Goal: Information Seeking & Learning: Learn about a topic

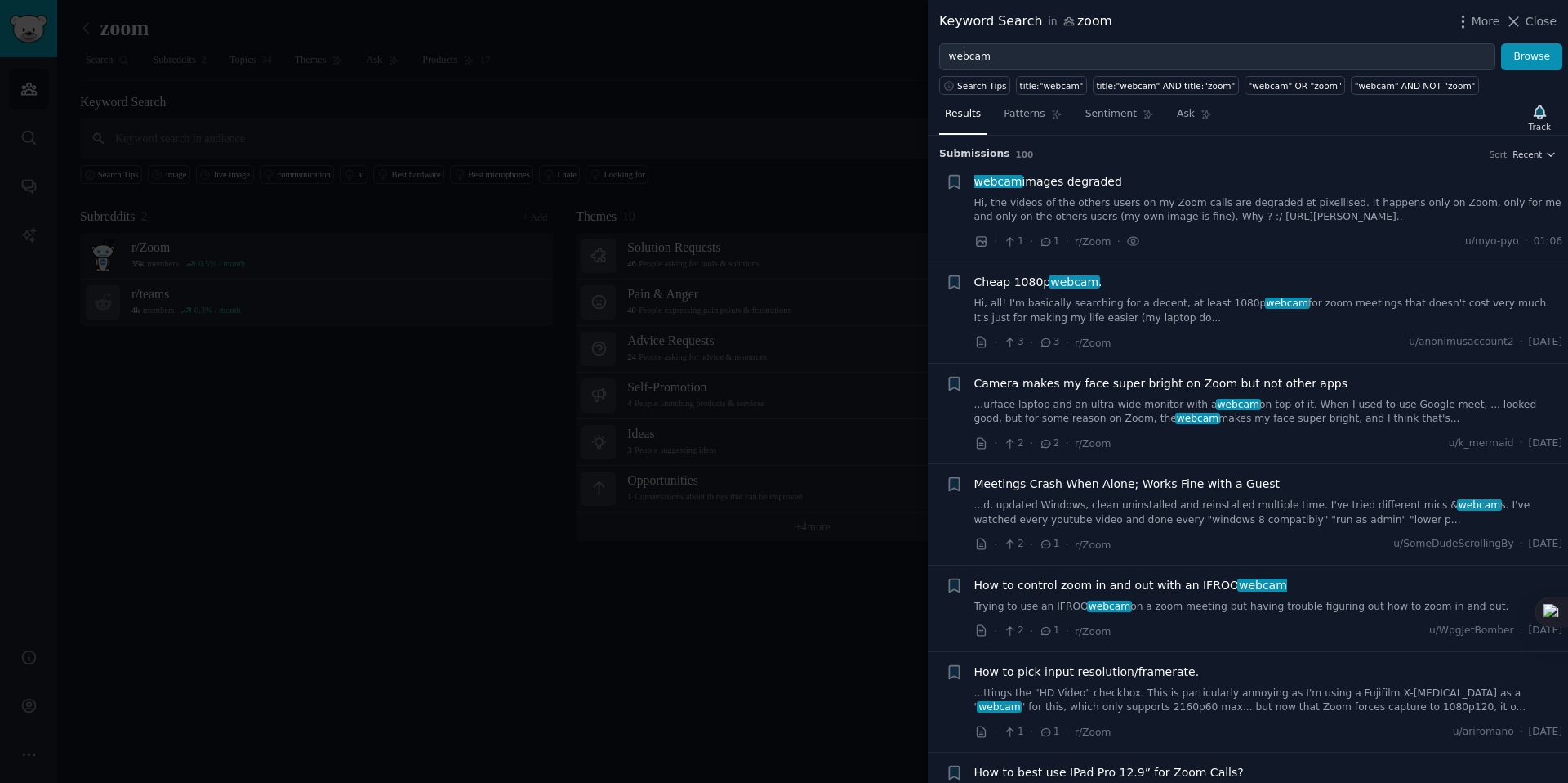
drag, startPoint x: 1543, startPoint y: 21, endPoint x: 564, endPoint y: 111, distance: 983.1
click at [1543, 22] on span "Close" at bounding box center [1541, 21] width 31 height 17
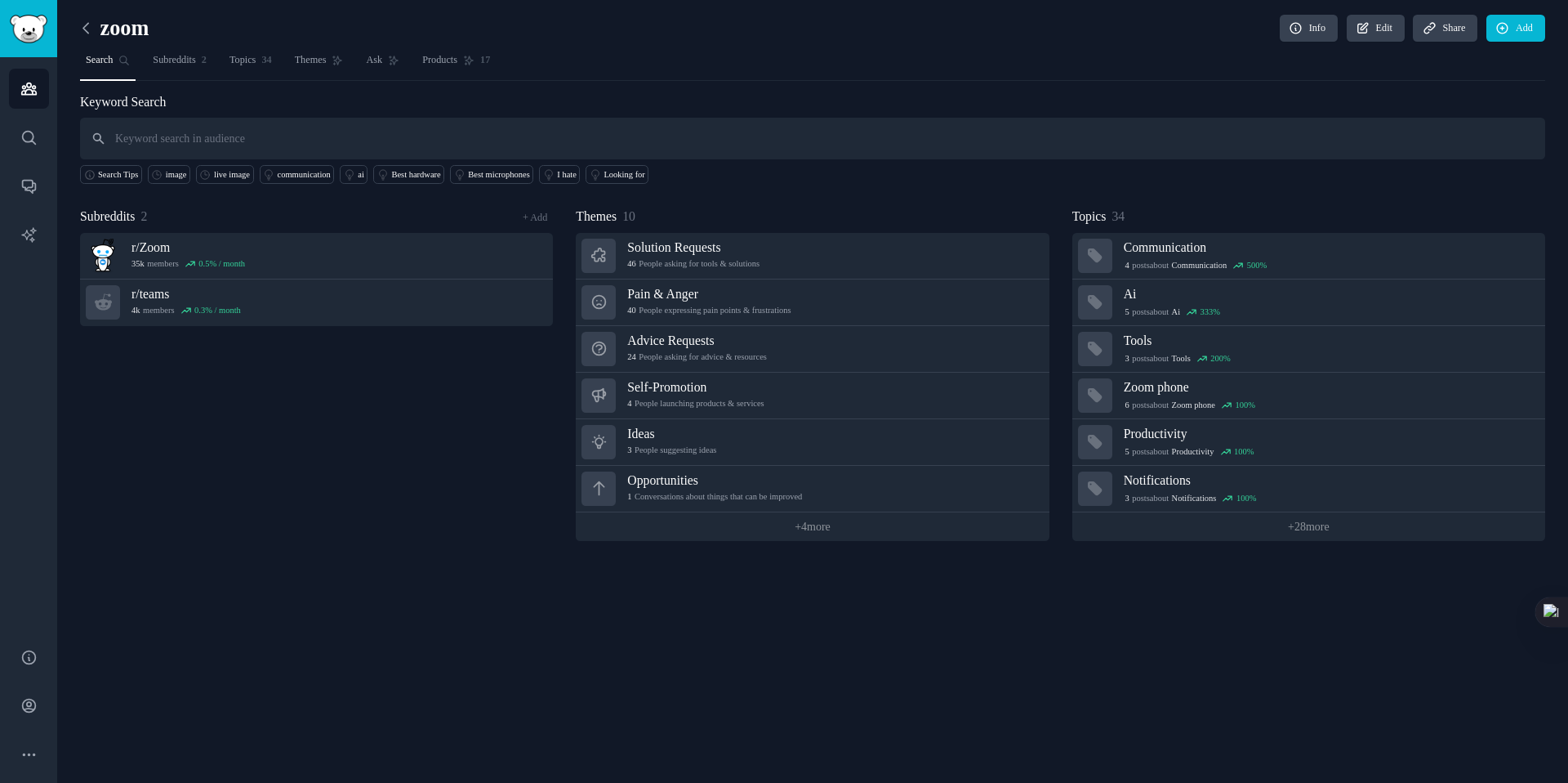
click at [85, 28] on icon at bounding box center [86, 28] width 17 height 17
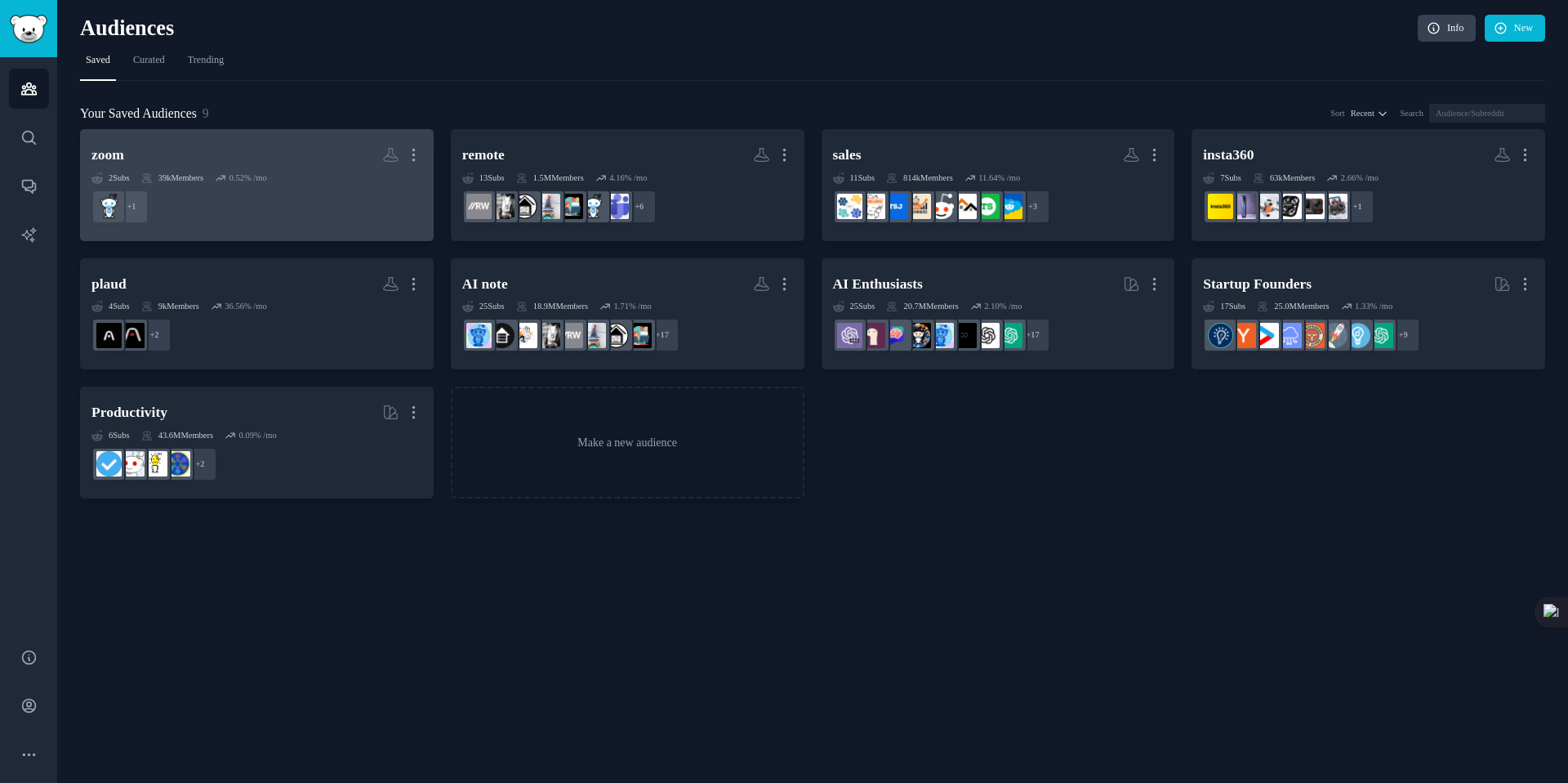
click at [246, 166] on h2 "zoom Custom Audience More" at bounding box center [257, 154] width 331 height 29
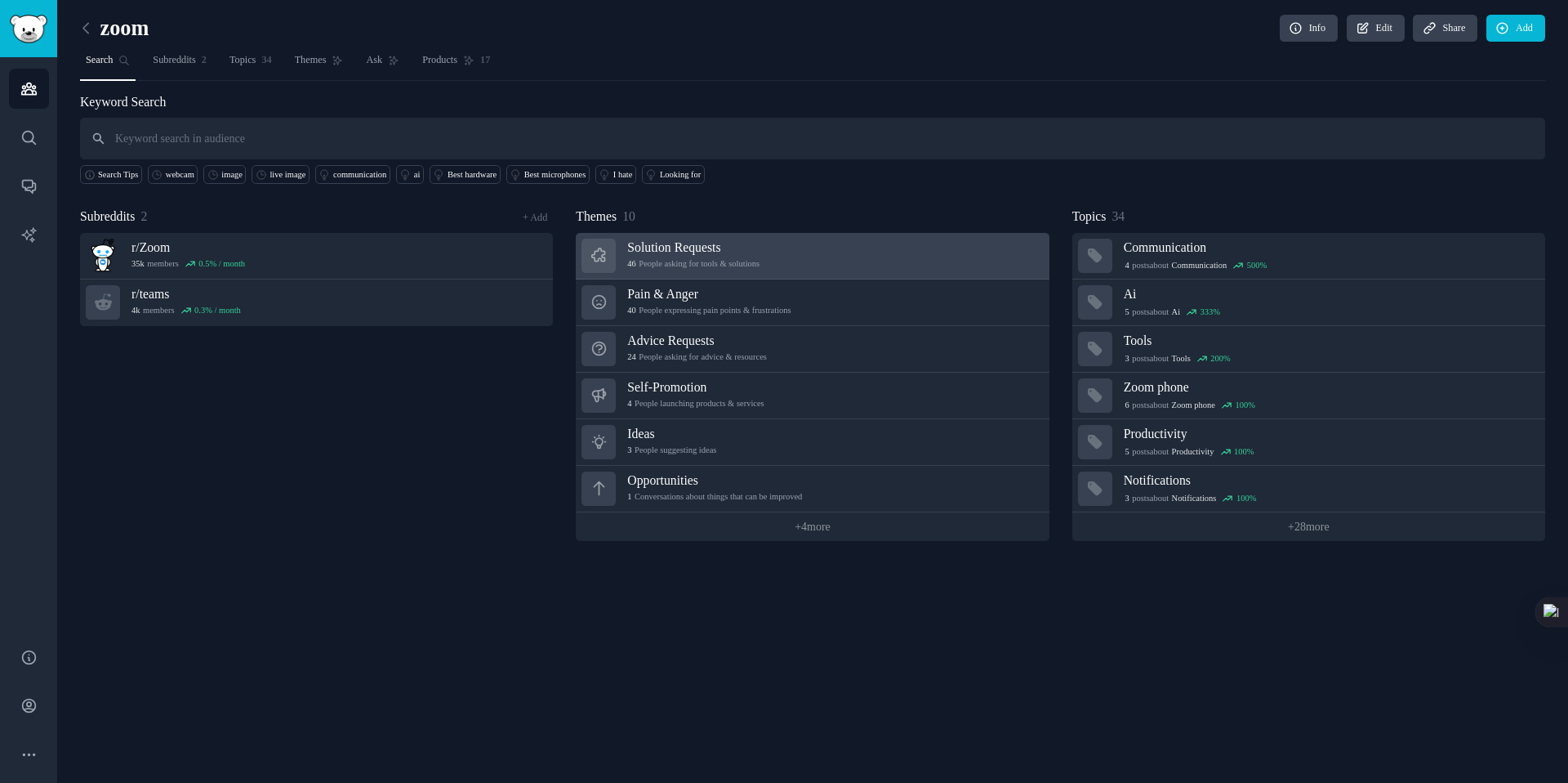
click at [708, 257] on div "Solution Requests 46 People asking for tools & solutions" at bounding box center [693, 256] width 132 height 34
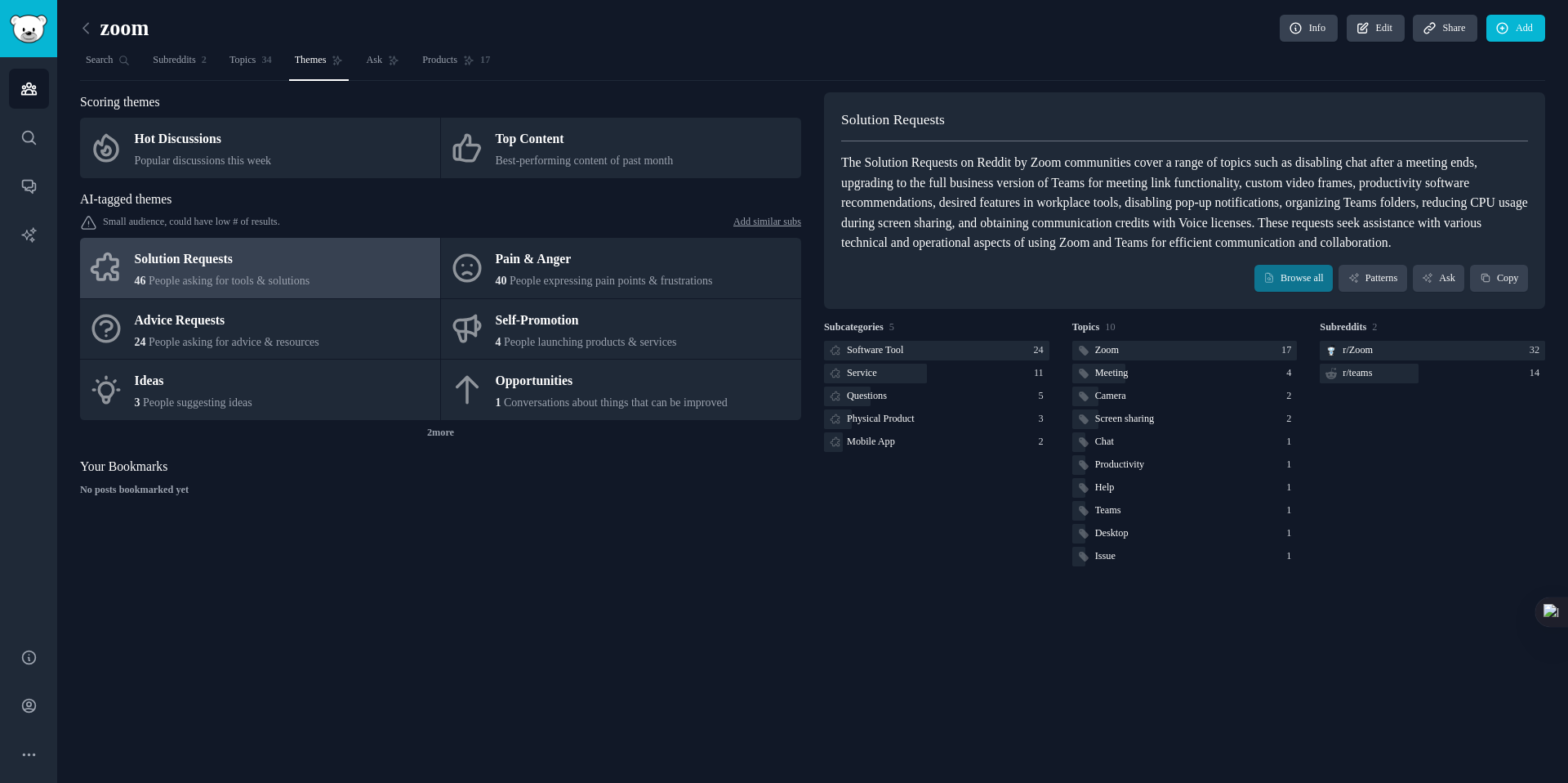
click at [589, 554] on div "Scoring themes Hot Discussions Popular discussions this week Top Content Best-p…" at bounding box center [440, 330] width 721 height 477
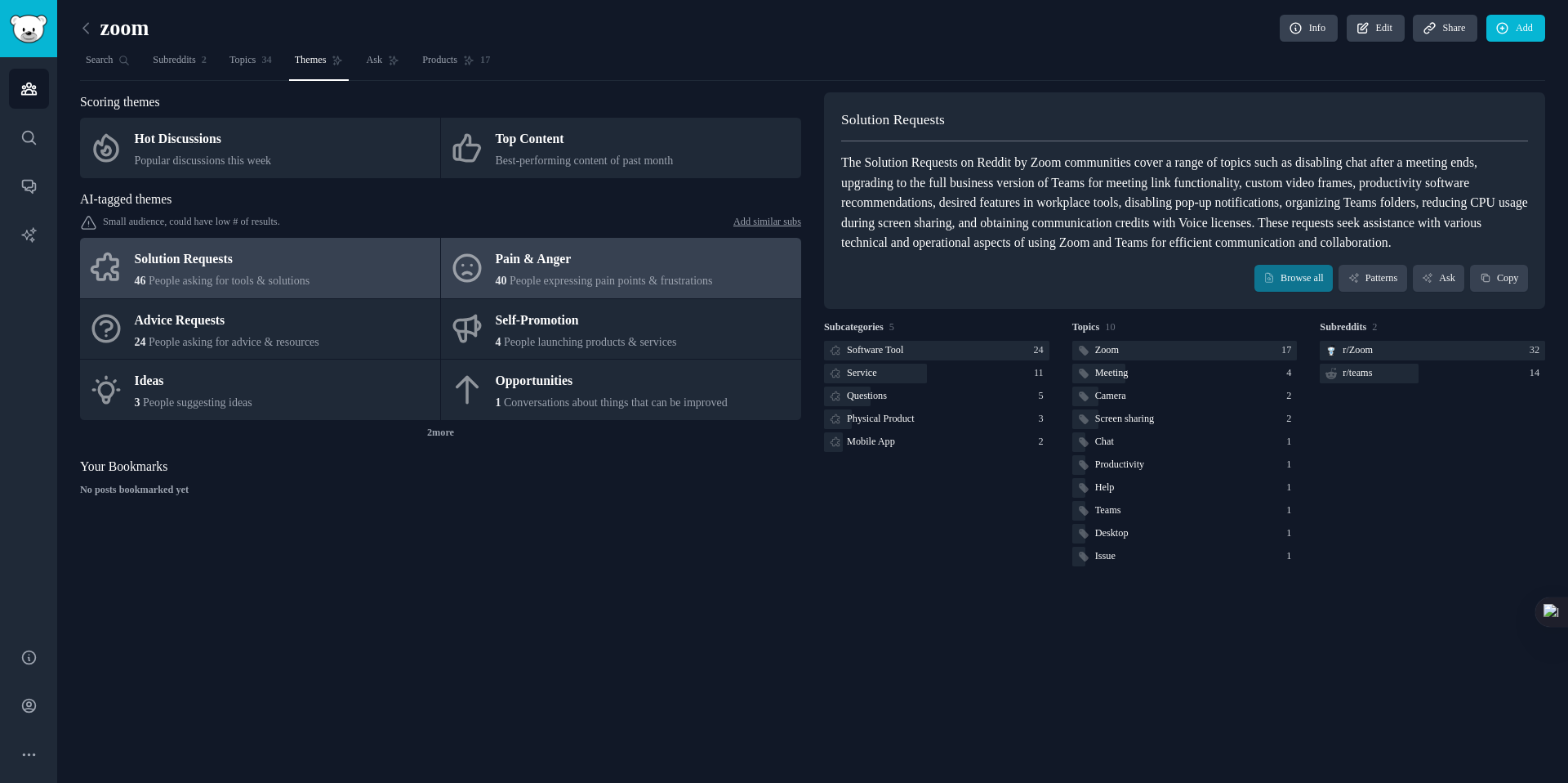
click at [559, 262] on div "Pain & Anger" at bounding box center [604, 260] width 217 height 26
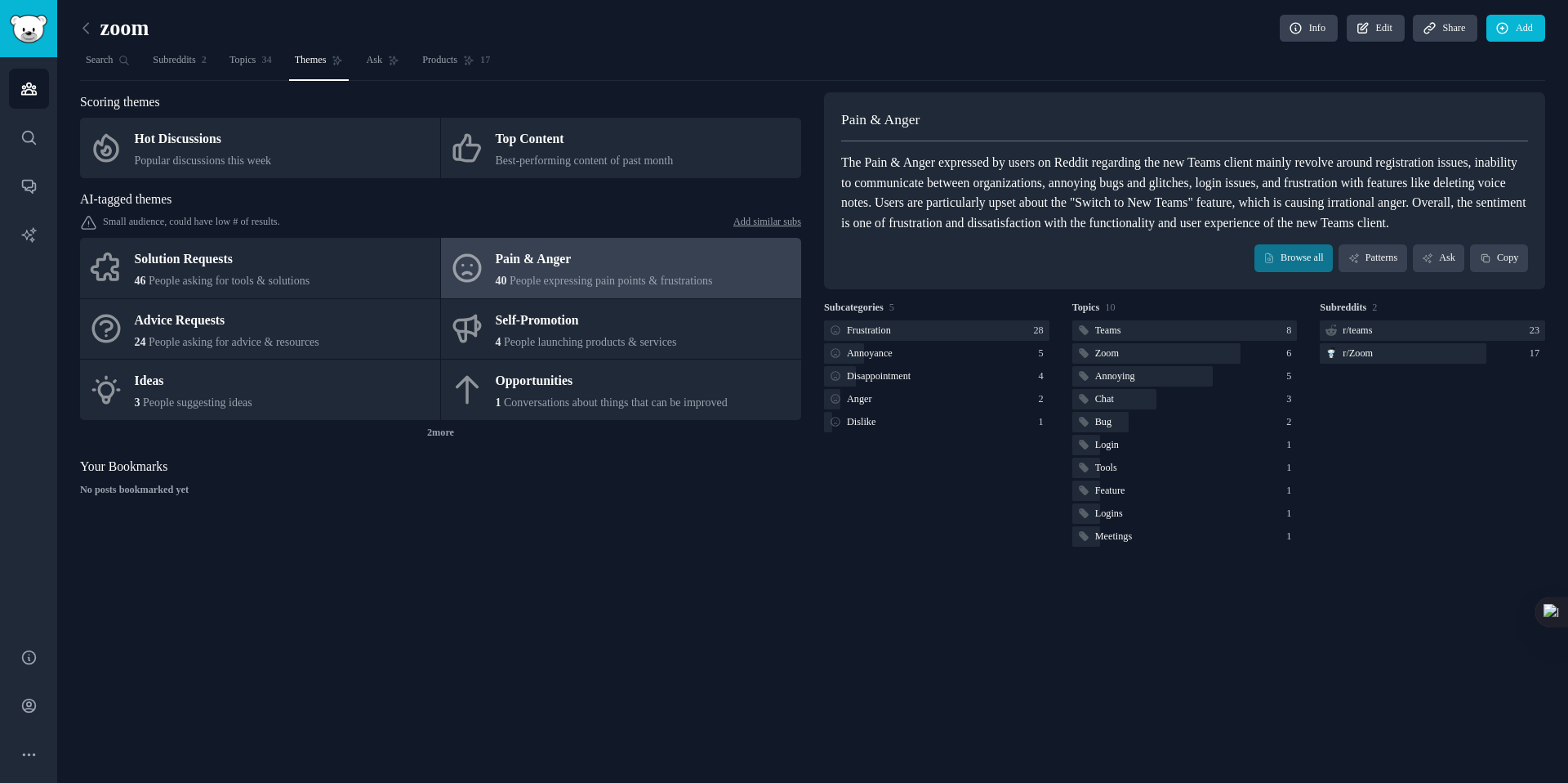
click at [540, 268] on div "Pain & Anger" at bounding box center [604, 260] width 217 height 26
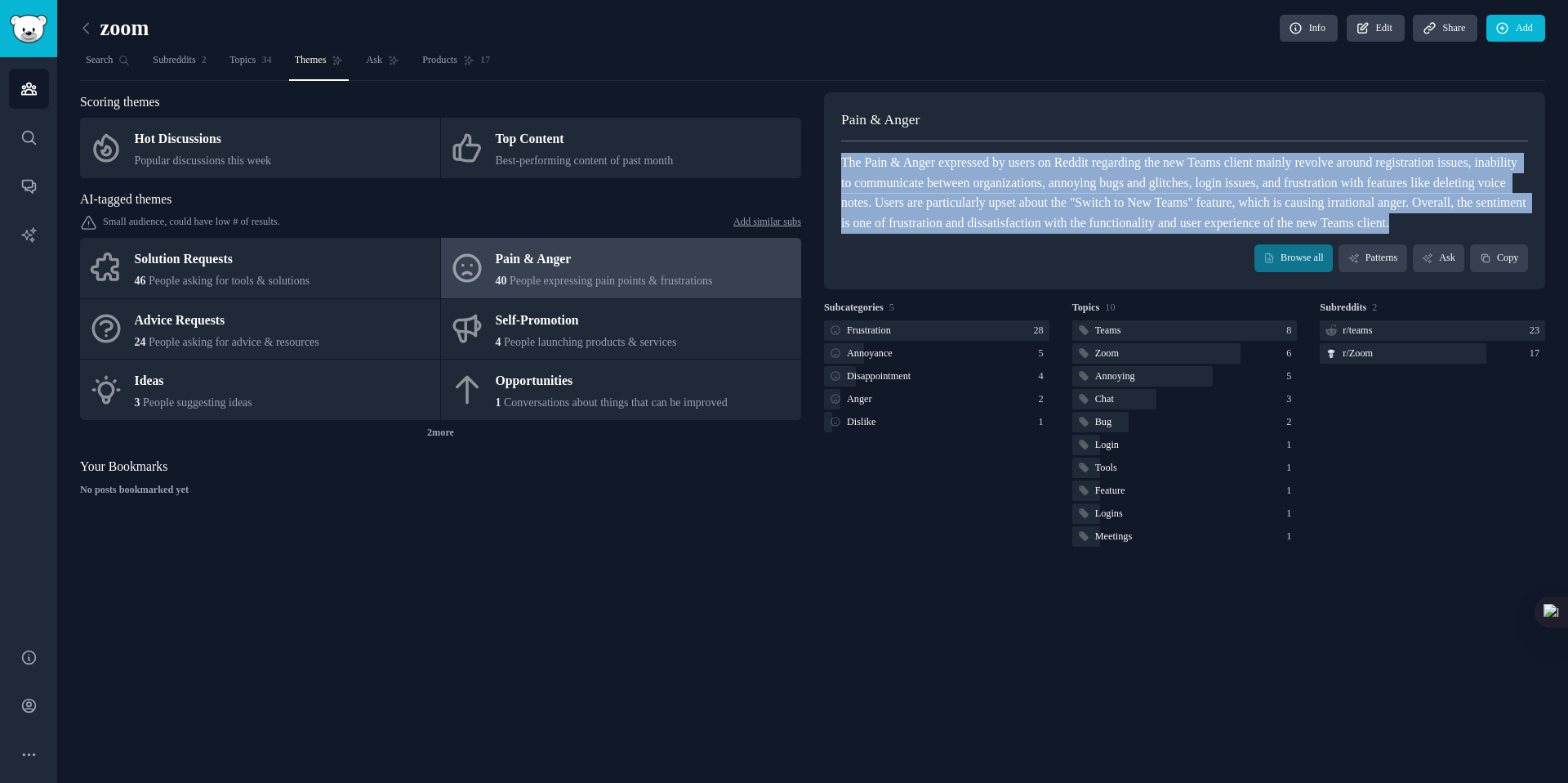
drag, startPoint x: 840, startPoint y: 160, endPoint x: 1176, endPoint y: 240, distance: 345.4
click at [1201, 258] on div "Pain & Anger The Pain & Anger expressed by users on Reddit regarding the new Te…" at bounding box center [1184, 191] width 721 height 197
copy div "The Pain & Anger expressed by users on Reddit regarding the new Teams client ma…"
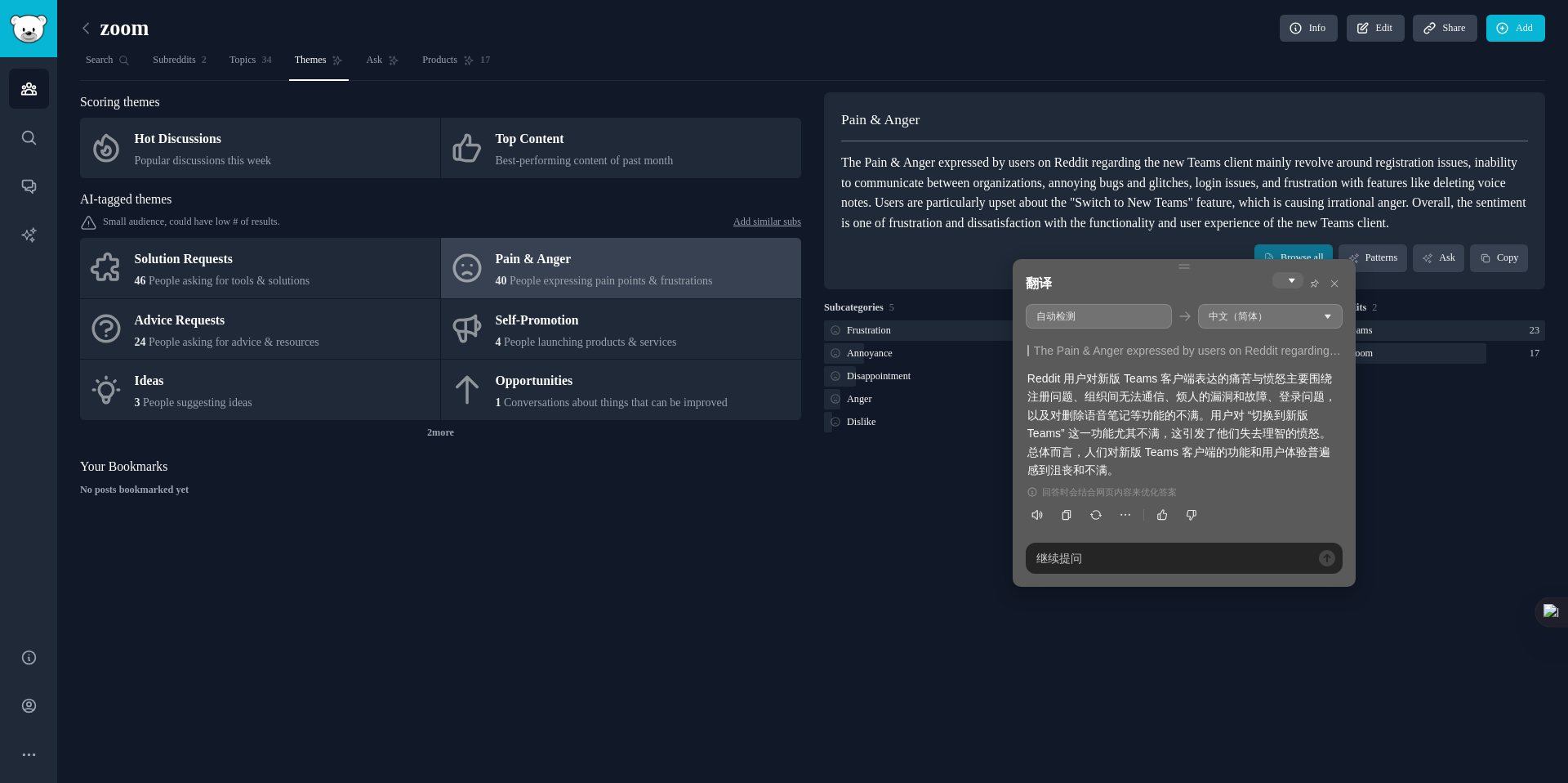
drag, startPoint x: 1030, startPoint y: 392, endPoint x: 1180, endPoint y: 392, distance: 150.0
click at [1180, 392] on div "Reddit 用户对新版 Teams 客户端表达的痛苦与愤怒主要围绕注册问题、组织间无法通信、烦人的漏洞和故障、登录问题，以及对删除语音笔记等功能的不满。用户…" at bounding box center [1184, 424] width 313 height 109
drag, startPoint x: 1180, startPoint y: 392, endPoint x: 1061, endPoint y: 406, distance: 119.8
click at [1061, 406] on div "Reddit 用户对新版 Teams 客户端表达的痛苦与愤怒主要围绕注册问题、组织间无法通信、烦人的漏洞和故障、登录问题，以及对删除语音笔记等功能的不满。用户…" at bounding box center [1184, 424] width 313 height 109
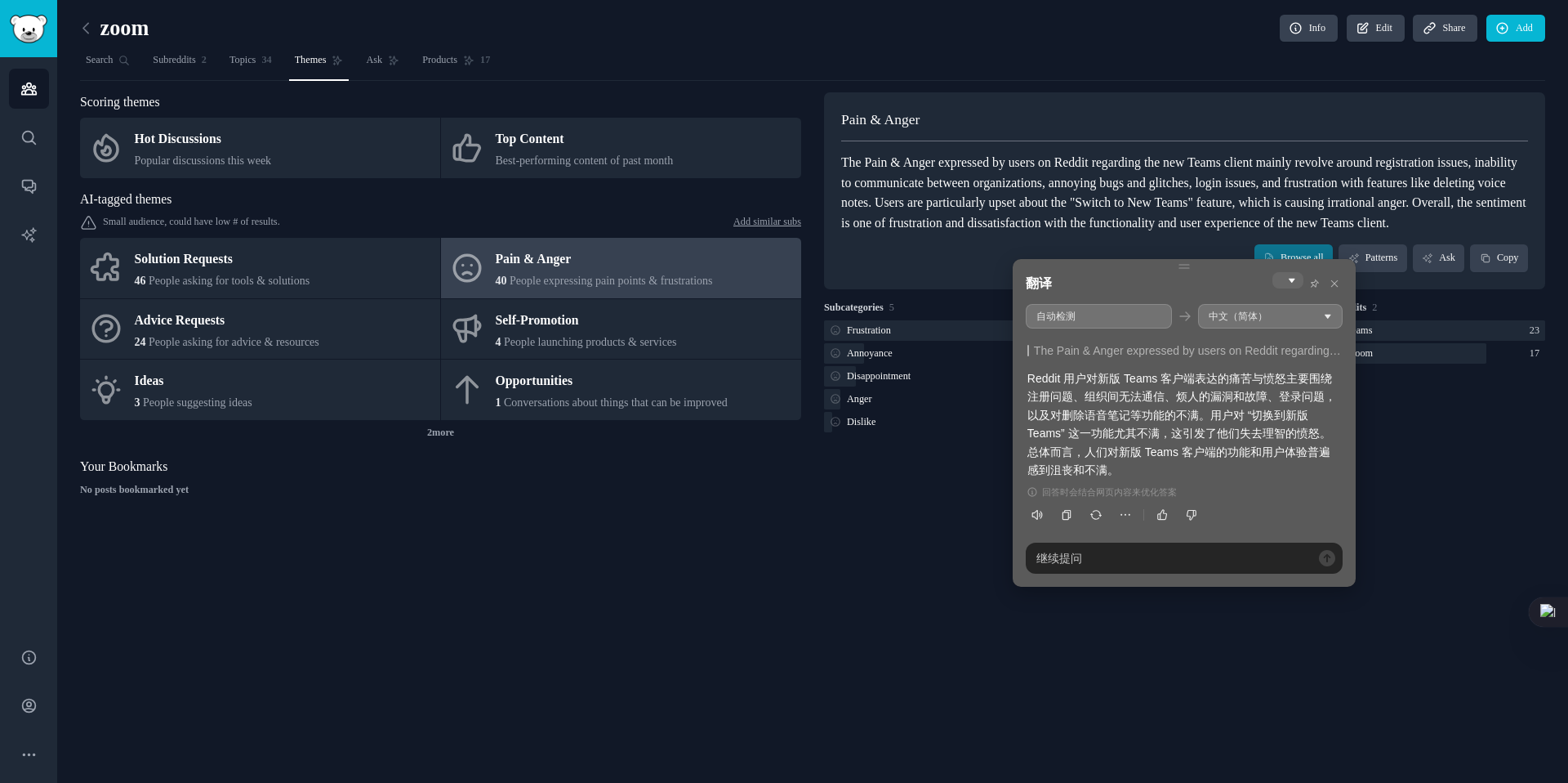
click at [1061, 406] on div "Reddit 用户对新版 Teams 客户端表达的痛苦与愤怒主要围绕注册问题、组织间无法通信、烦人的漏洞和故障、登录问题，以及对删除语音笔记等功能的不满。用户…" at bounding box center [1184, 424] width 313 height 109
drag, startPoint x: 1034, startPoint y: 414, endPoint x: 1219, endPoint y: 410, distance: 185.0
click at [1219, 410] on div "Reddit 用户对新版 Teams 客户端表达的痛苦与愤怒主要围绕注册问题、组织间无法通信、烦人的漏洞和故障、登录问题，以及对删除语音笔记等功能的不满。用户…" at bounding box center [1184, 424] width 313 height 109
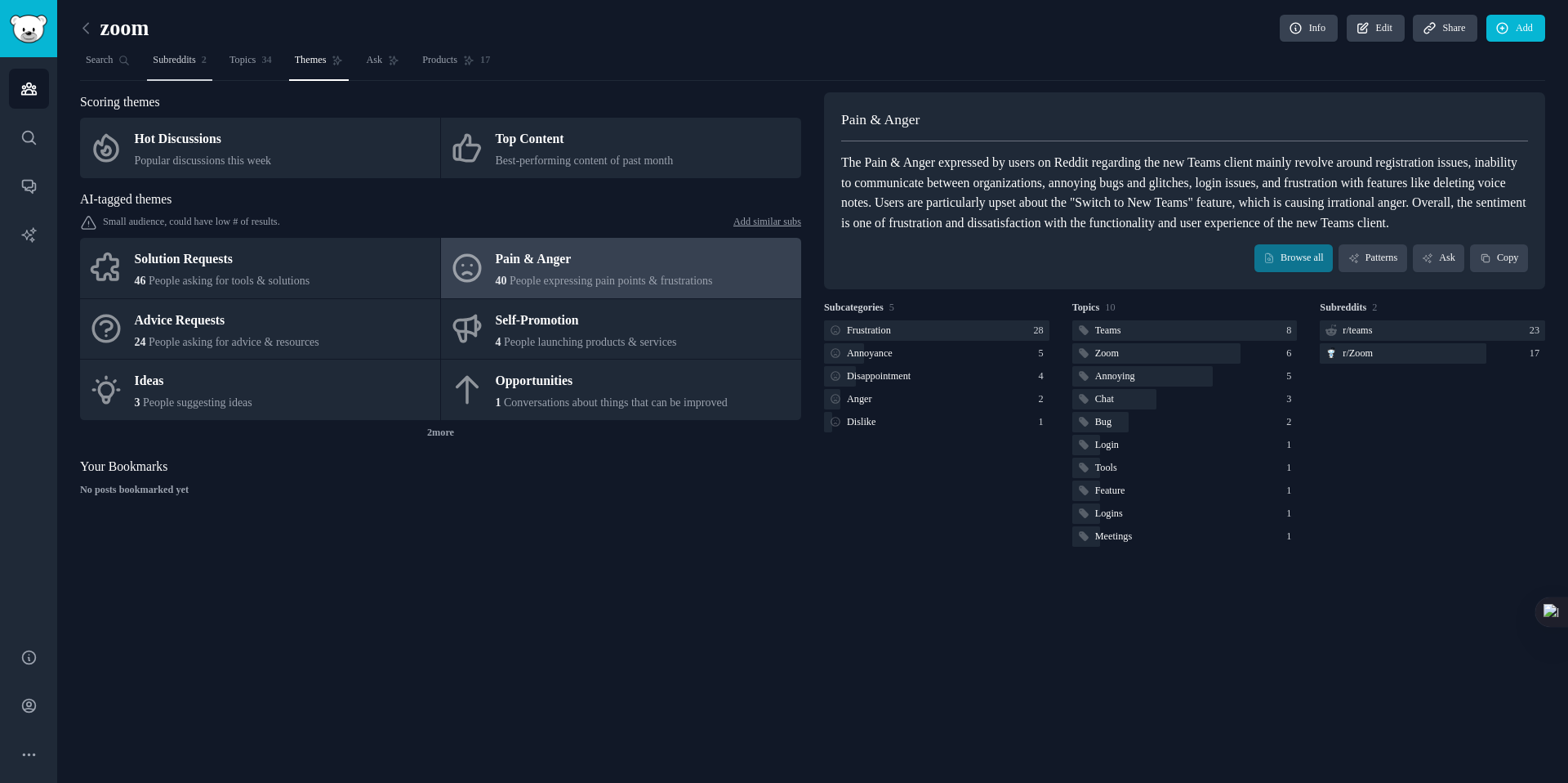
click at [192, 60] on span "Subreddits" at bounding box center [174, 60] width 43 height 15
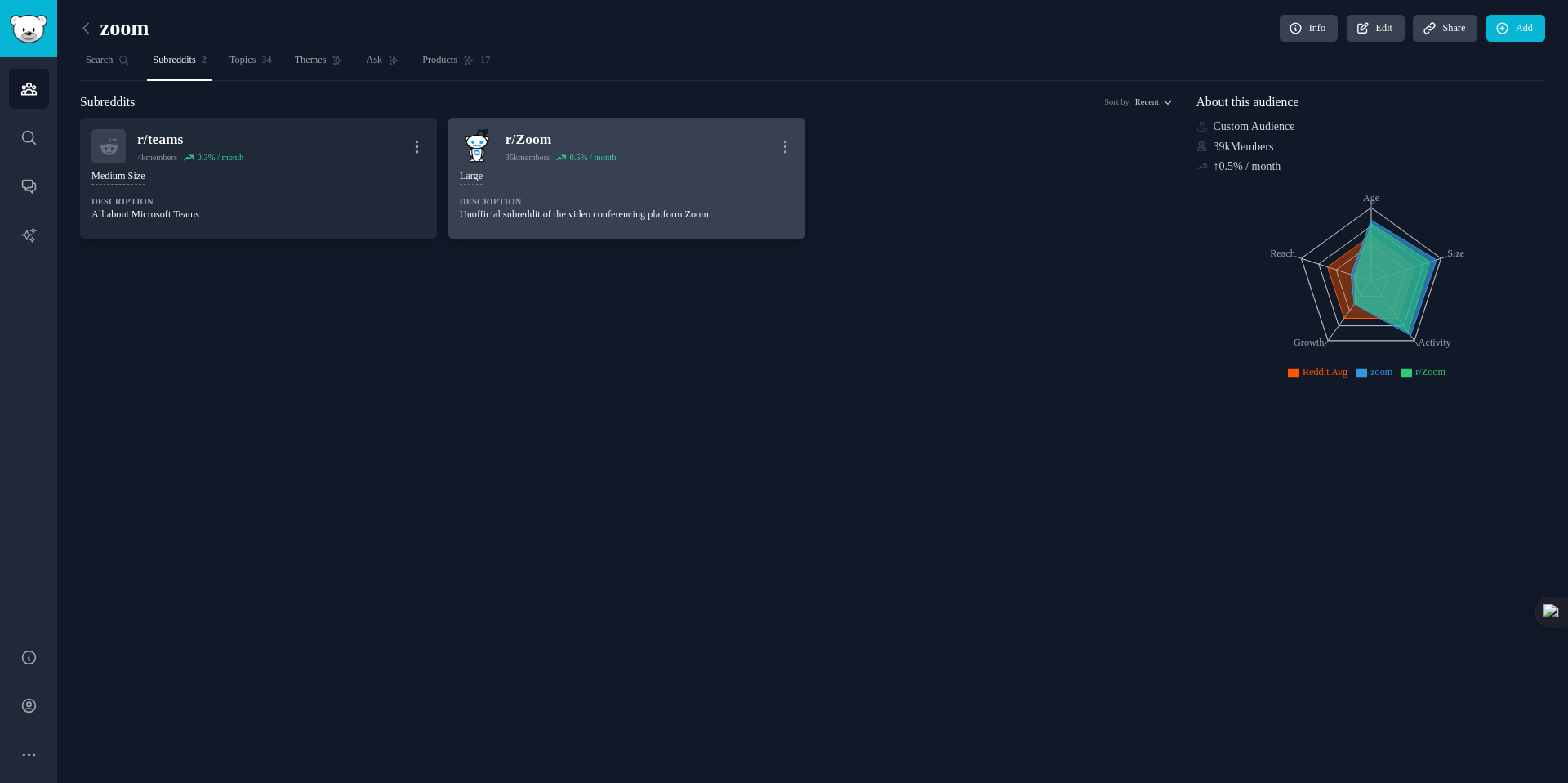
click at [596, 180] on div "10,000 - 100,000 members Large" at bounding box center [627, 177] width 334 height 16
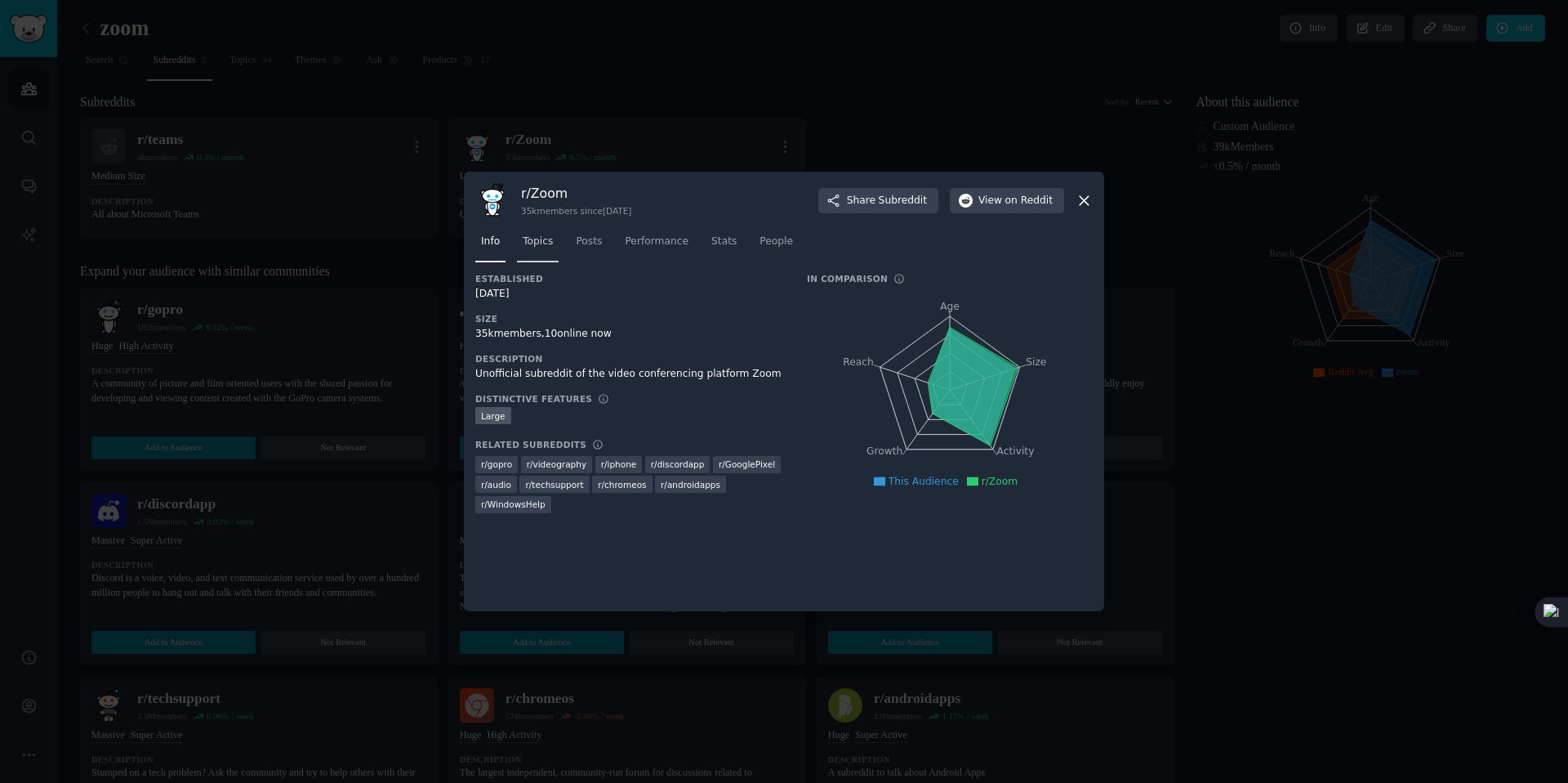
click at [548, 248] on span "Topics" at bounding box center [537, 242] width 30 height 15
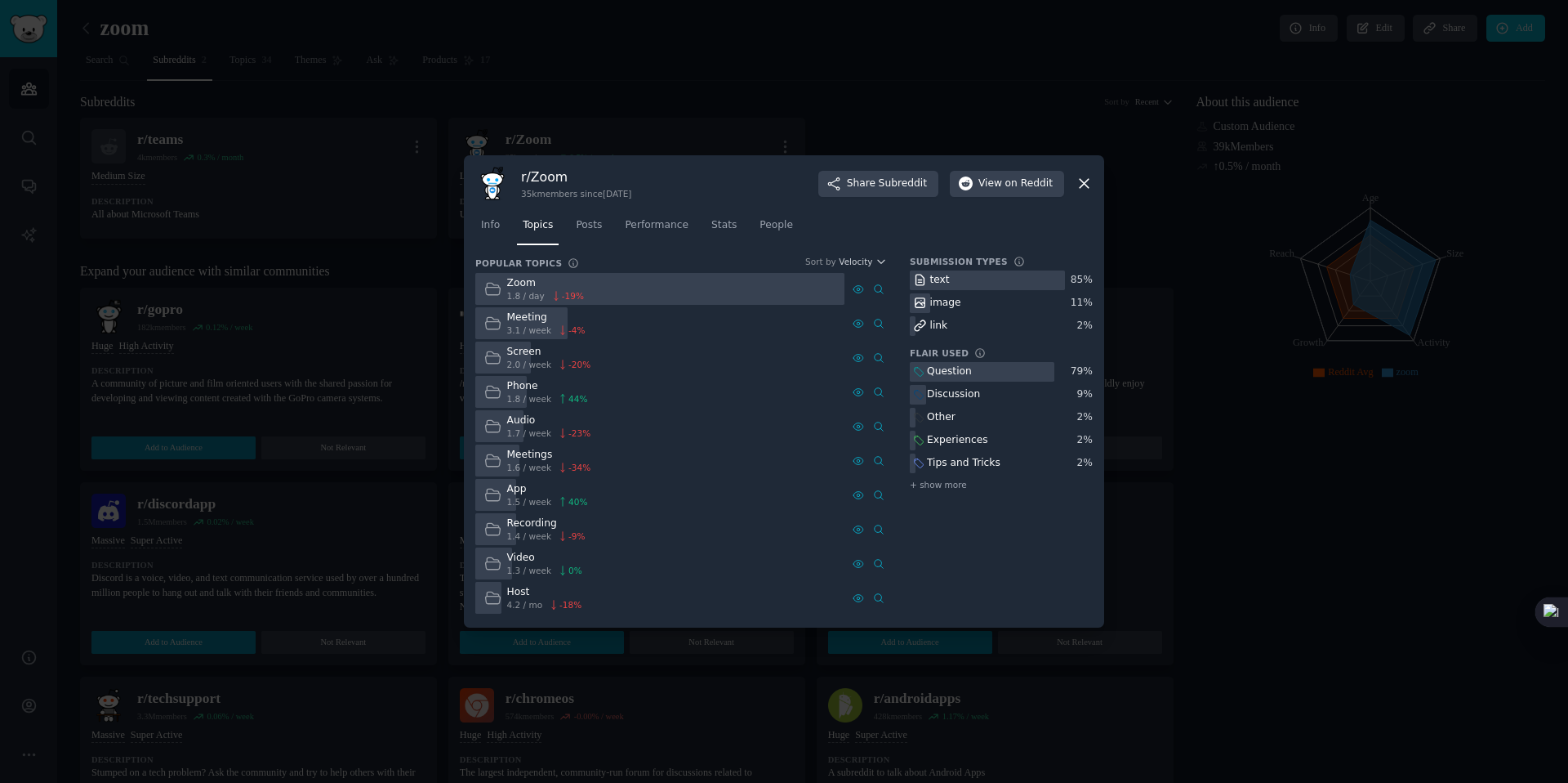
click at [518, 527] on div "Recording" at bounding box center [546, 523] width 79 height 15
click at [492, 525] on icon at bounding box center [492, 528] width 17 height 17
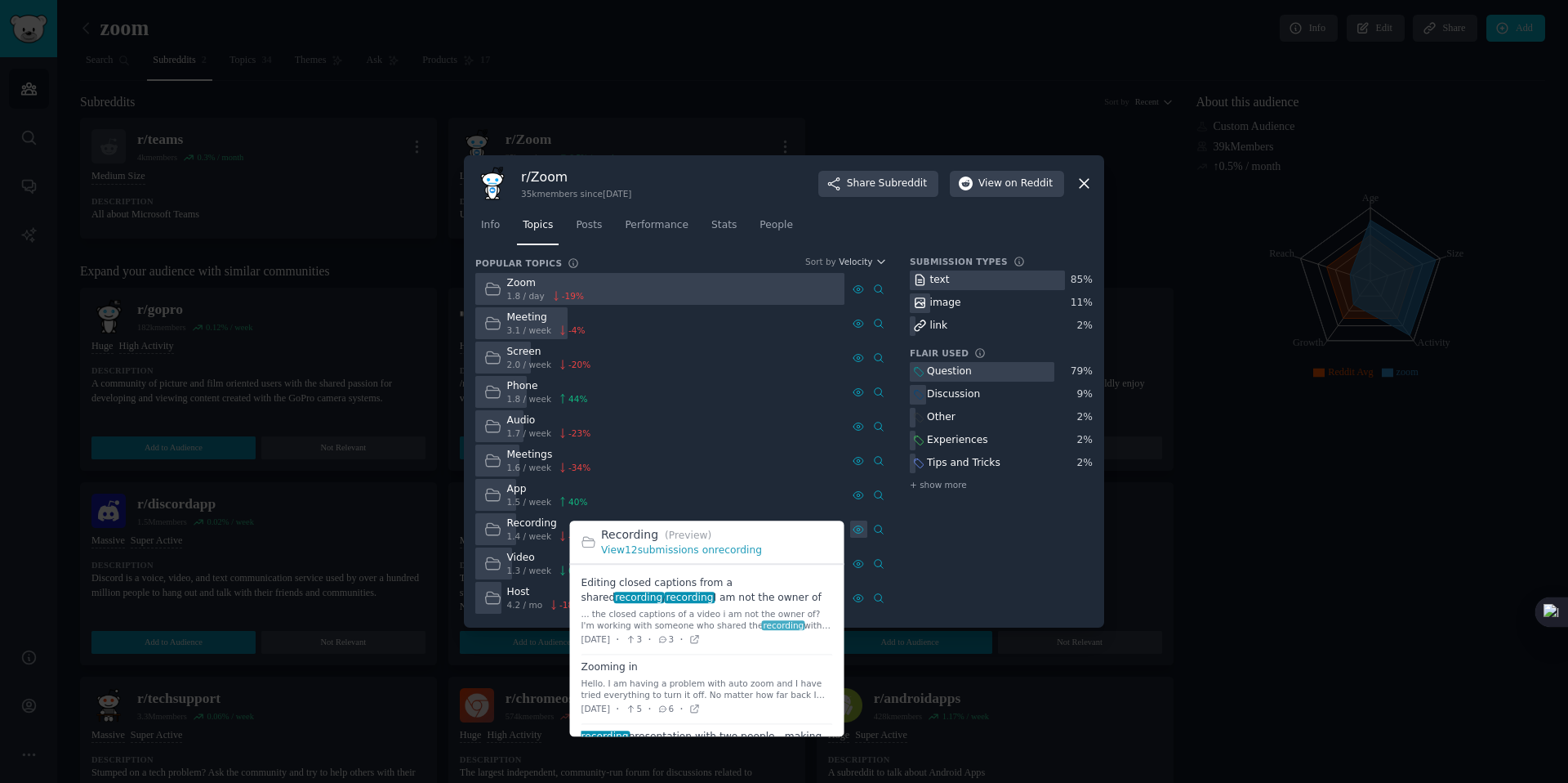
click at [862, 528] on icon at bounding box center [858, 528] width 11 height 11
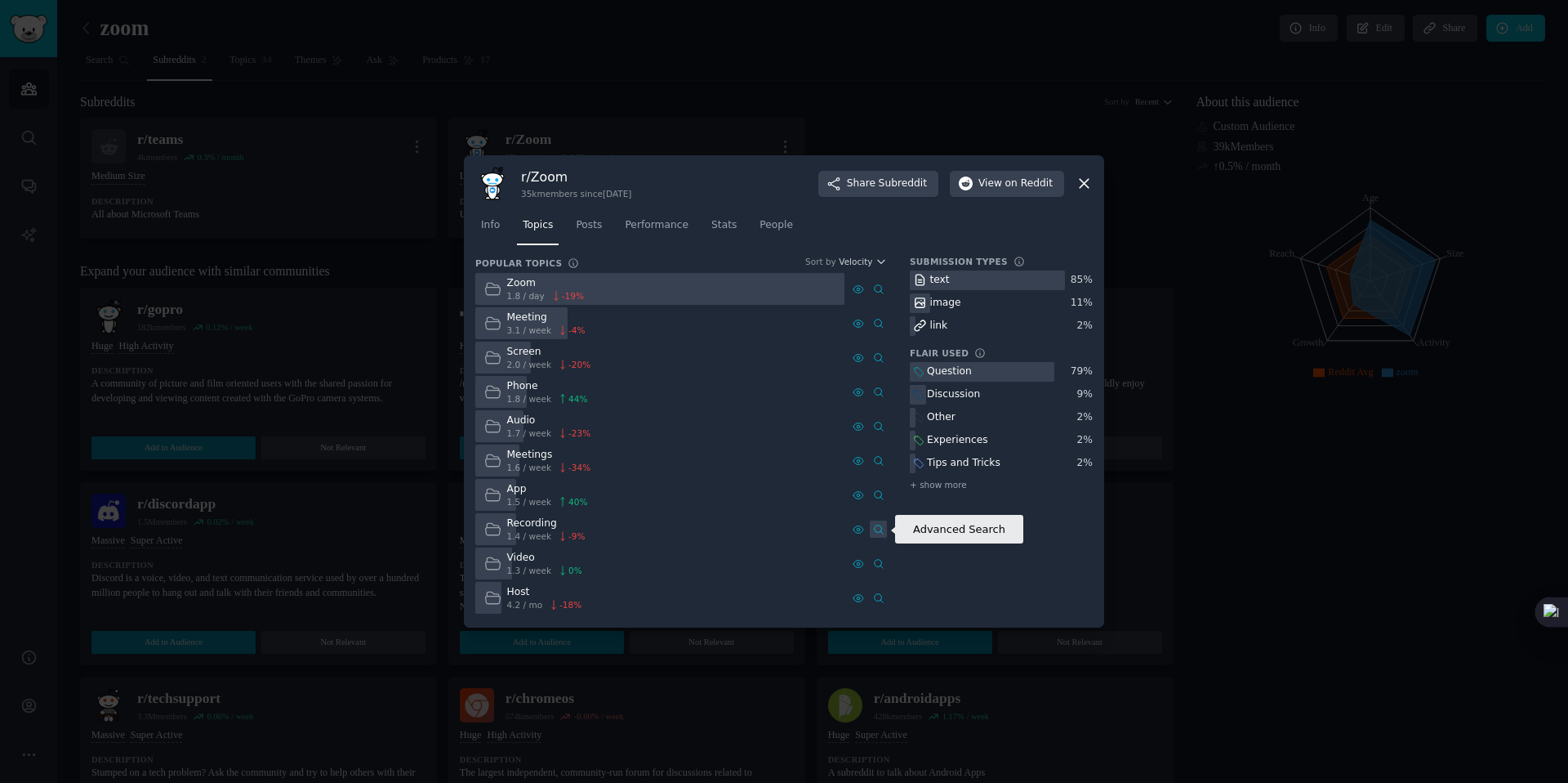
click at [876, 533] on icon at bounding box center [879, 528] width 11 height 11
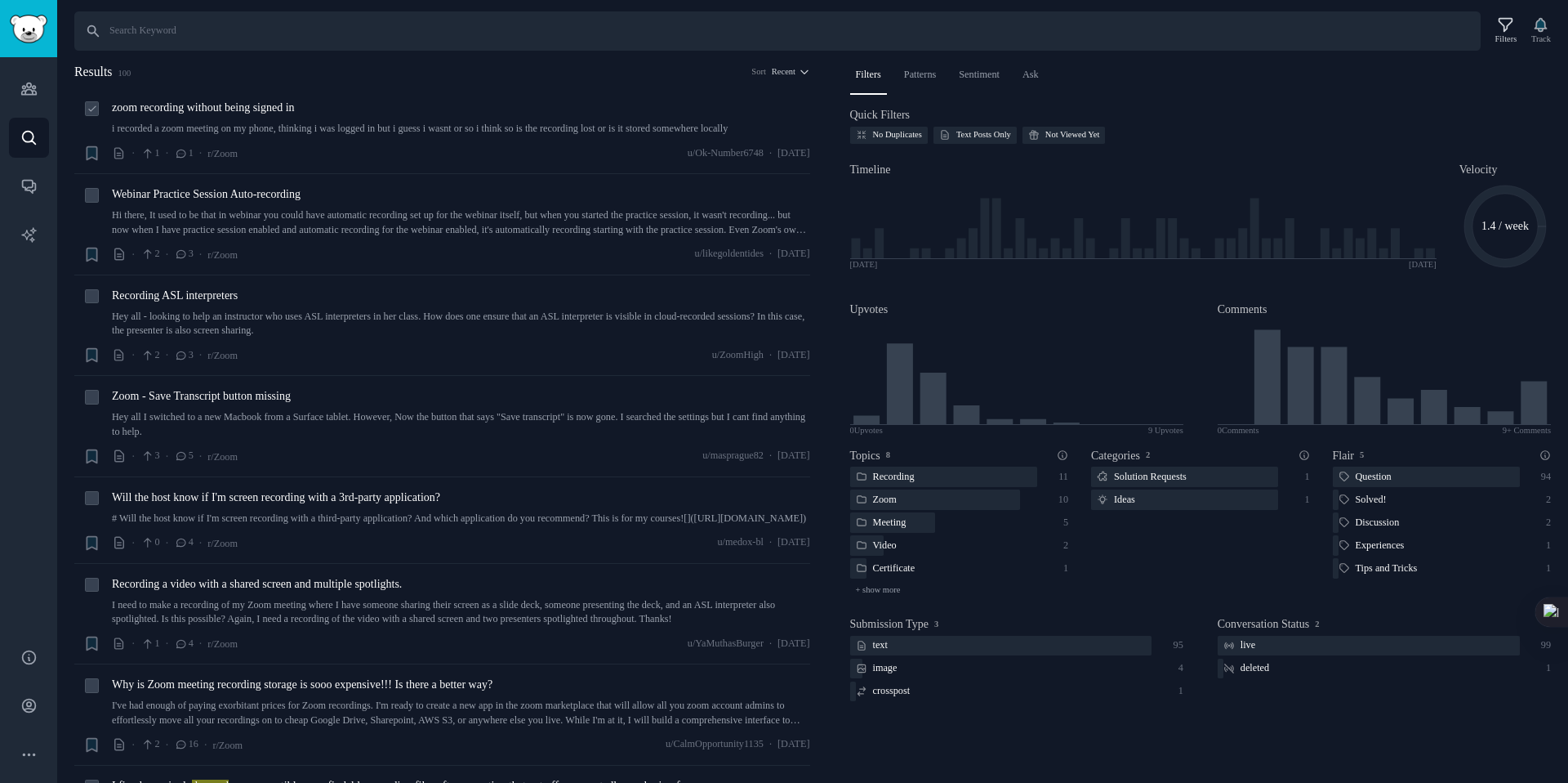
click at [267, 157] on div "zoom recording without being signed in i recorded a zoom meeting on my phone, t…" at bounding box center [461, 129] width 698 height 63
click at [241, 126] on link "i recorded a zoom meeting on my phone, thinking i was logged in but i guess i w…" at bounding box center [461, 128] width 698 height 15
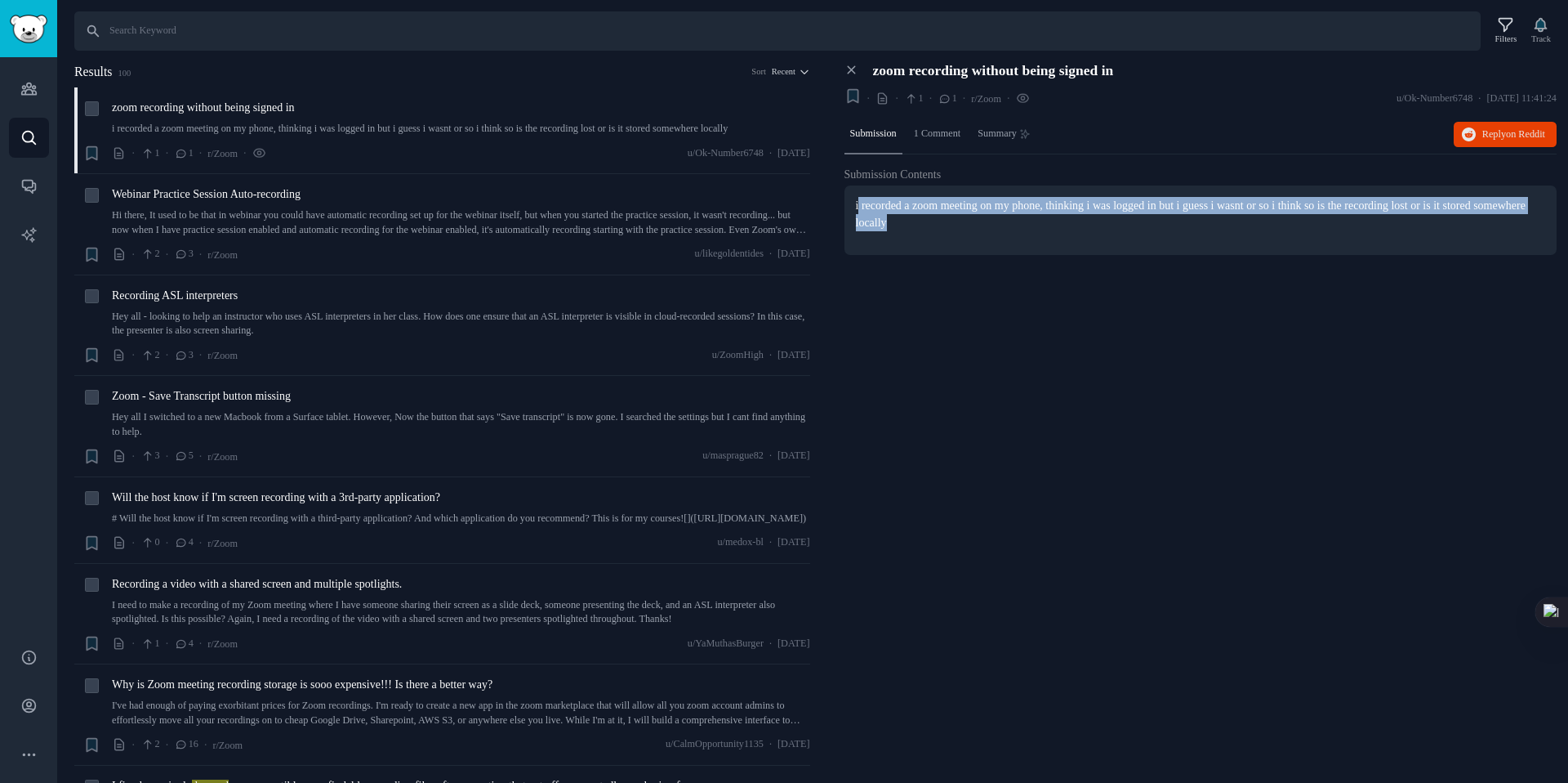
drag, startPoint x: 860, startPoint y: 207, endPoint x: 1007, endPoint y: 226, distance: 148.2
click at [1007, 226] on p "i recorded a zoom meeting on my phone, thinking i was logged in but i guess i w…" at bounding box center [1201, 214] width 690 height 34
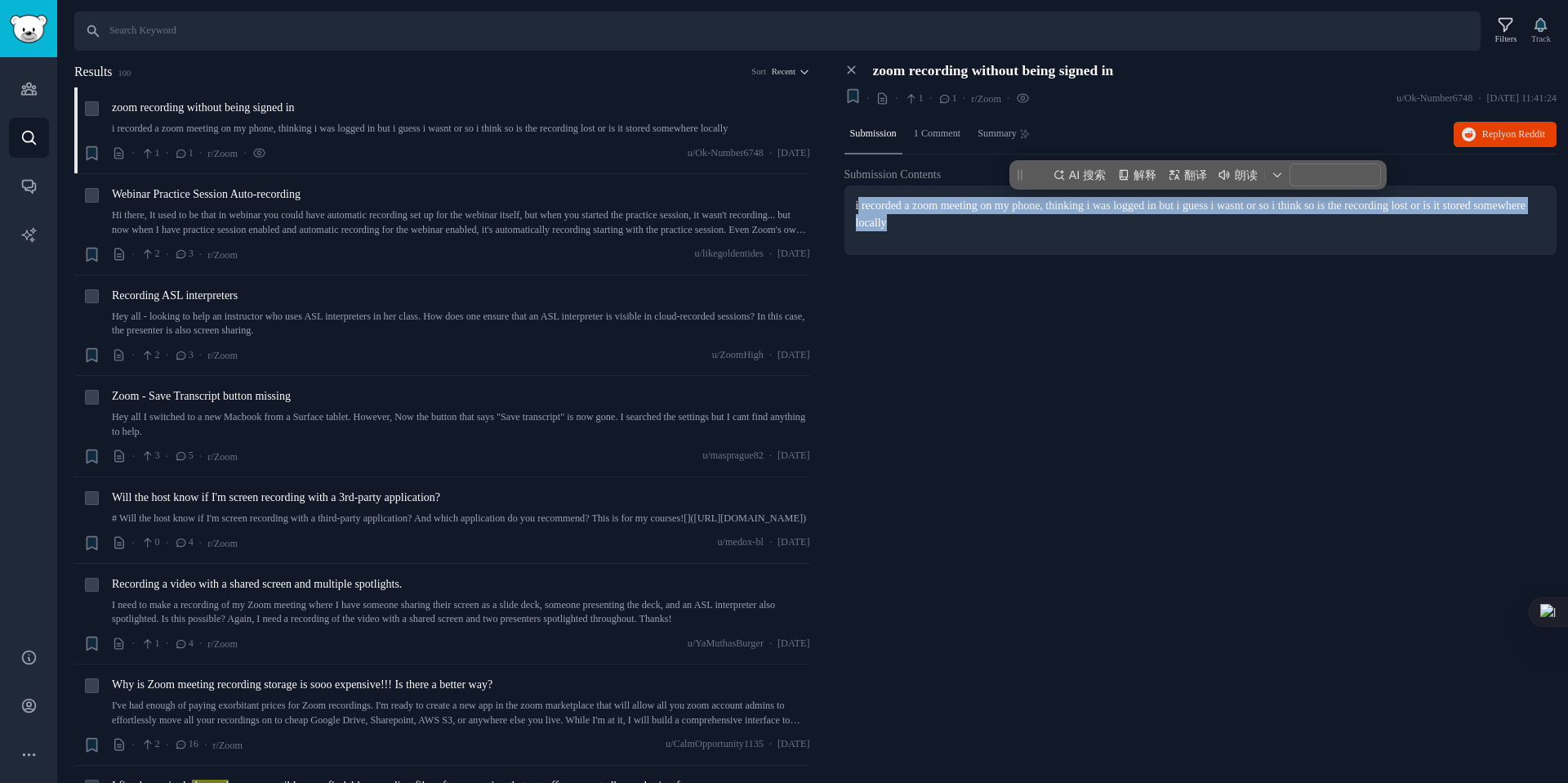
copy p "recorded a zoom meeting on my phone, thinking i was logged in but i guess i was…"
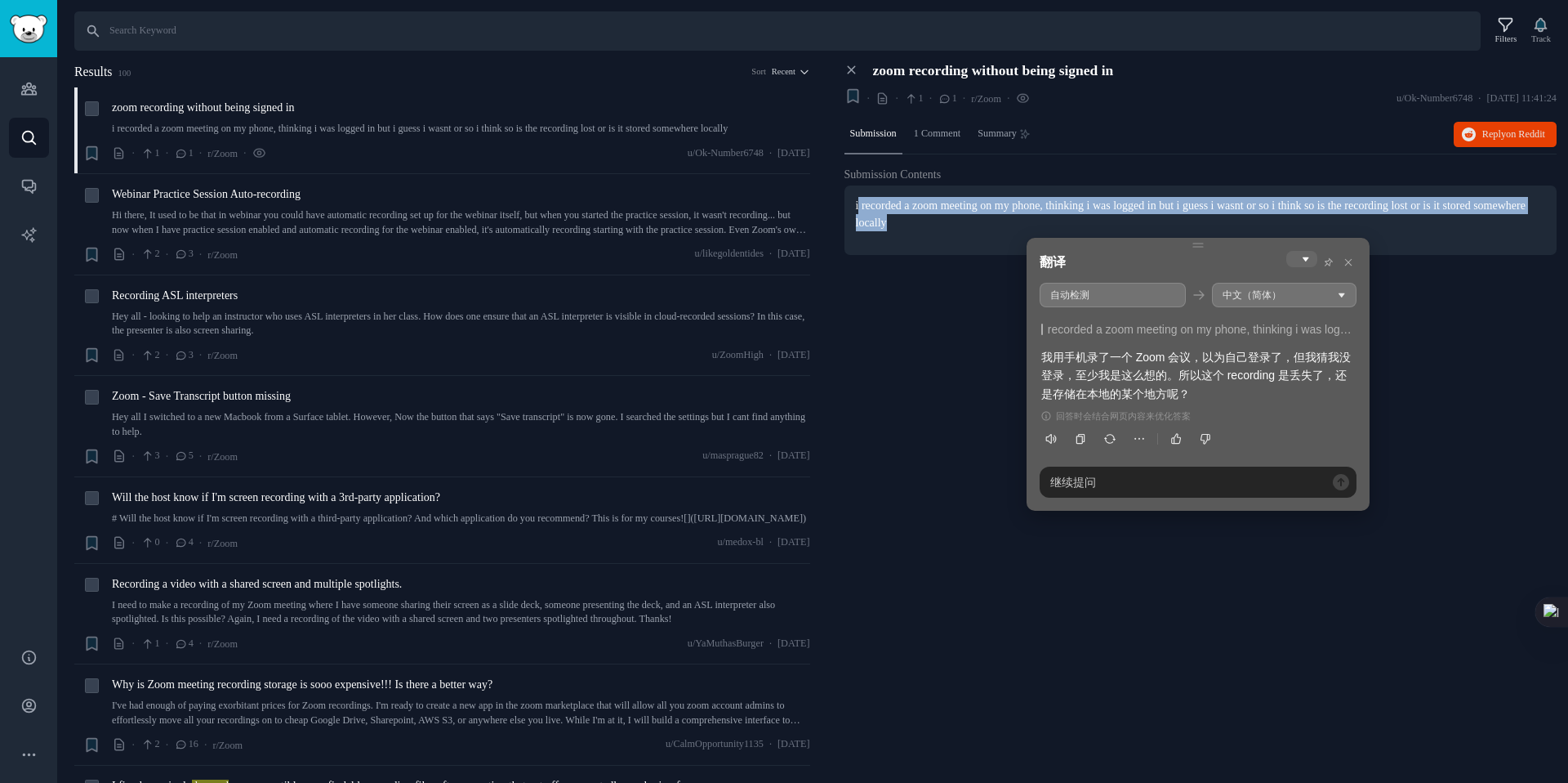
click at [939, 308] on div "Close panel zoom recording without being signed in + · · 1 · 1 · r/Zoom · u/Ok-…" at bounding box center [1201, 422] width 736 height 721
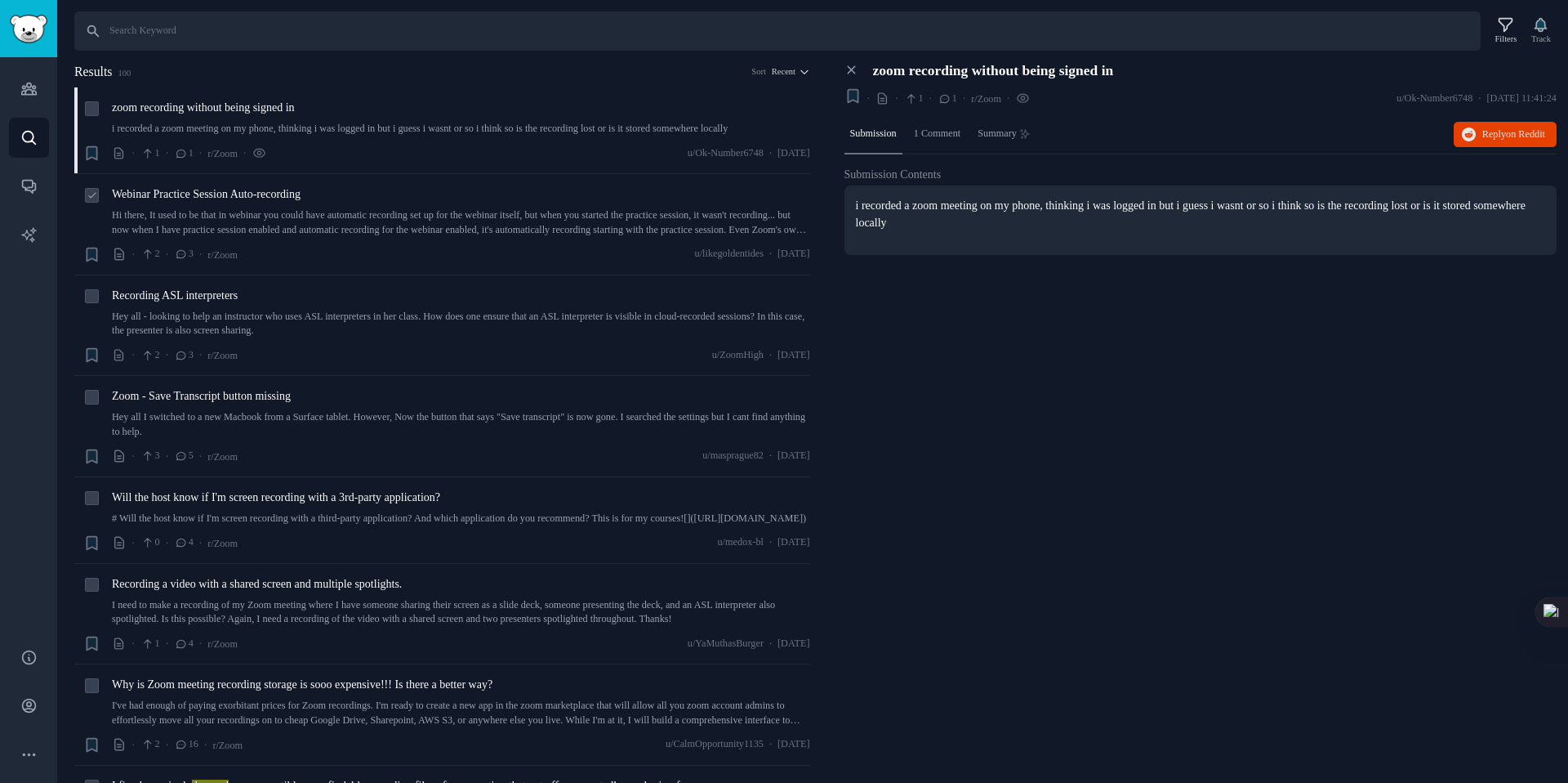
click at [220, 203] on span "Webinar Practice Session Auto-recording" at bounding box center [206, 193] width 189 height 17
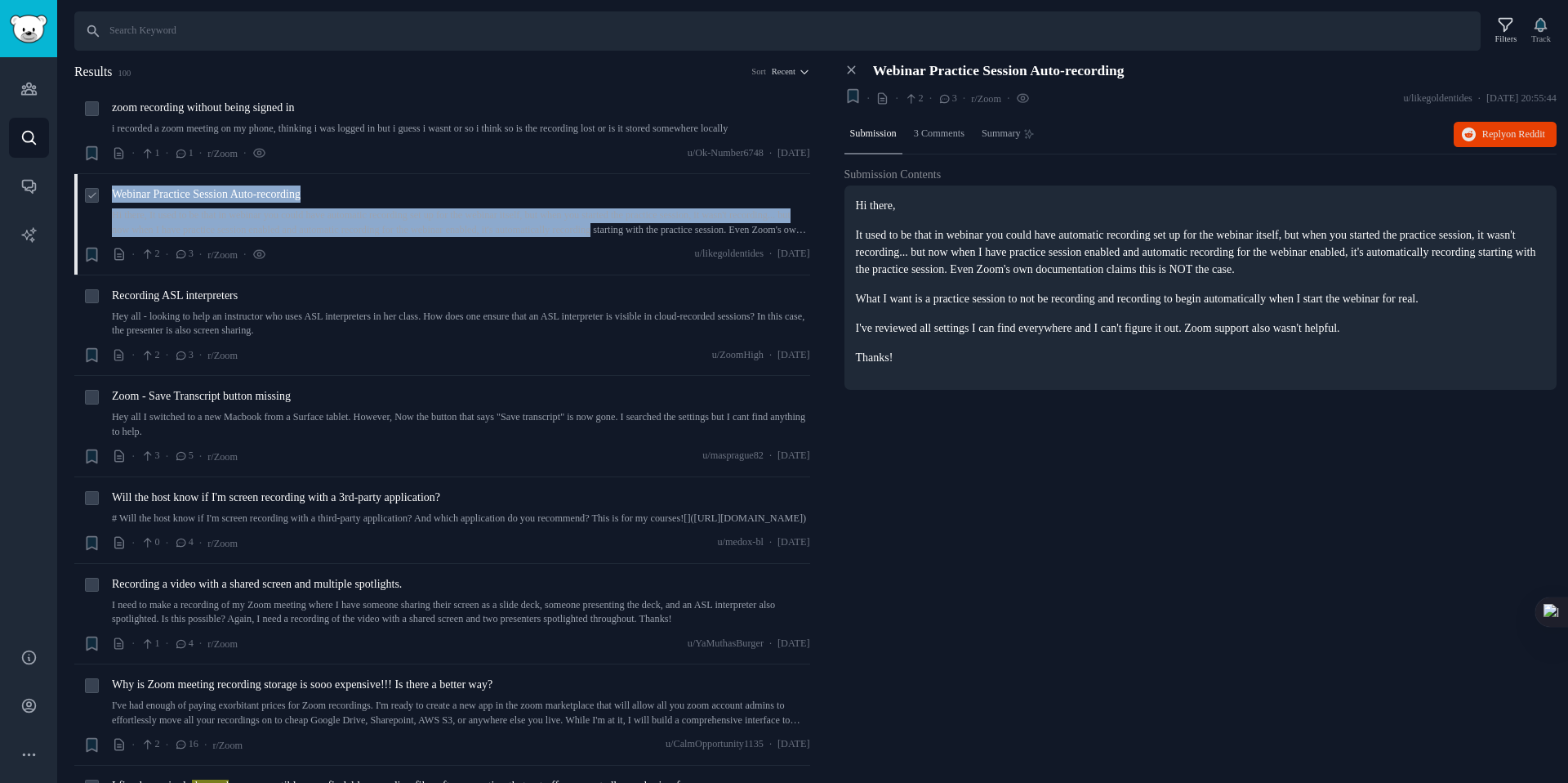
drag, startPoint x: 106, startPoint y: 203, endPoint x: 798, endPoint y: 249, distance: 693.5
click at [798, 249] on div "+ Webinar Practice Session Auto-recording Hi there, It used to be that in webin…" at bounding box center [447, 224] width 727 height 78
copy div "Webinar Practice Session Auto-recording Hi there, It used to be that in webinar…"
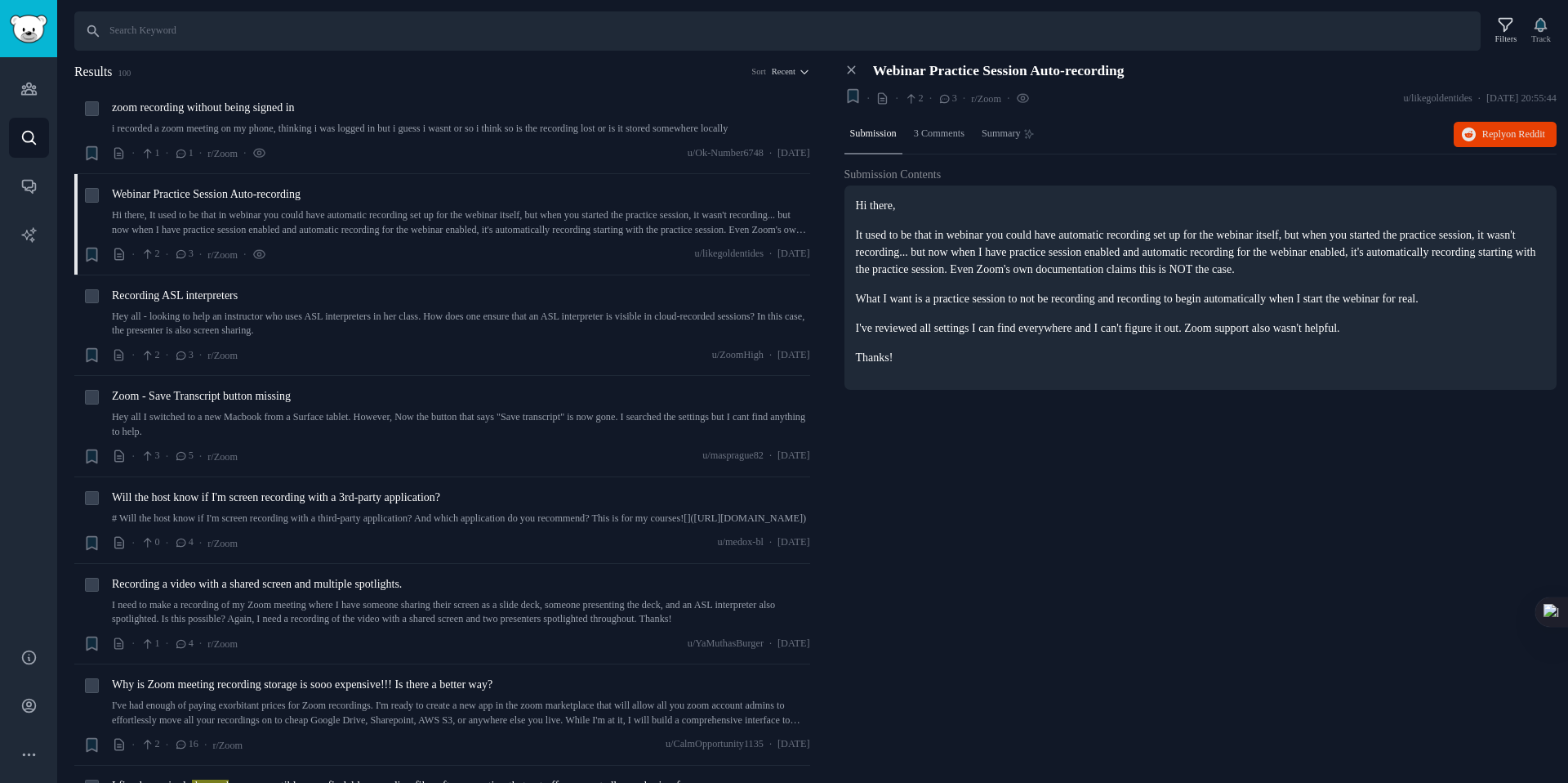
click at [947, 511] on div "Close panel Webinar Practice Session Auto-recording + · · 2 · 3 · r/Zoom · u/li…" at bounding box center [1201, 422] width 736 height 721
click at [856, 74] on icon at bounding box center [852, 70] width 15 height 15
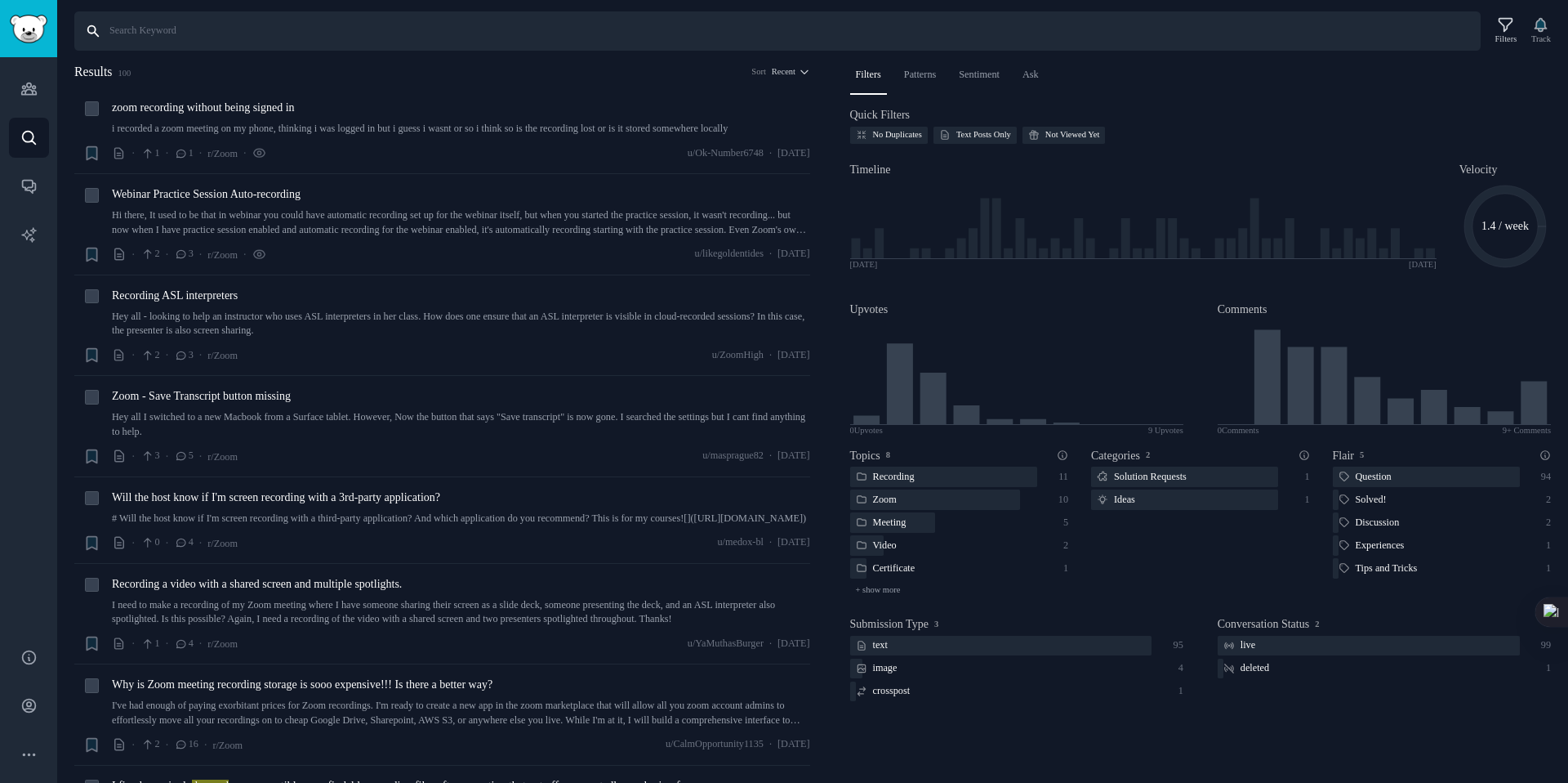
click at [272, 33] on input "Search" at bounding box center [778, 30] width 1407 height 39
click at [43, 49] on link "Sidebar" at bounding box center [28, 28] width 57 height 57
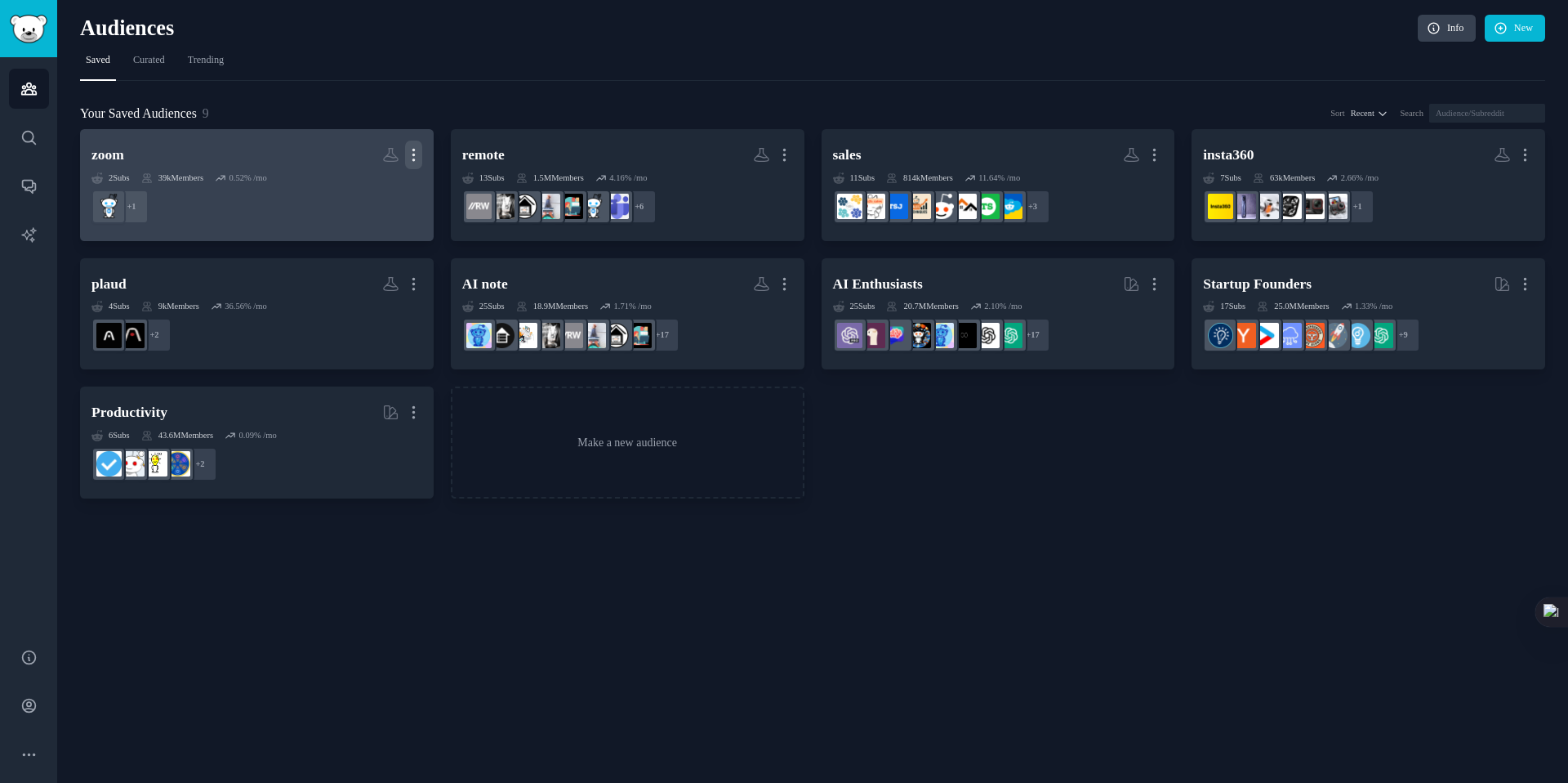
click at [419, 151] on icon "button" at bounding box center [413, 154] width 17 height 17
click at [240, 162] on h2 "zoom More View Delete" at bounding box center [257, 154] width 331 height 29
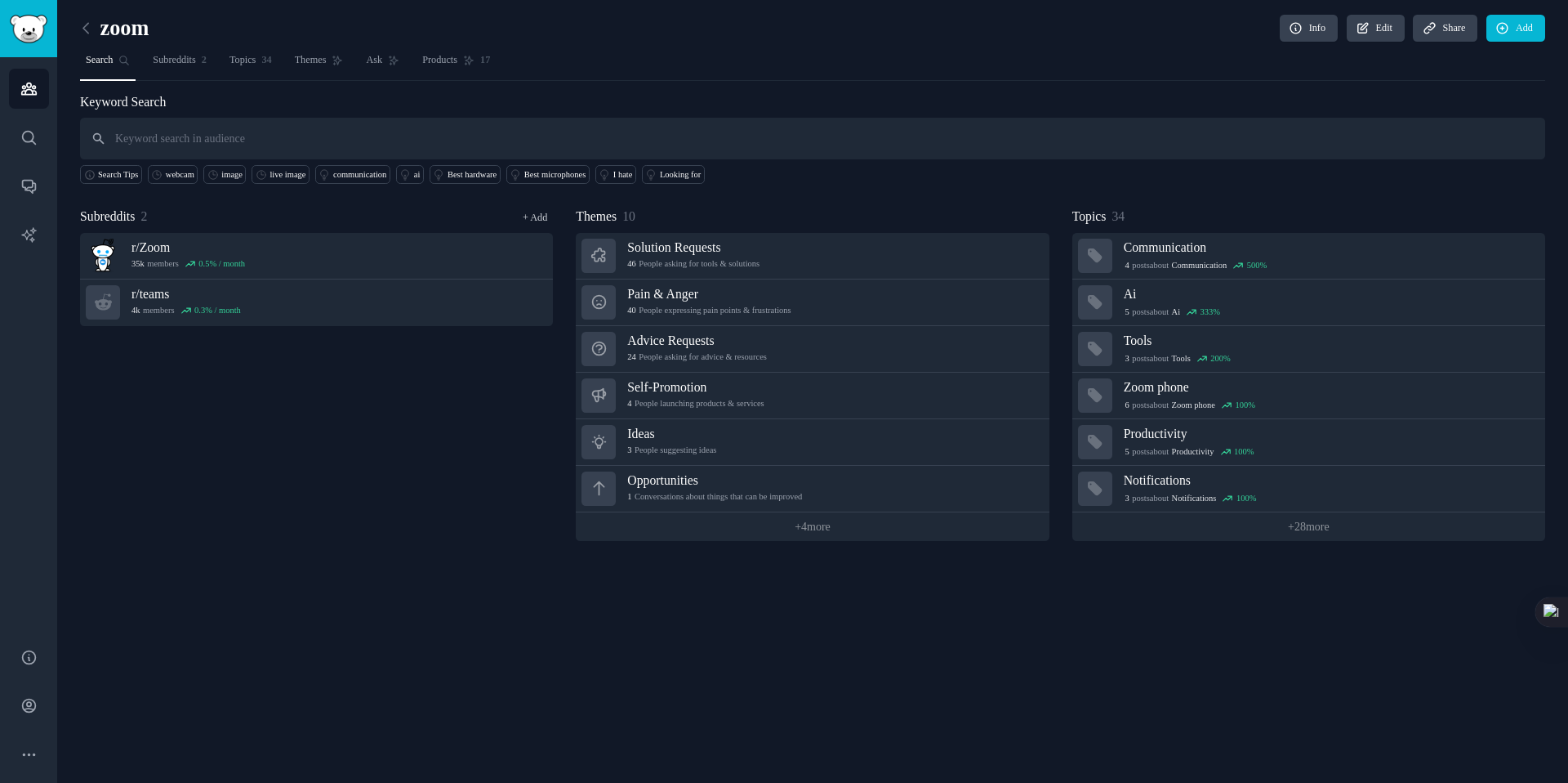
click at [531, 218] on link "+ Add" at bounding box center [534, 217] width 25 height 11
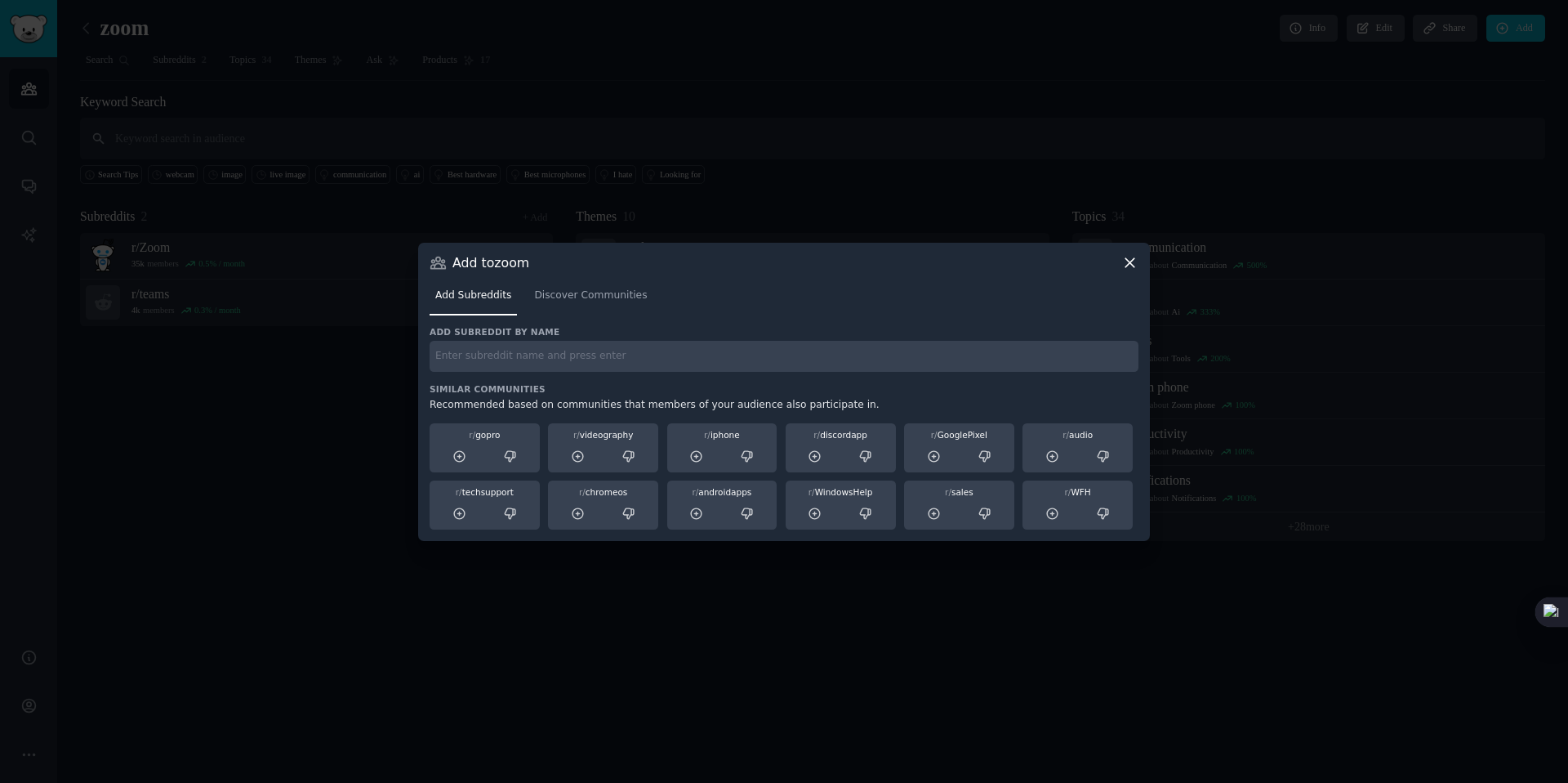
click at [582, 315] on div "Add Subreddits Discover Communities" at bounding box center [784, 299] width 709 height 56
click at [1130, 263] on icon at bounding box center [1129, 262] width 9 height 9
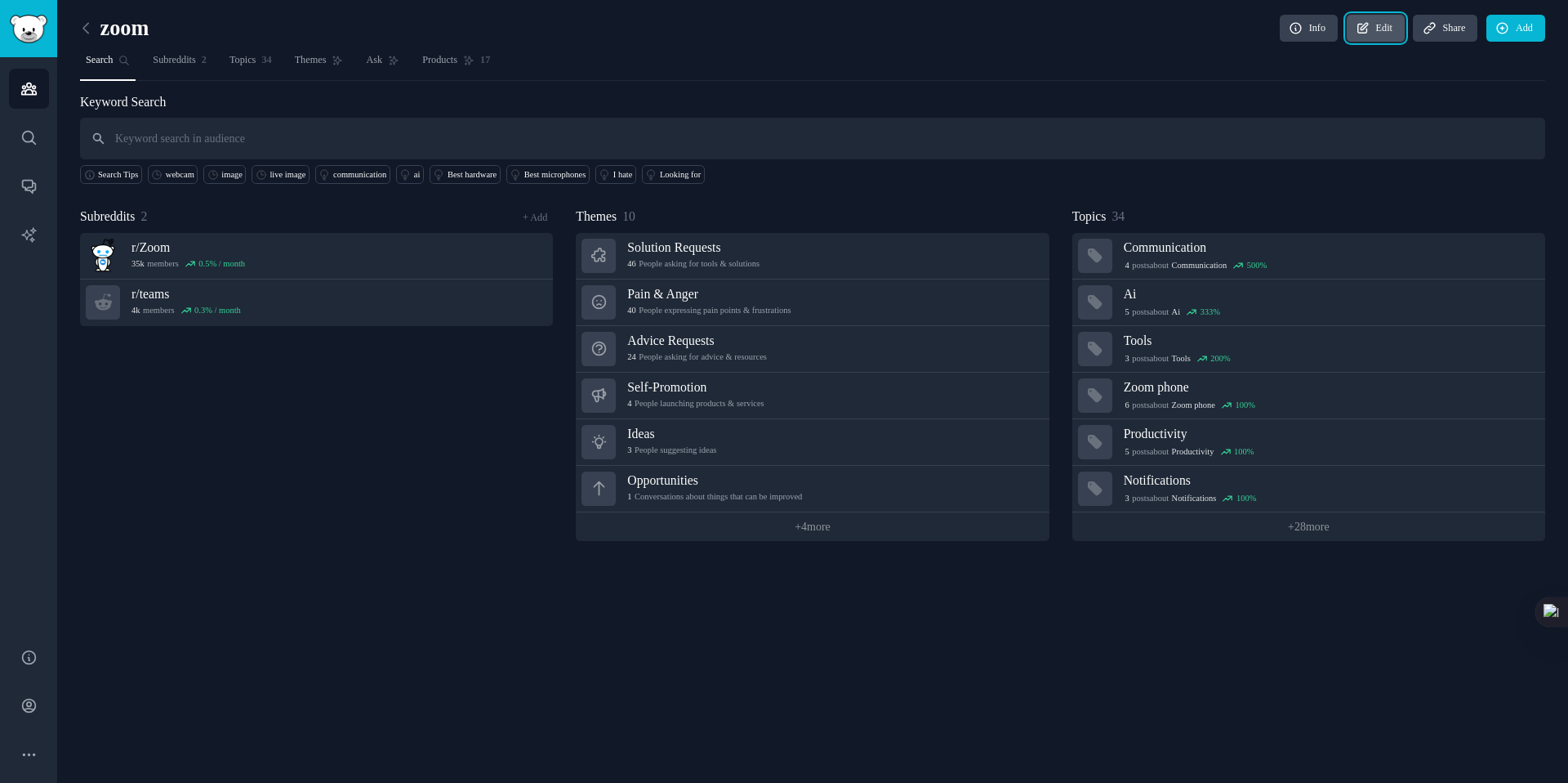
click at [1374, 21] on link "Edit" at bounding box center [1376, 29] width 58 height 28
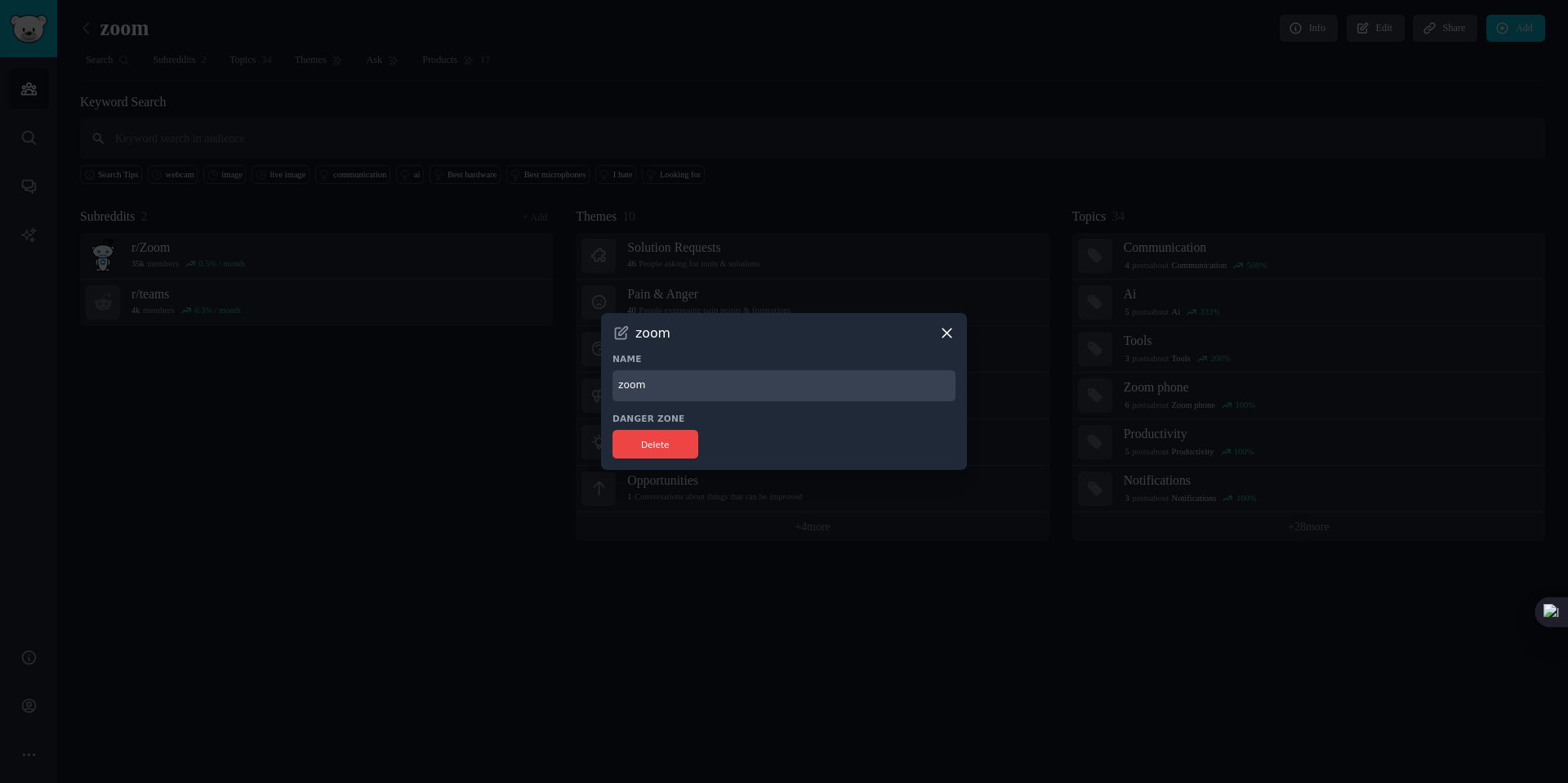
click at [951, 328] on icon at bounding box center [946, 332] width 9 height 9
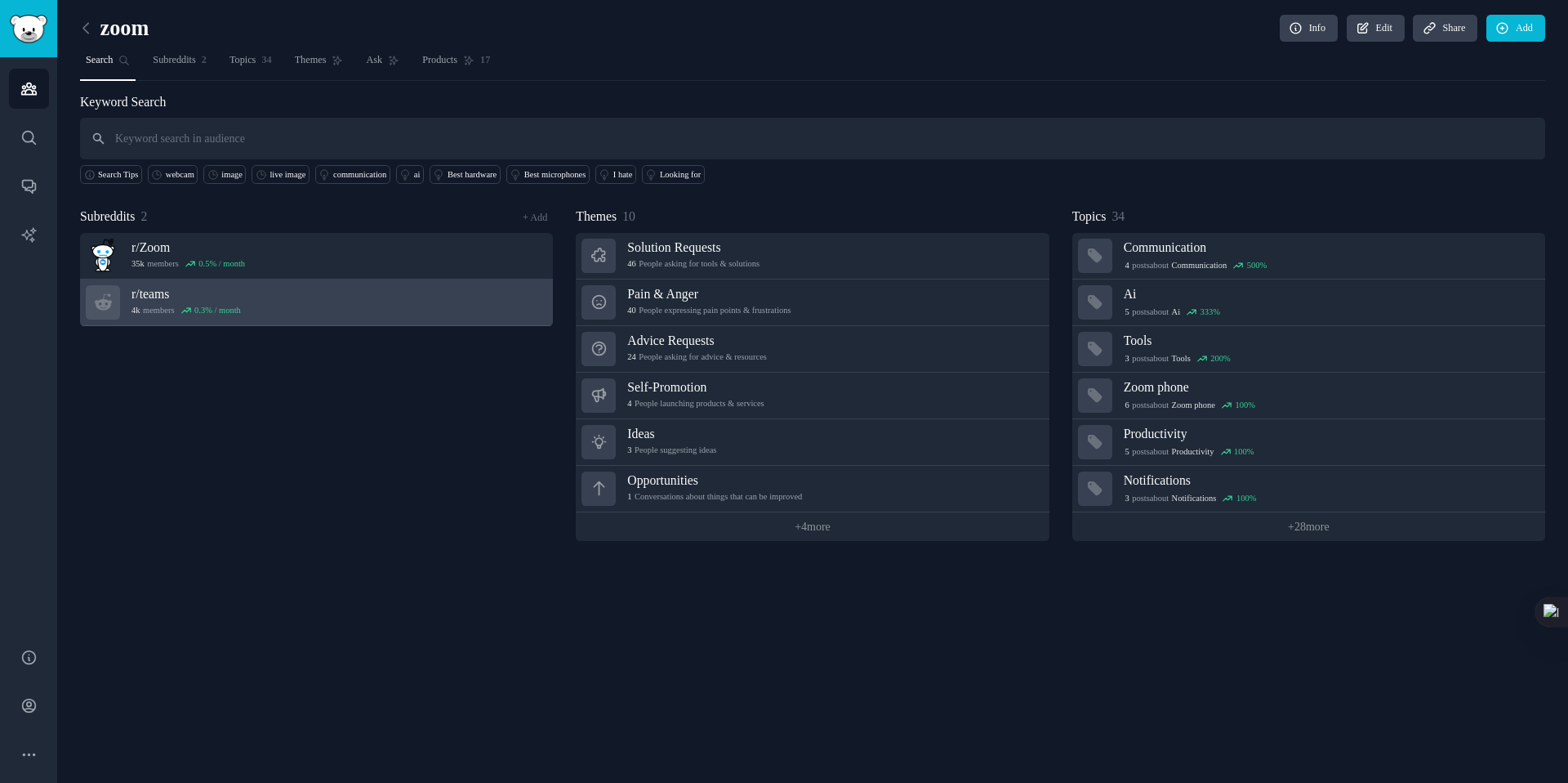
click at [156, 292] on h3 "r/ teams" at bounding box center [186, 294] width 109 height 17
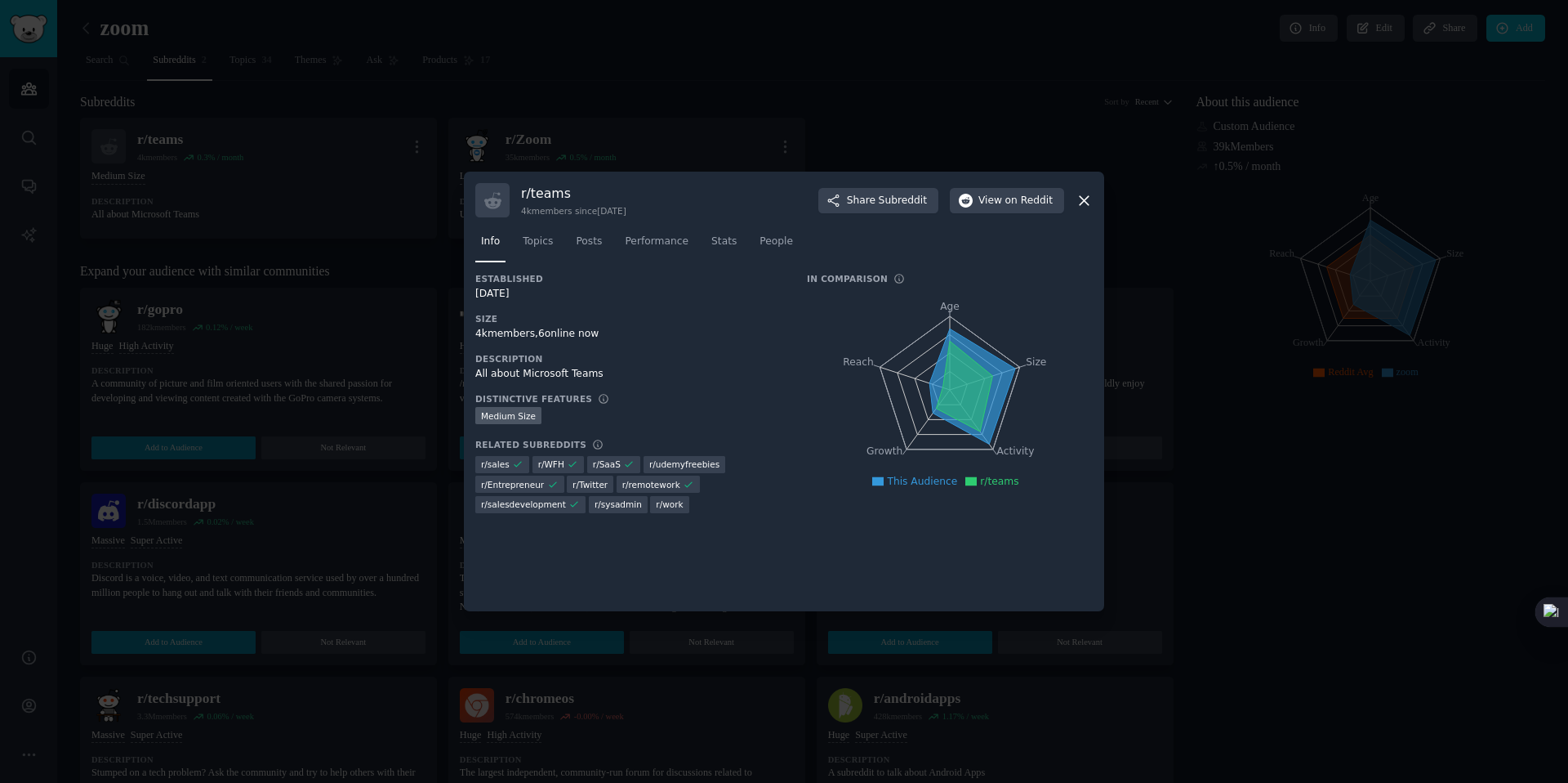
click at [1083, 203] on icon at bounding box center [1083, 200] width 17 height 17
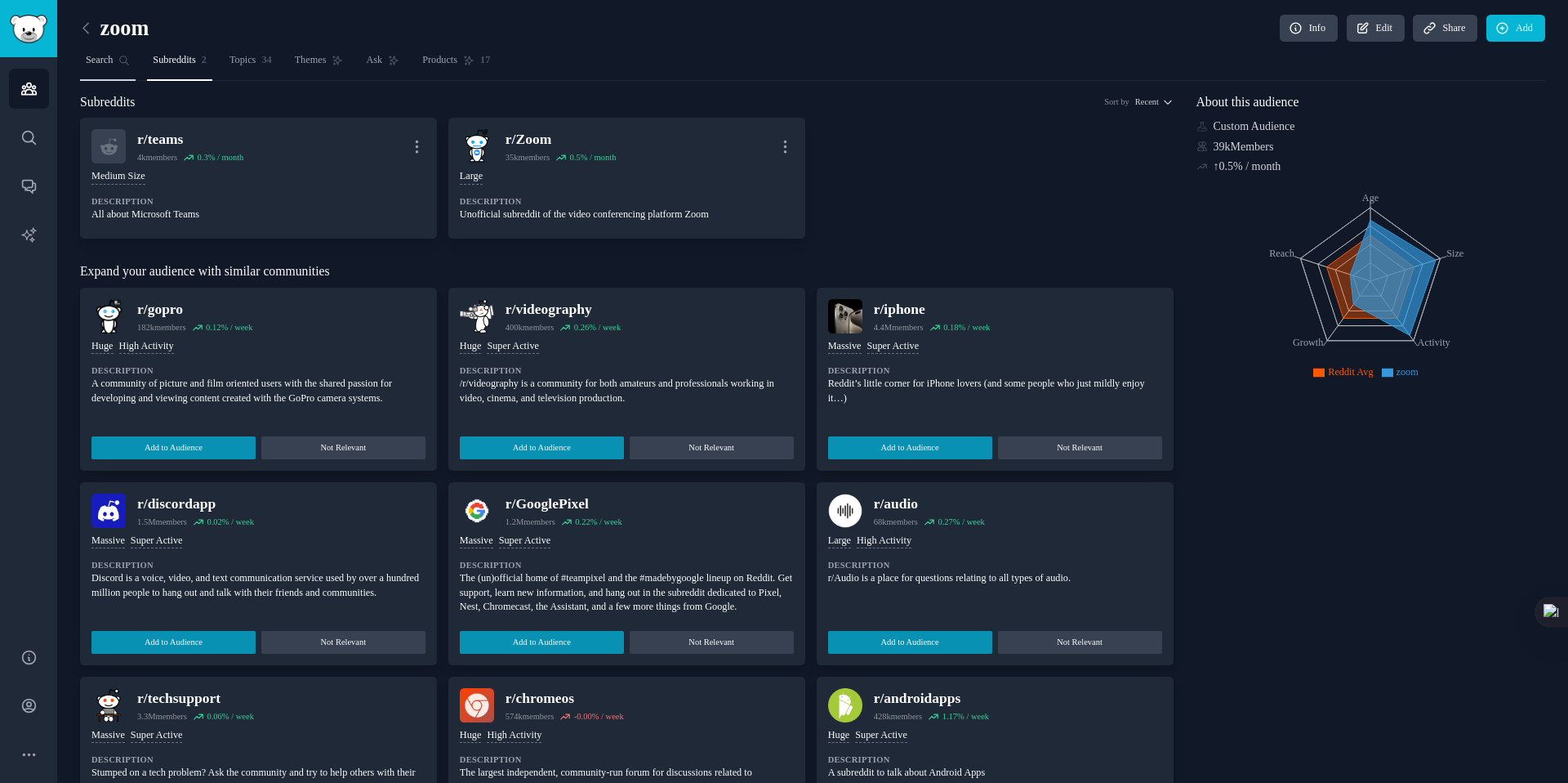
click at [121, 69] on link "Search" at bounding box center [107, 65] width 56 height 34
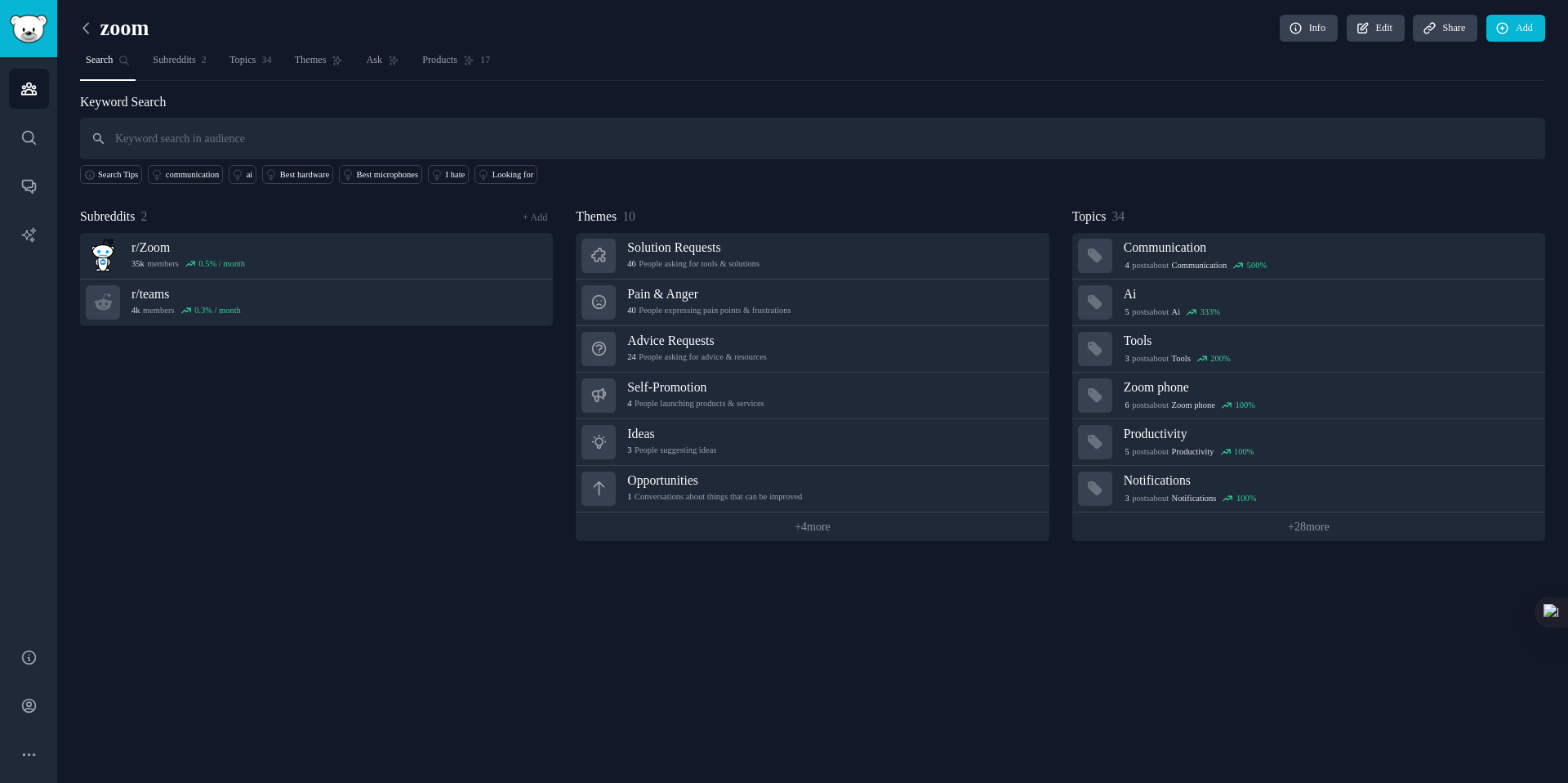
click at [89, 28] on icon at bounding box center [86, 28] width 17 height 17
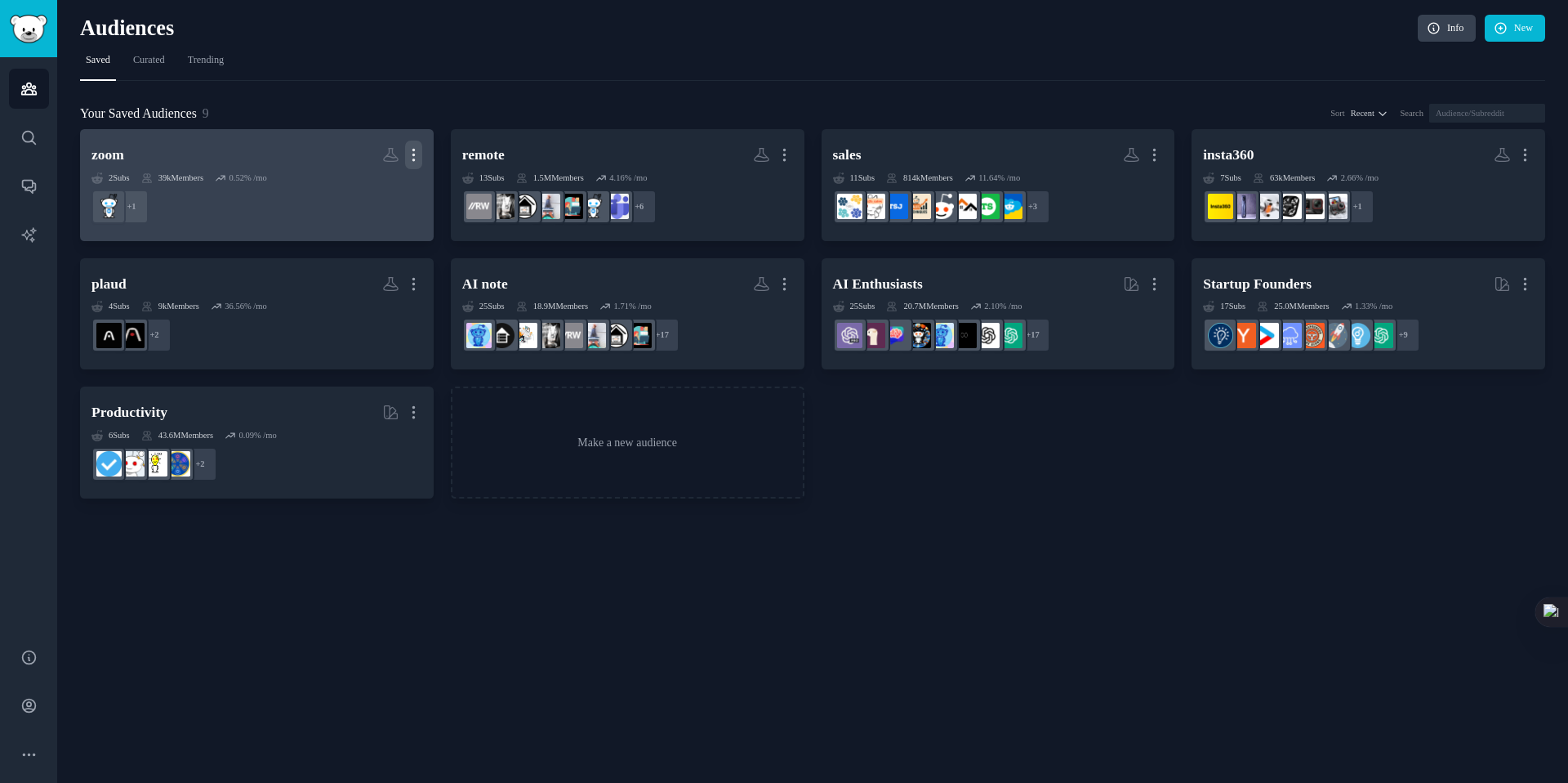
click at [417, 155] on icon "button" at bounding box center [413, 154] width 17 height 17
click at [364, 188] on p "Delete" at bounding box center [373, 188] width 30 height 17
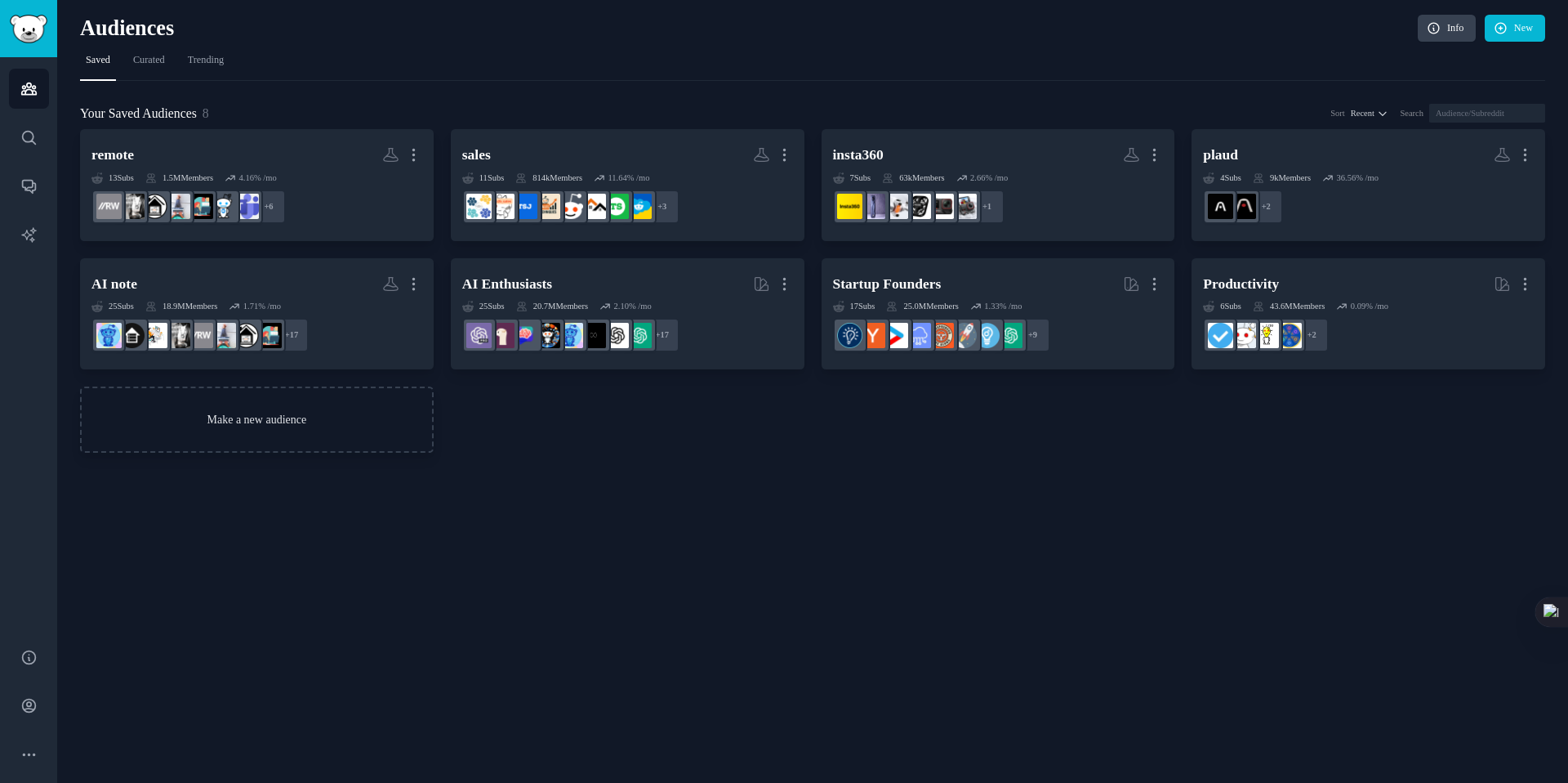
click at [312, 413] on link "Make a new audience" at bounding box center [257, 419] width 354 height 67
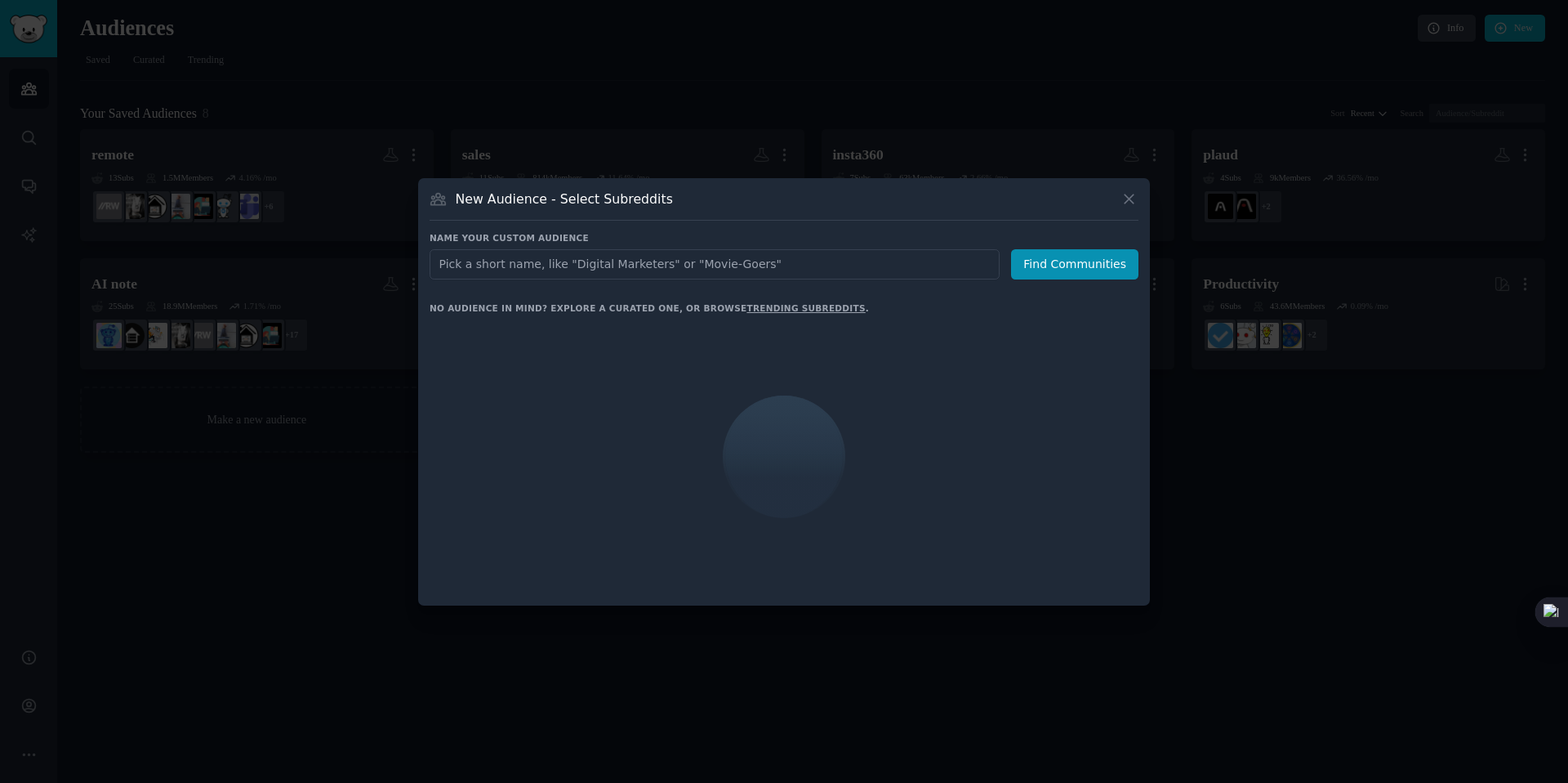
click at [630, 263] on input "text" at bounding box center [714, 264] width 570 height 30
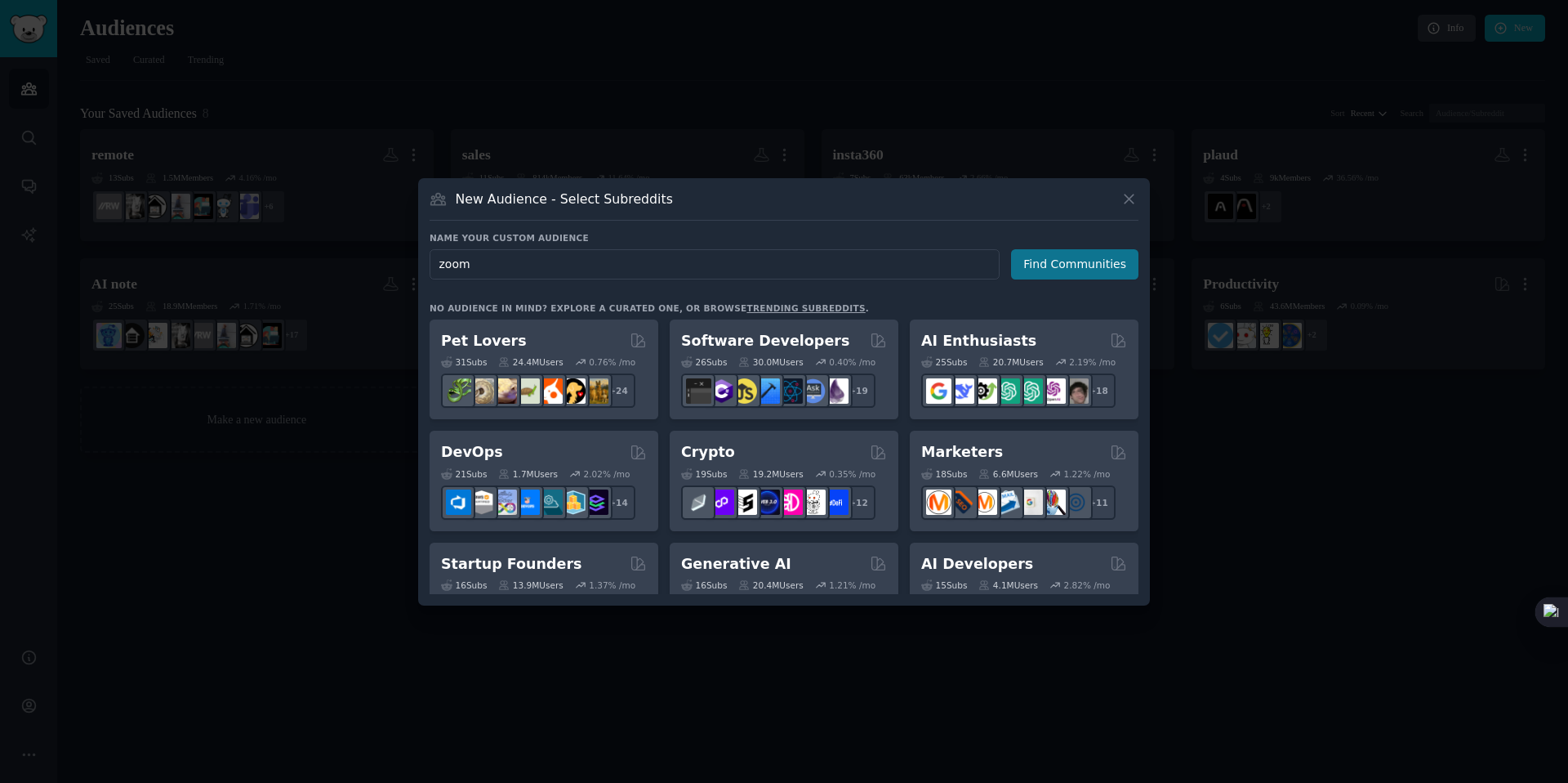
type input "zoom"
click at [1067, 268] on button "Find Communities" at bounding box center [1075, 264] width 127 height 30
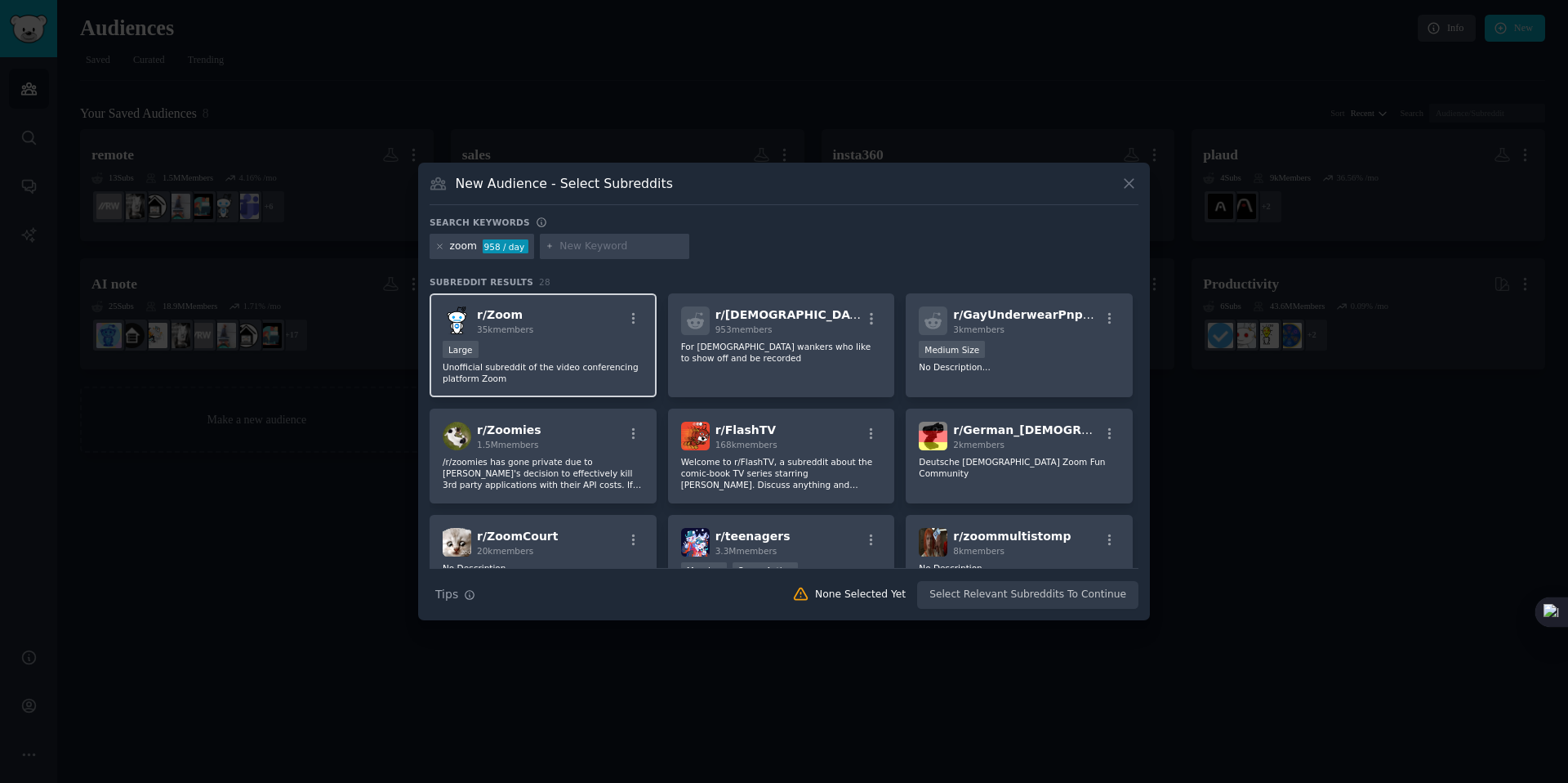
click at [515, 355] on div "Large" at bounding box center [543, 350] width 201 height 21
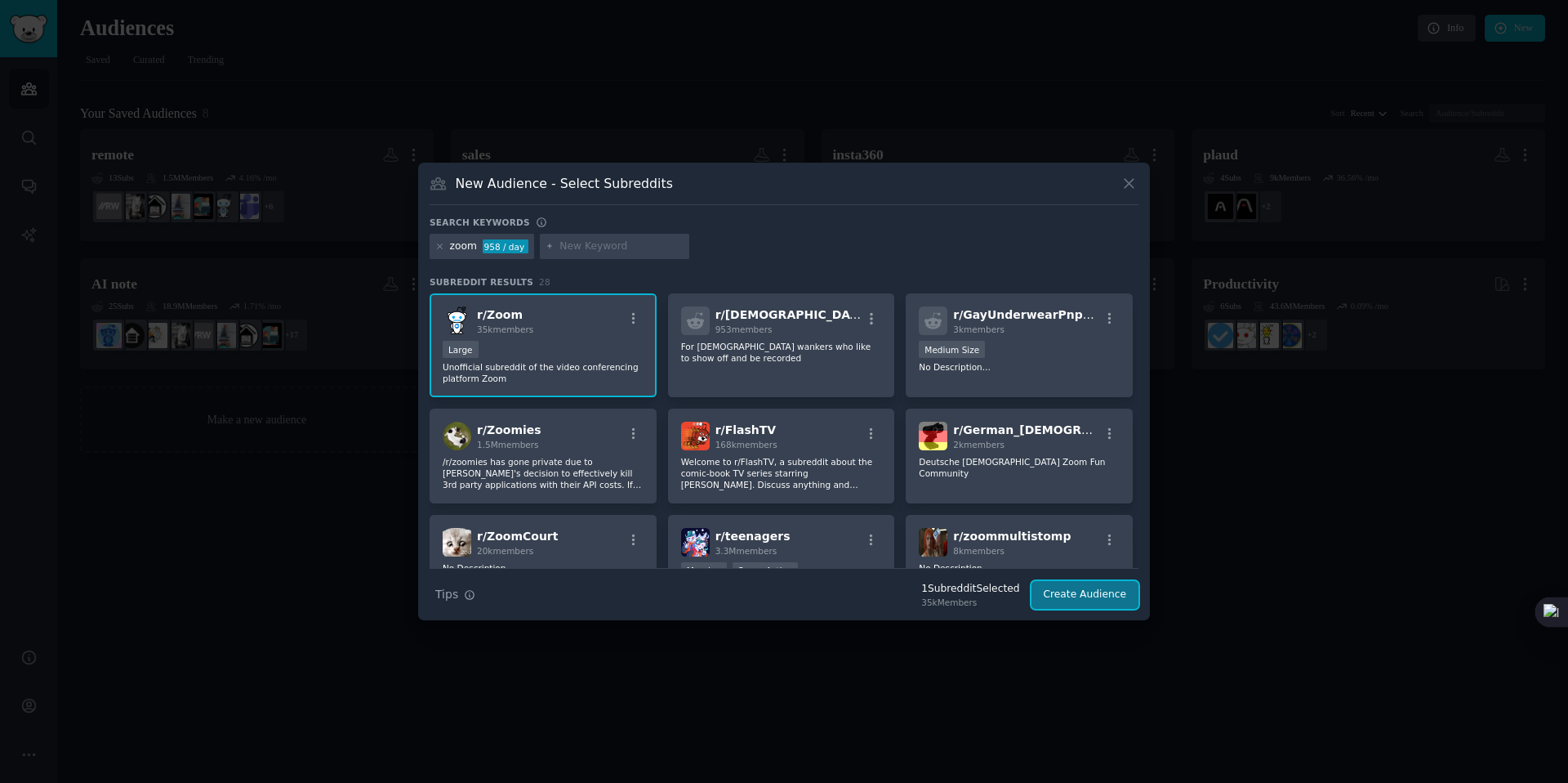
click at [1058, 586] on button "Create Audience" at bounding box center [1085, 595] width 107 height 28
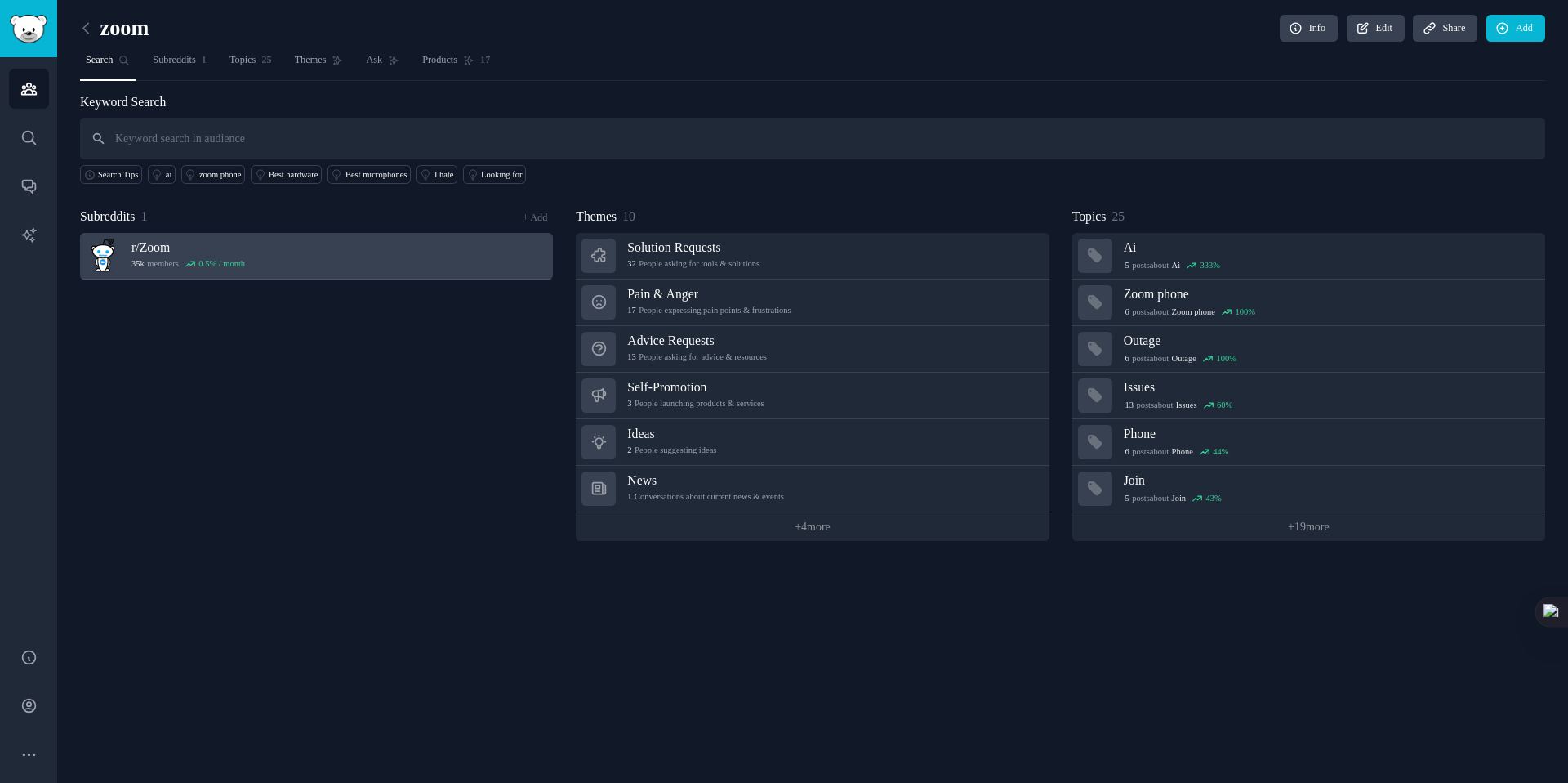
click at [218, 261] on div "0.5 % / month" at bounding box center [222, 263] width 47 height 11
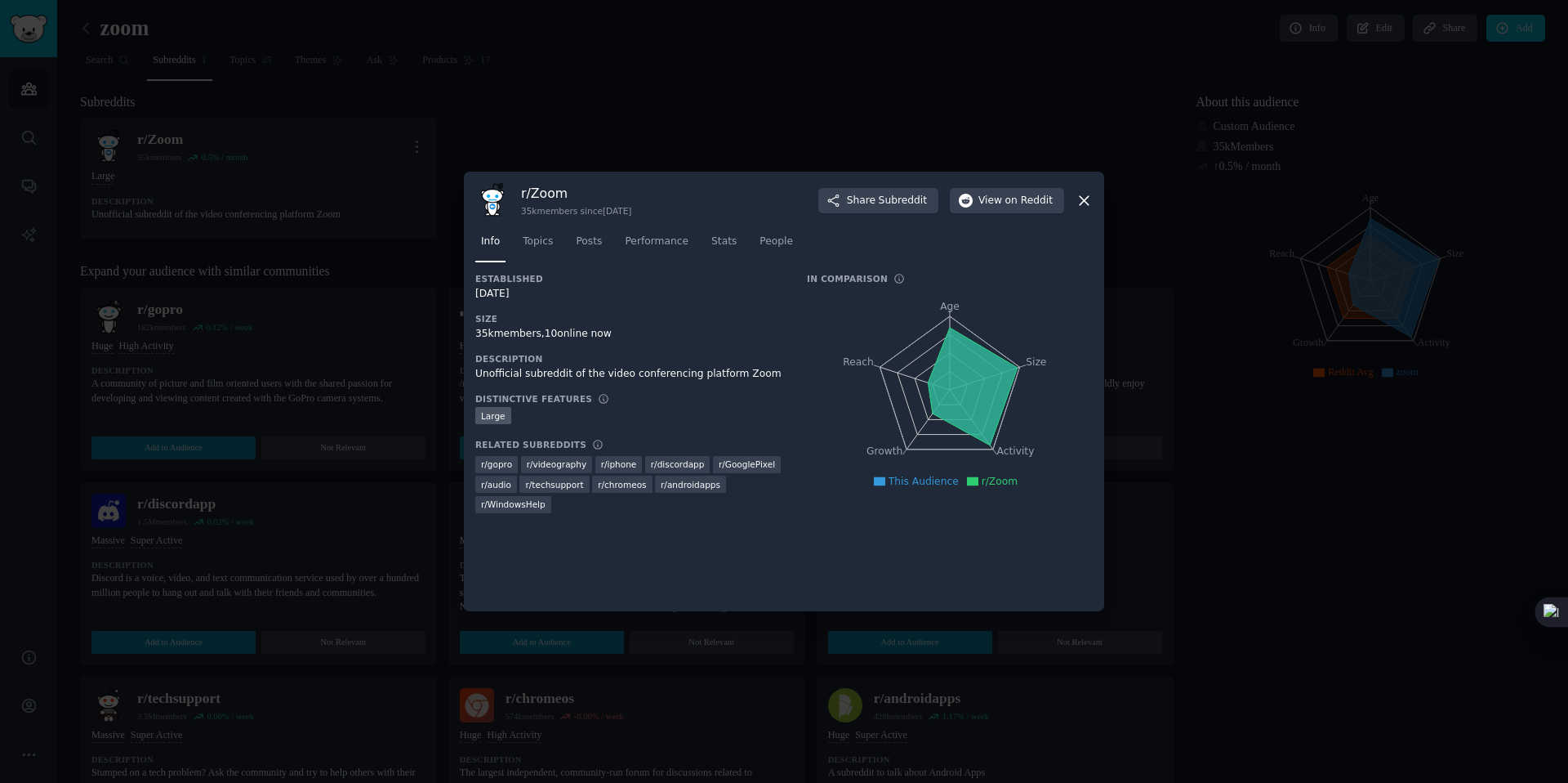
click at [1084, 199] on icon at bounding box center [1083, 200] width 9 height 9
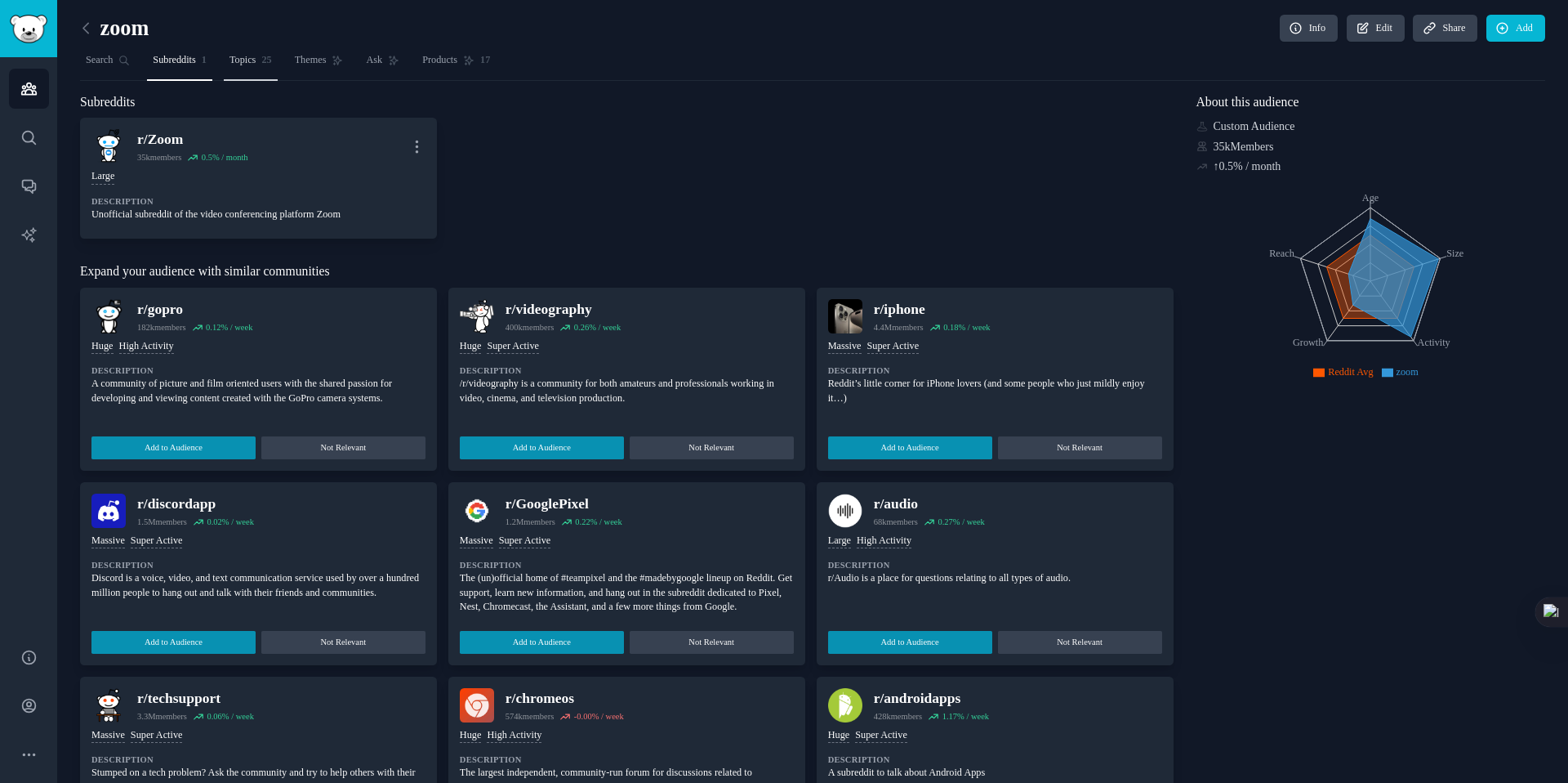
click at [257, 59] on span "Topics" at bounding box center [243, 60] width 27 height 15
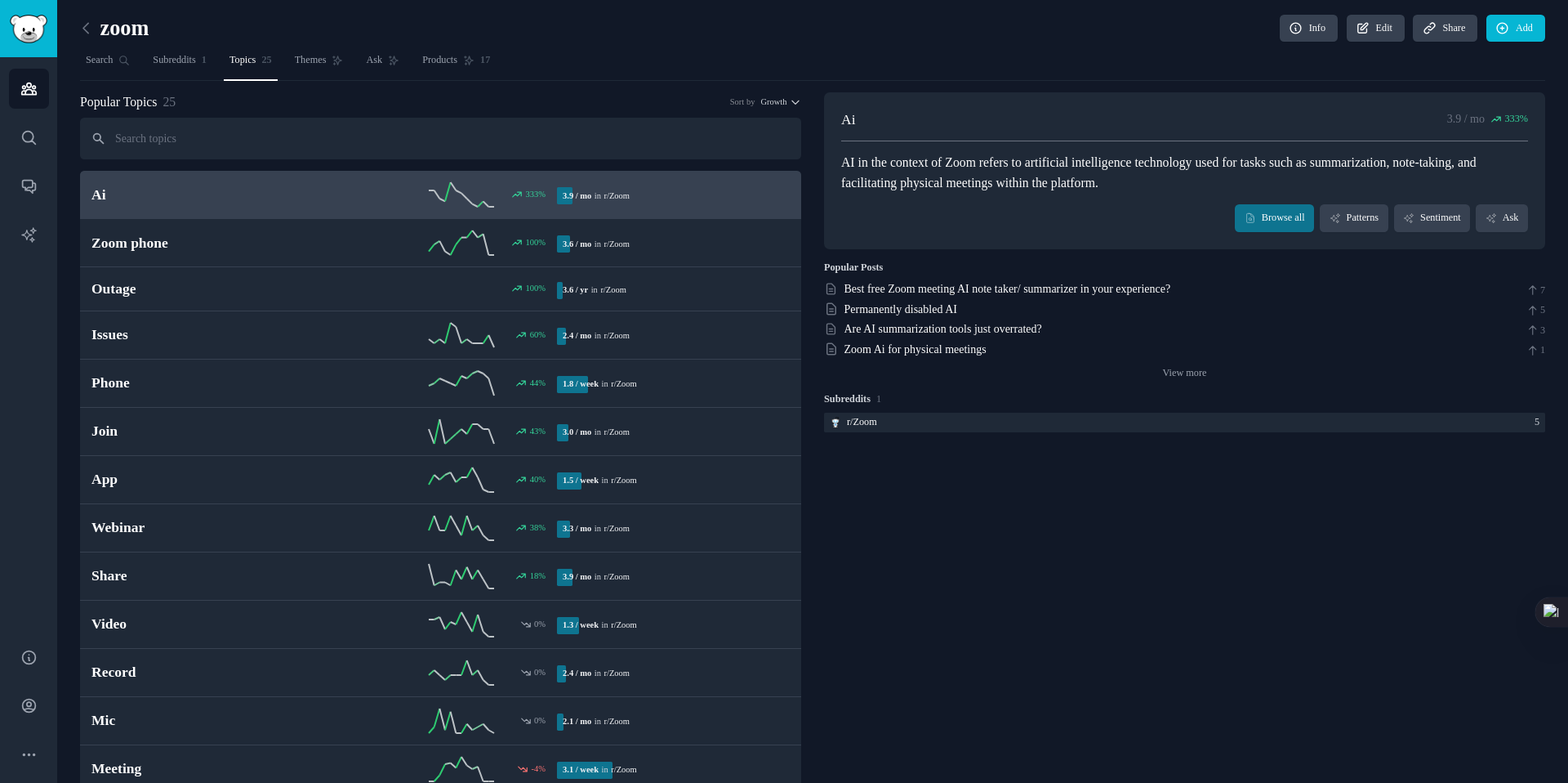
click at [244, 98] on div "Popular Topics 25 Sort by Growth" at bounding box center [440, 102] width 721 height 21
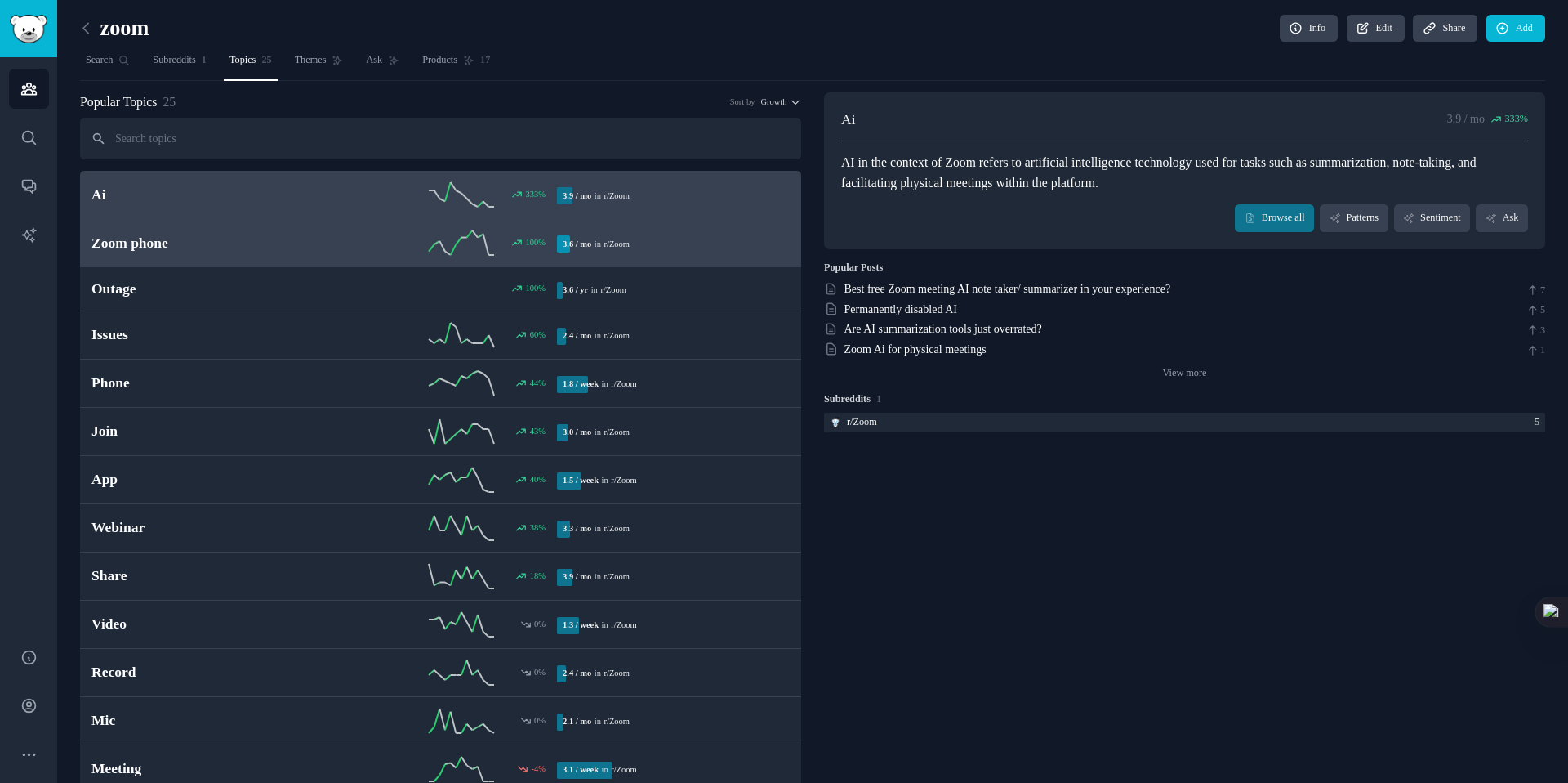
click at [239, 259] on link "Zoom phone 100 % 3.6 / mo in r/ Zoom" at bounding box center [440, 243] width 721 height 48
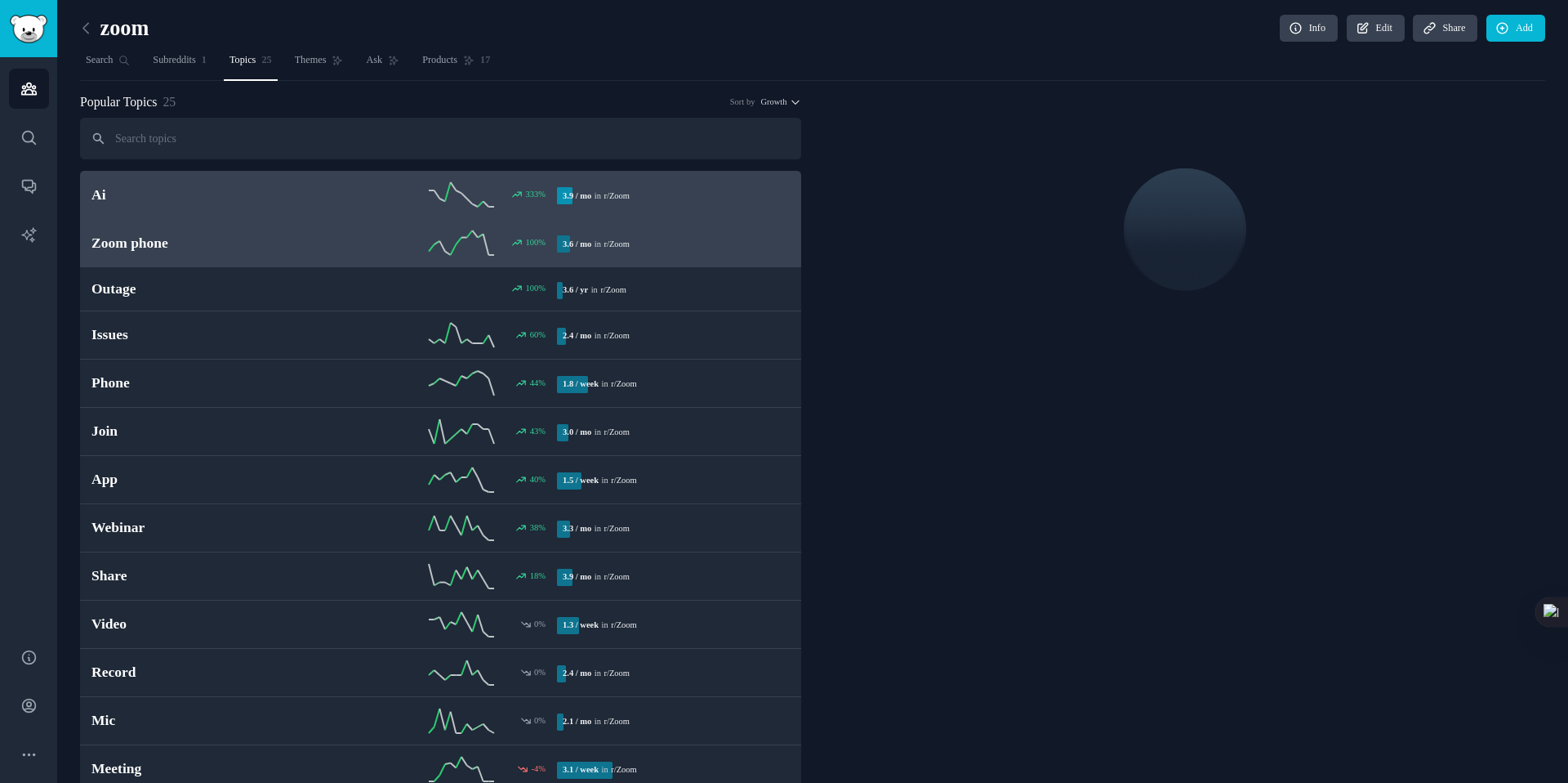
click at [276, 202] on h2 "Ai" at bounding box center [208, 195] width 233 height 21
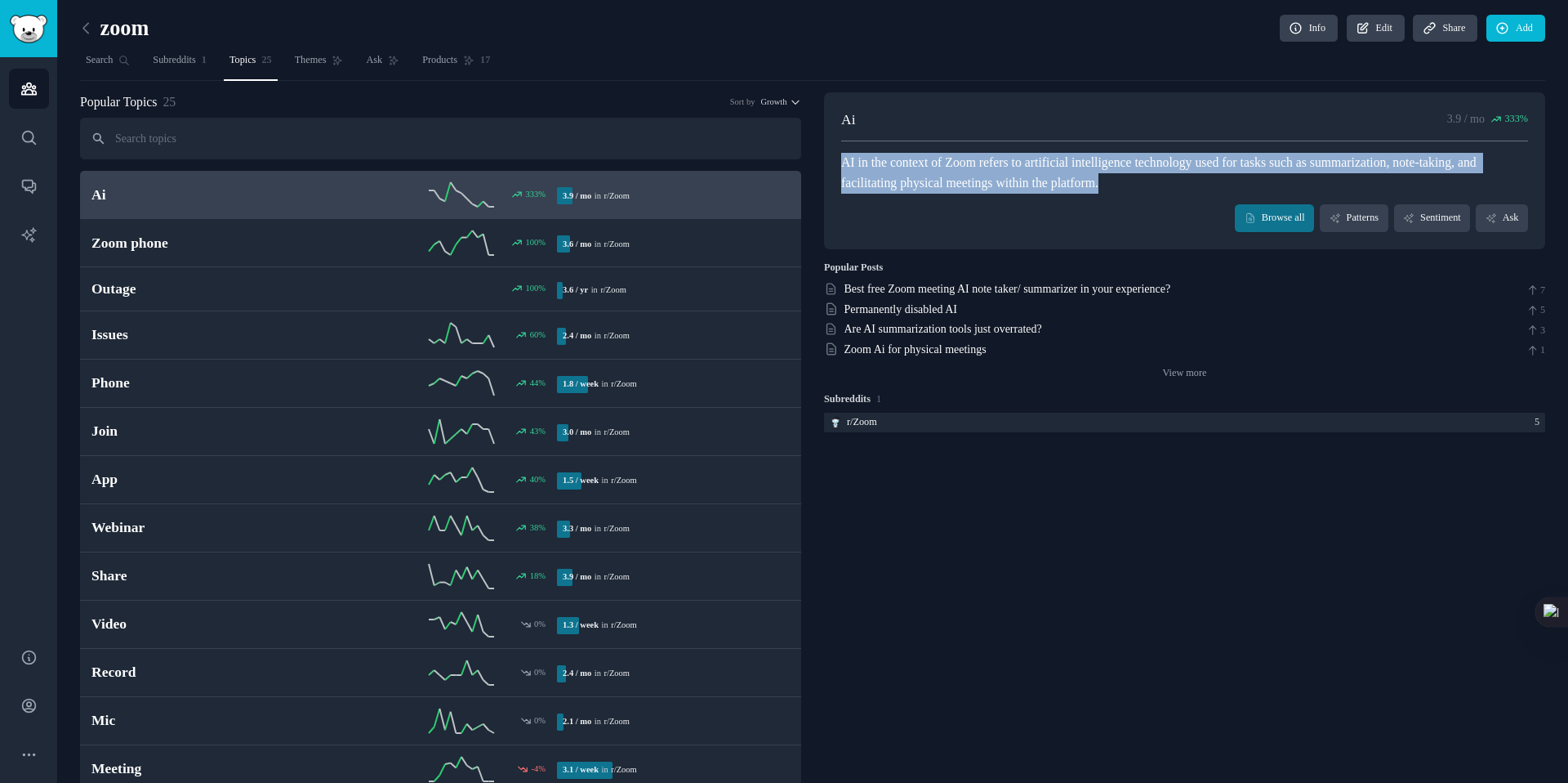
drag, startPoint x: 843, startPoint y: 170, endPoint x: 567, endPoint y: 124, distance: 279.8
click at [1210, 178] on div "AI in the context of Zoom refers to artificial intelligence technology used for…" at bounding box center [1185, 173] width 686 height 40
copy div "AI in the context of Zoom refers to artificial intelligence technology used for…"
click at [105, 68] on link "Search" at bounding box center [107, 65] width 56 height 34
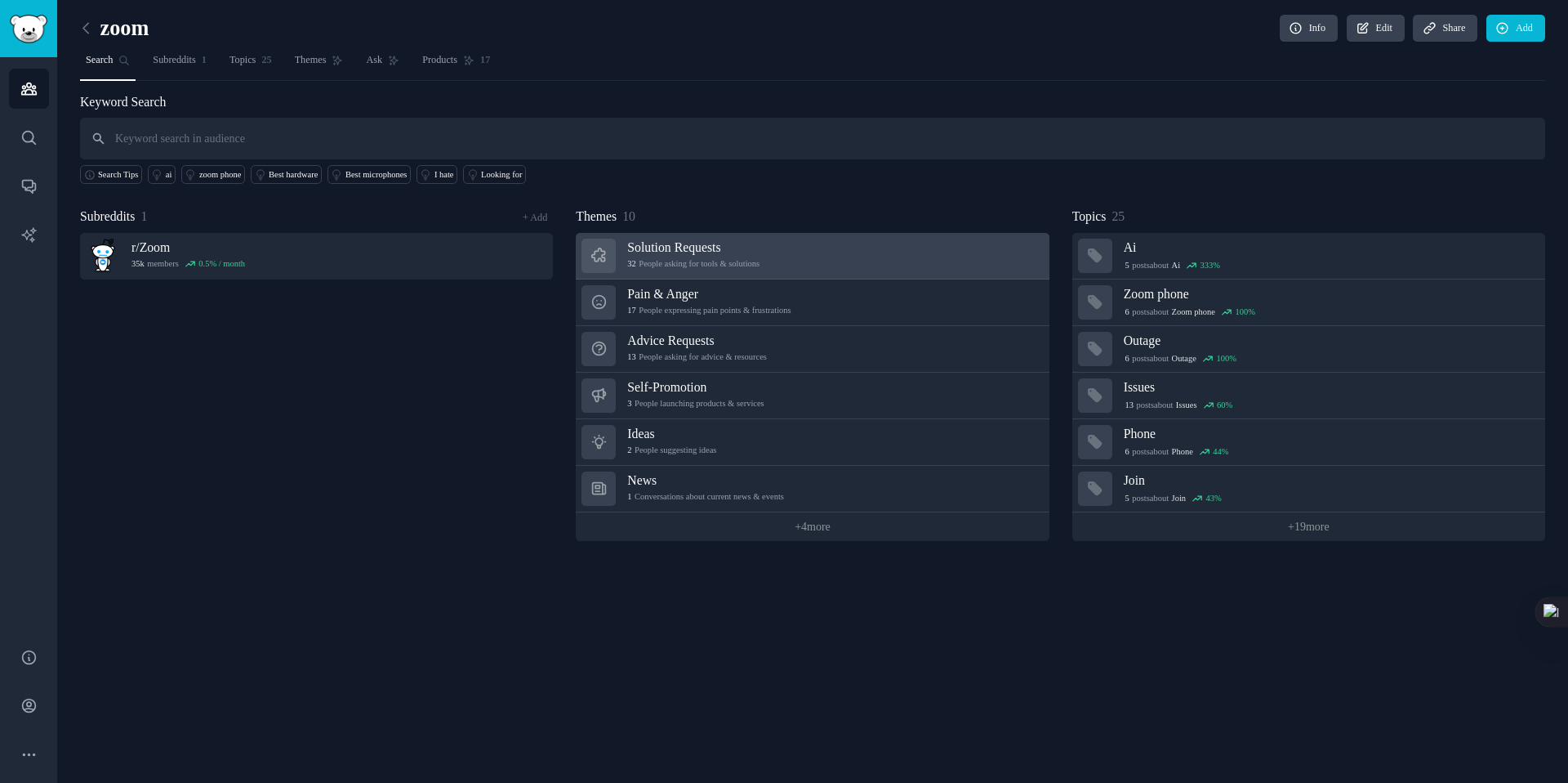
click at [709, 247] on h3 "Solution Requests" at bounding box center [693, 247] width 132 height 17
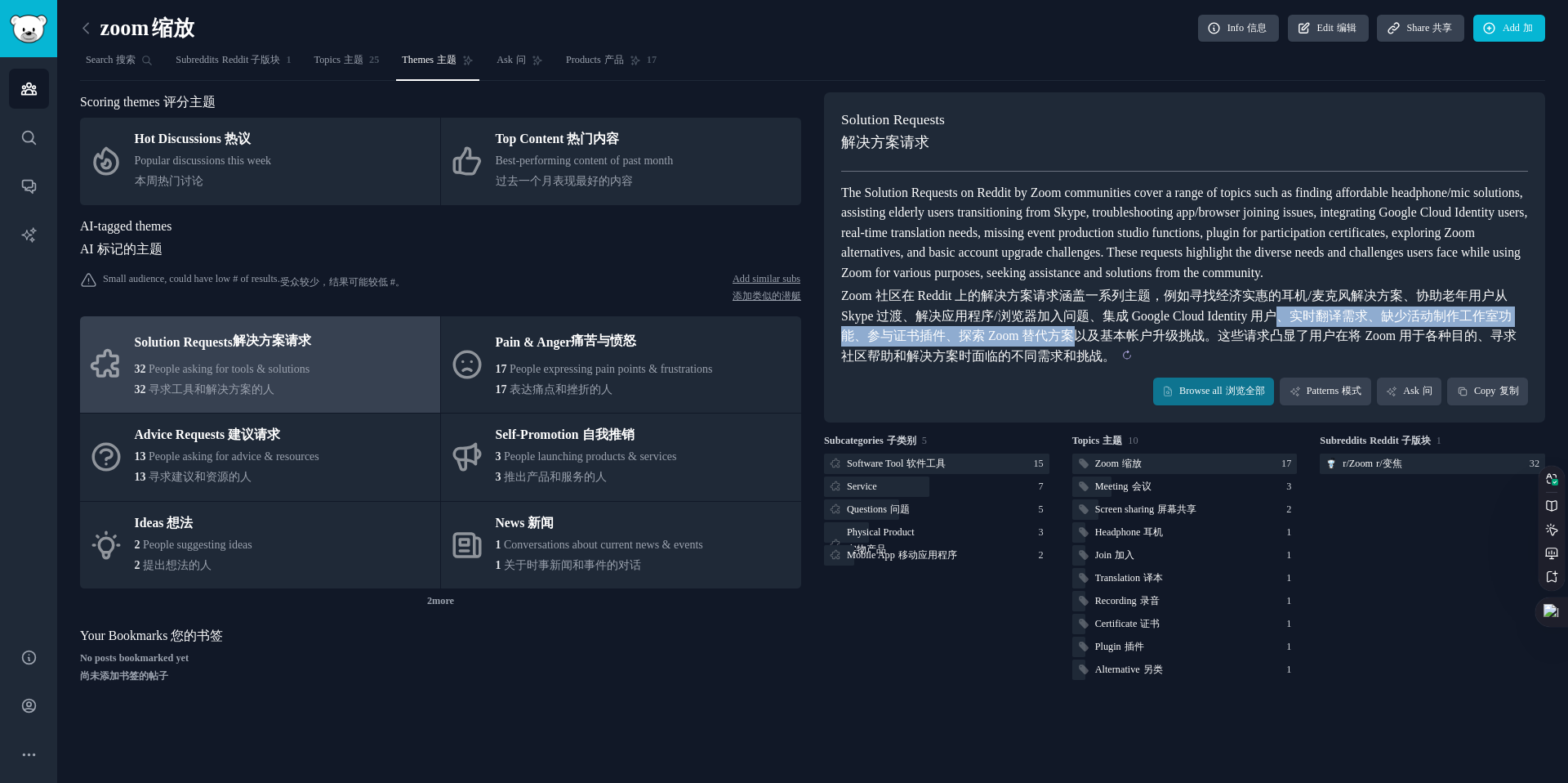
drag, startPoint x: 1311, startPoint y: 335, endPoint x: 1073, endPoint y: 352, distance: 238.6
click at [1073, 352] on sider-trans-text "Zoom 社区在 Reddit 上的解决方案请求涵盖一系列主题，例如寻找经济实惠的耳机/麦克风解决方案、协助老年用户从 Skype 过渡、解决应用程序/浏览器…" at bounding box center [1179, 325] width 676 height 75
copy sider-trans-text "、实时翻译需求、缺少活动制作工作室功能、参与证书插件、探索 Zoom 替代方案"
click at [1072, 352] on sider-trans-text "Zoom 社区在 Reddit 上的解决方案请求涵盖一系列主题，例如寻找经济实惠的耳机/麦克风解决方案、协助老年用户从 Skype 过渡、解决应用程序/浏览器…" at bounding box center [1179, 325] width 676 height 75
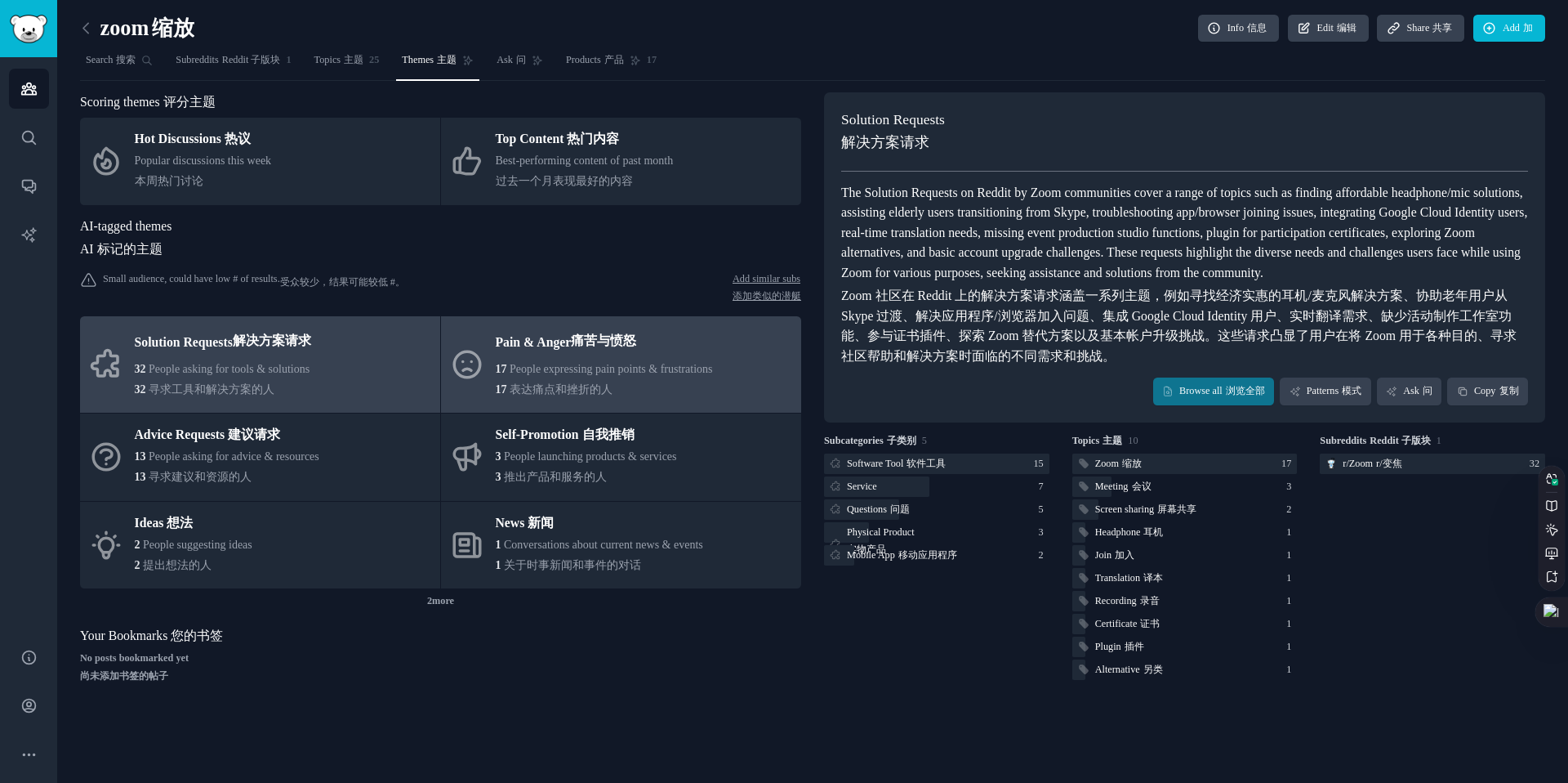
click at [572, 363] on span "People expressing pain points & frustrations" at bounding box center [611, 369] width 203 height 12
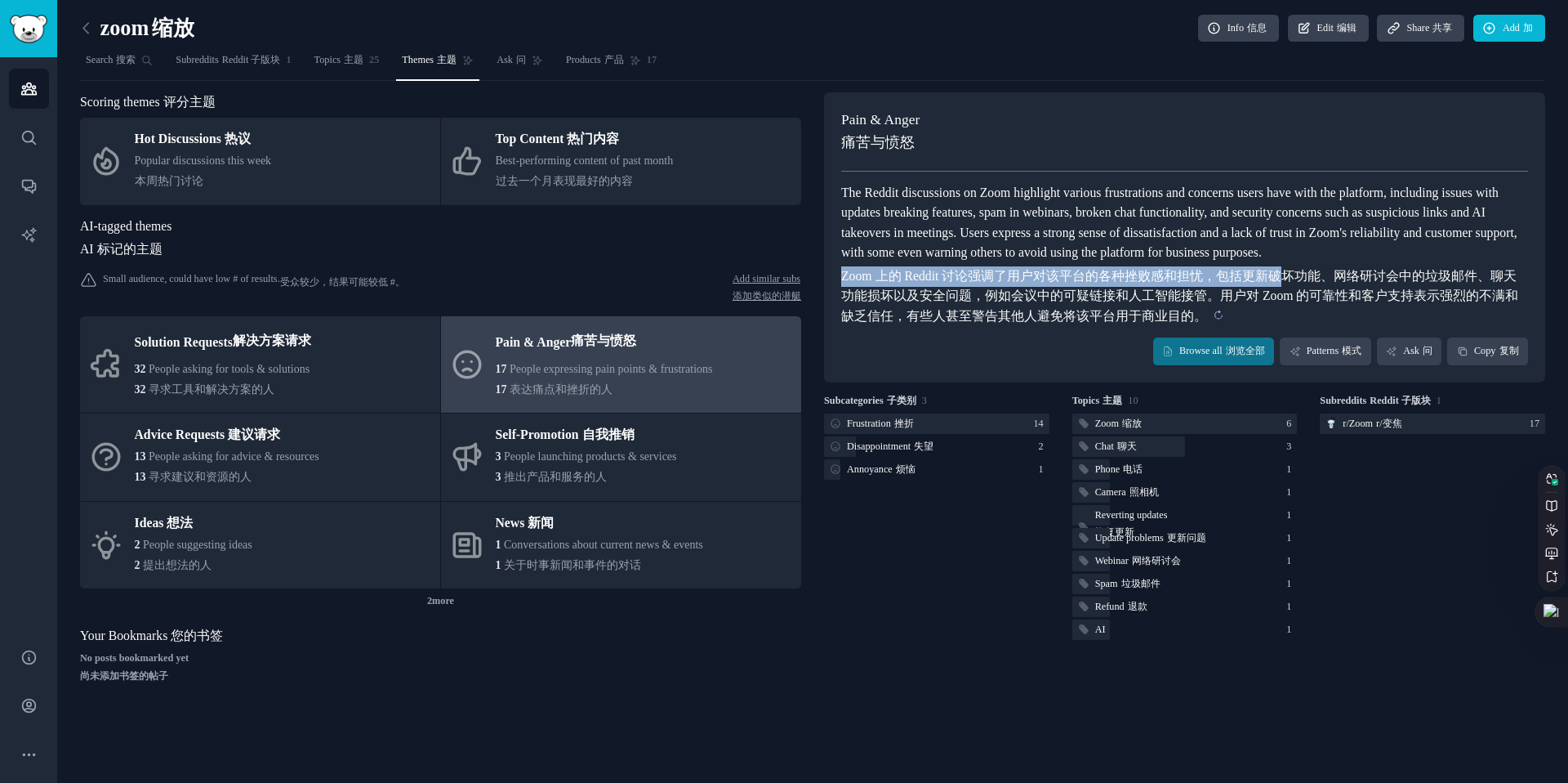
drag, startPoint x: 833, startPoint y: 293, endPoint x: 1293, endPoint y: 291, distance: 460.0
click at [1293, 291] on div "Pain & Anger 痛苦与愤怒 The Reddit discussions on Zoom highlight various frustration…" at bounding box center [1184, 237] width 721 height 290
copy sider-trans-text "Zoom 上的 Reddit 讨论强调了用户对该平台的各种挫败感和担忧，包括更新破"
click at [1293, 291] on sider-trans-text "Zoom 上的 Reddit 讨论强调了用户对该平台的各种挫败感和担忧，包括更新破坏功能、网络研讨会中的垃圾邮件、聊天功能损坏以及安全问题，例如会议中的可疑链…" at bounding box center [1180, 295] width 678 height 54
drag, startPoint x: 1228, startPoint y: 297, endPoint x: 1498, endPoint y: 286, distance: 270.2
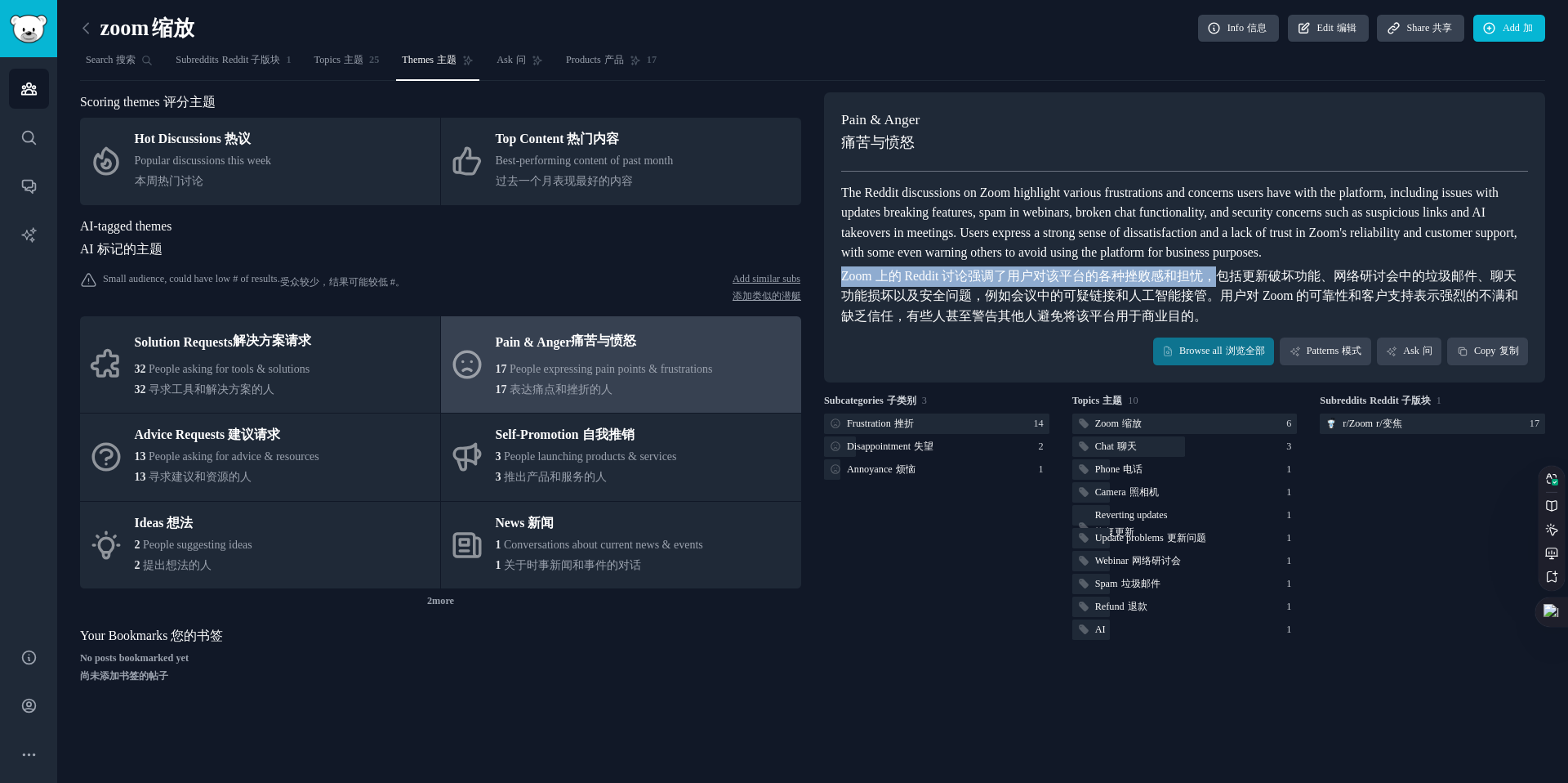
click at [1498, 286] on sider-trans-block "Zoom 上的 Reddit 讨论强调了用户对该平台的各种挫败感和担忧，包括更新破坏功能、网络研讨会中的垃圾邮件、聊天功能损坏以及安全问题，例如会议中的可疑链…" at bounding box center [1185, 296] width 686 height 61
copy sider-trans-text "Zoom 上的 Reddit 讨论强调了用户对该平台的各种挫败感和担忧，"
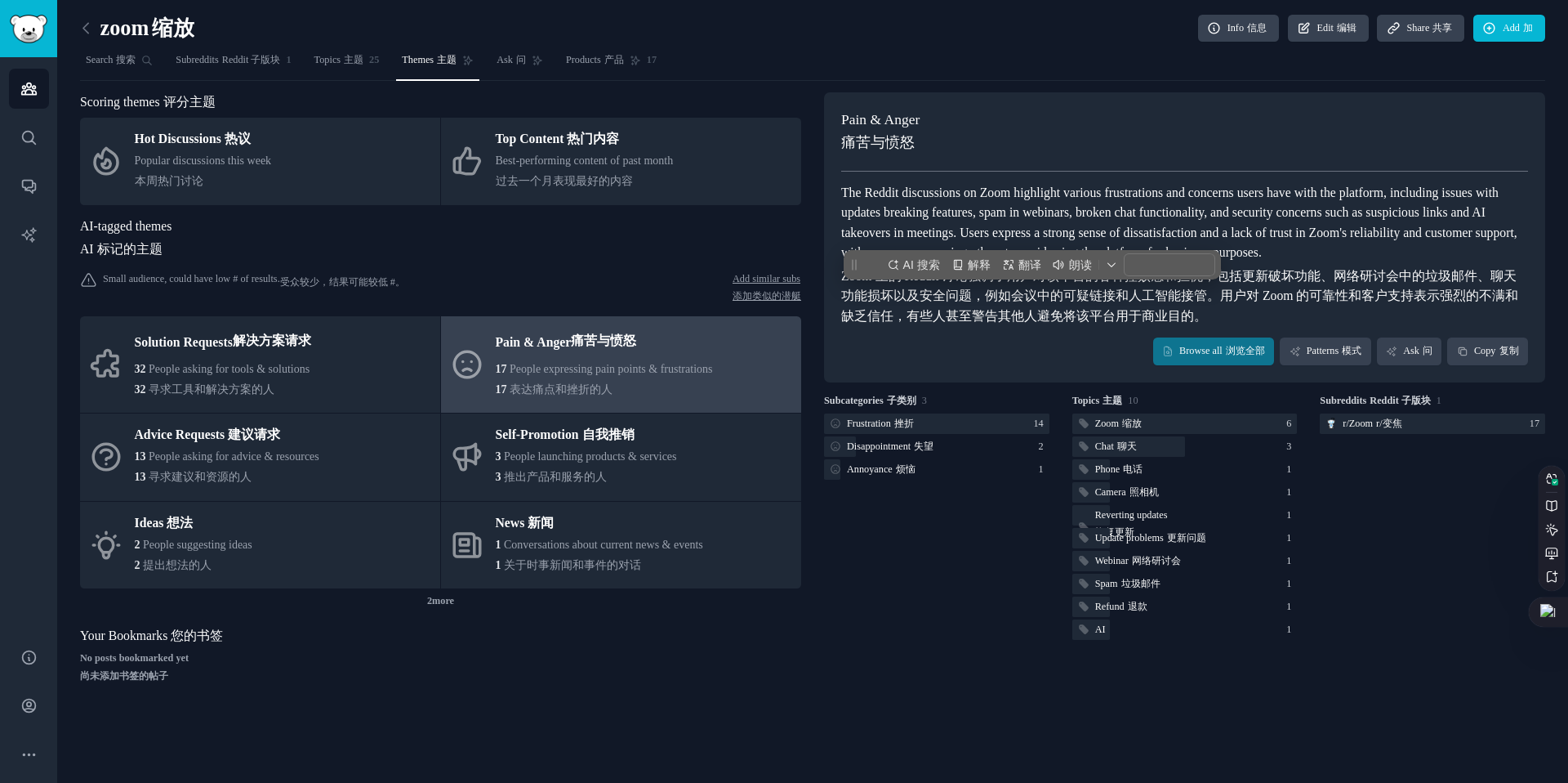
click at [1208, 231] on div "The Reddit discussions on Zoom highlight various frustrations and concerns user…" at bounding box center [1185, 255] width 686 height 144
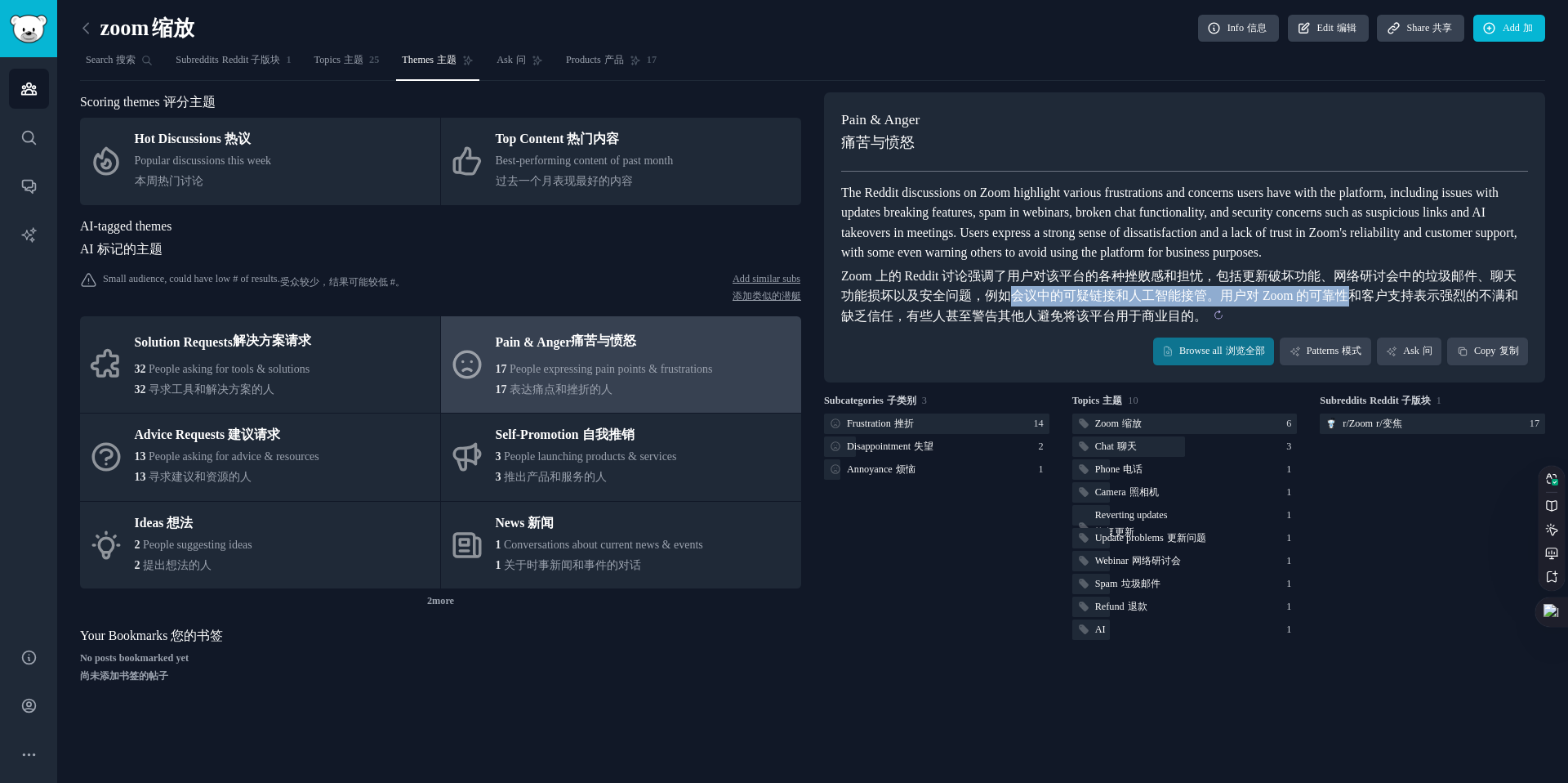
drag, startPoint x: 1002, startPoint y: 322, endPoint x: 1348, endPoint y: 321, distance: 346.0
click at [1348, 321] on sider-trans-text "Zoom 上的 Reddit 讨论强调了用户对该平台的各种挫败感和担忧，包括更新破坏功能、网络研讨会中的垃圾邮件、聊天功能损坏以及安全问题，例如会议中的可疑链…" at bounding box center [1180, 295] width 678 height 54
copy sider-trans-text "会议中的可疑链接和人工智能接管。用户对 Zoom 的可靠性"
click at [1348, 320] on sider-trans-text "Zoom 上的 Reddit 讨论强调了用户对该平台的各种挫败感和担忧，包括更新破坏功能、网络研讨会中的垃圾邮件、聊天功能损坏以及安全问题，例如会议中的可疑链…" at bounding box center [1180, 295] width 678 height 54
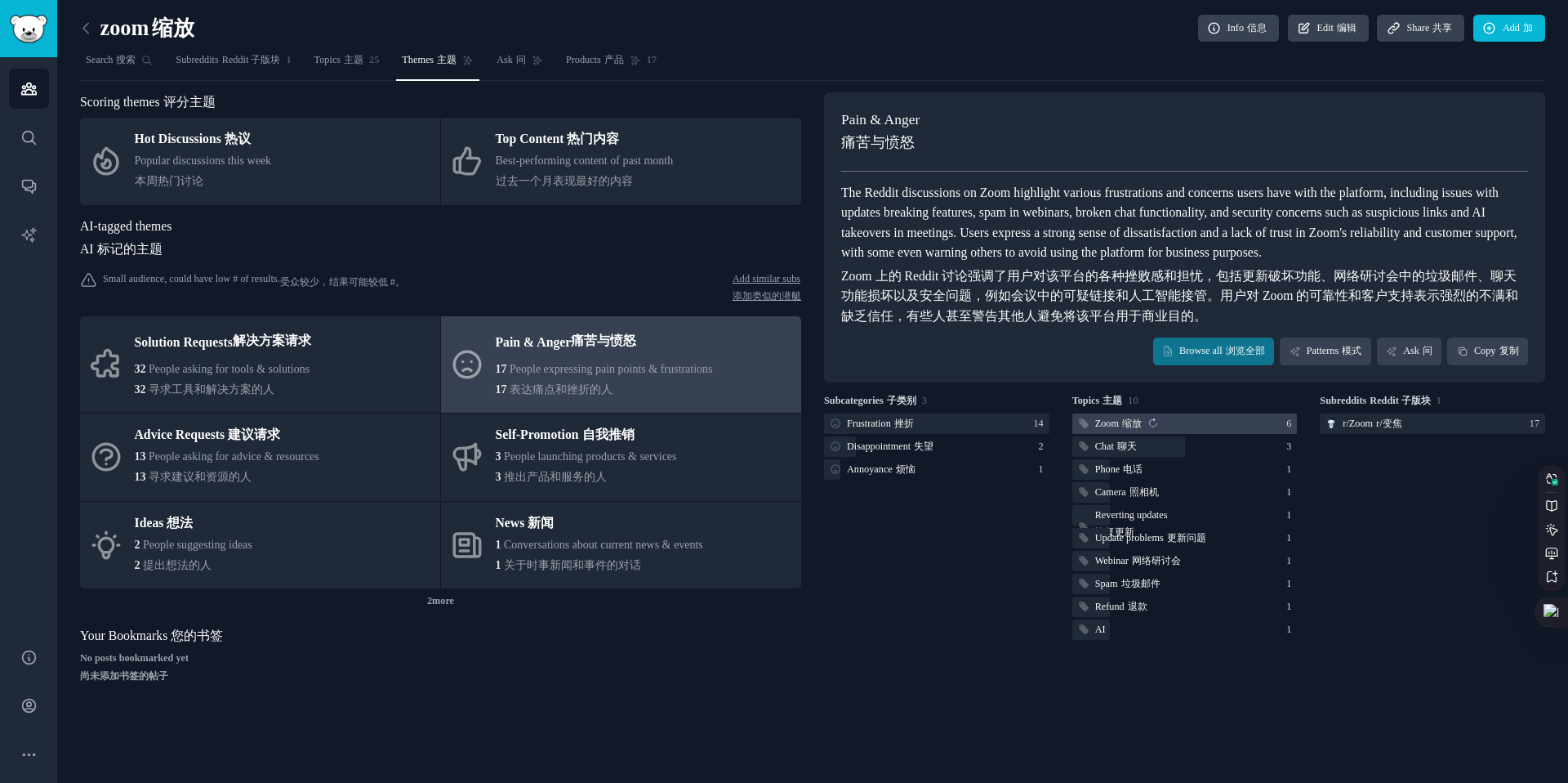
click at [1126, 429] on sider-trans-text "缩放" at bounding box center [1132, 423] width 20 height 11
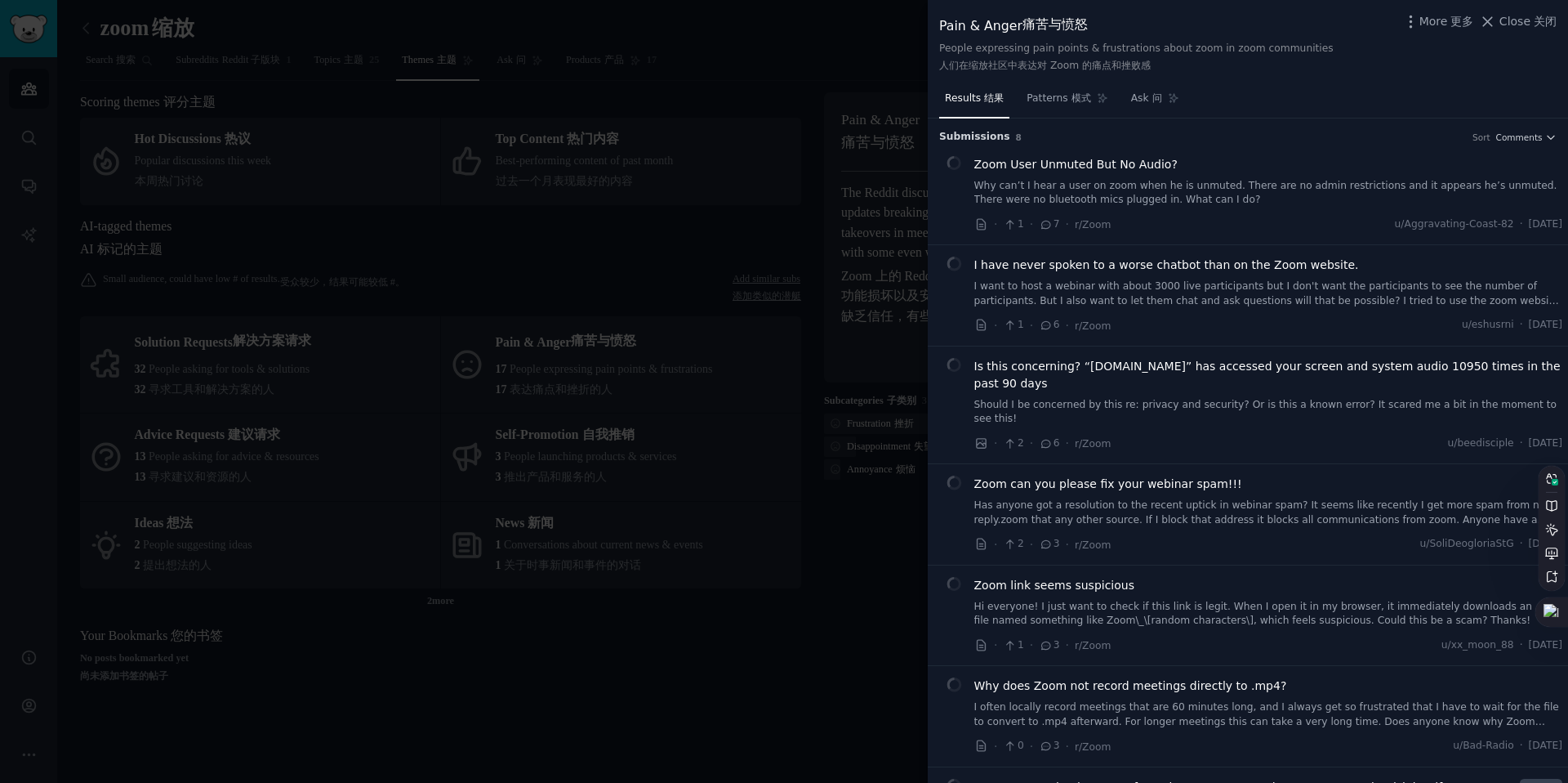
click at [822, 104] on div at bounding box center [784, 391] width 1568 height 783
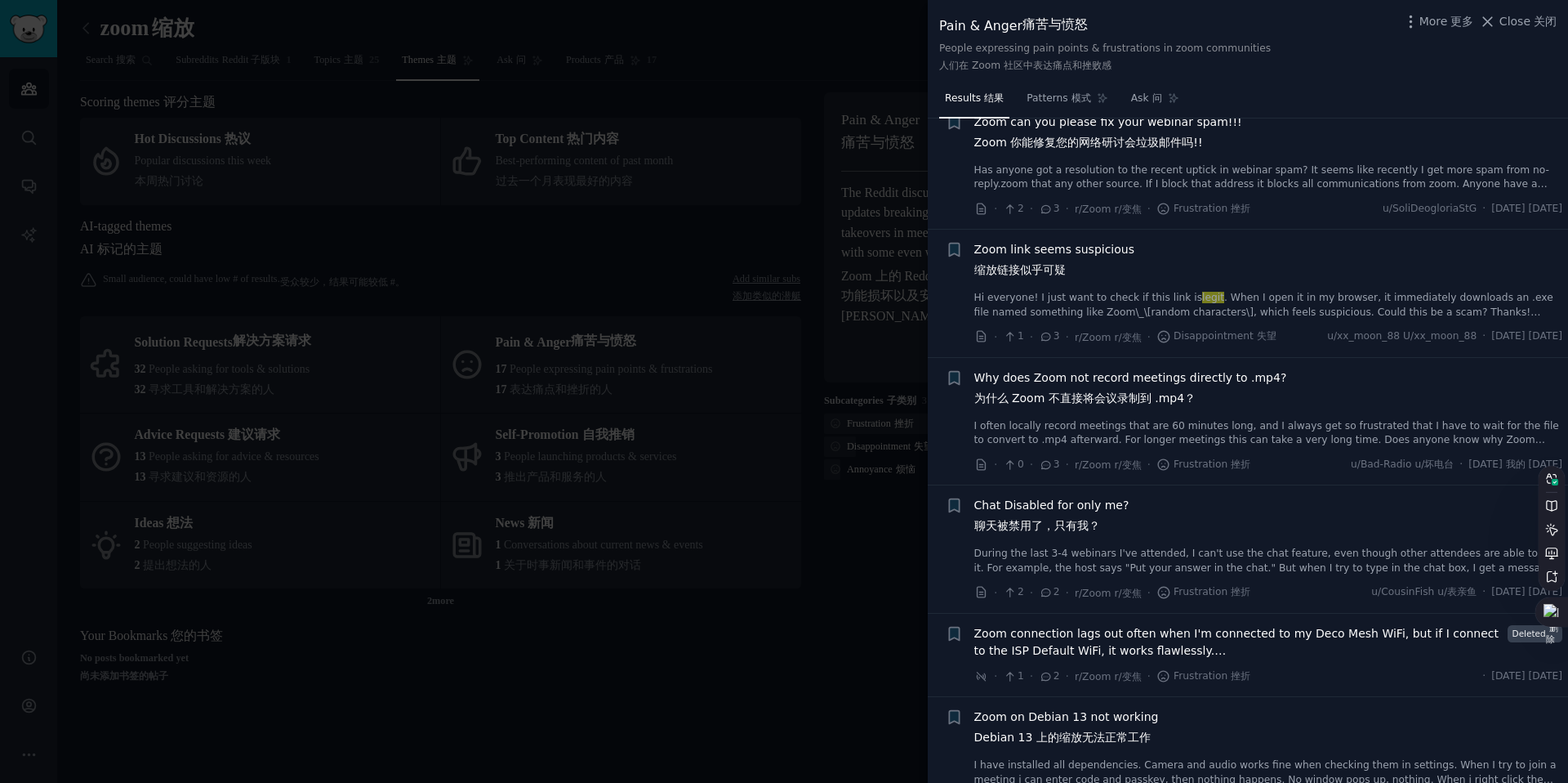
scroll to position [1559, 0]
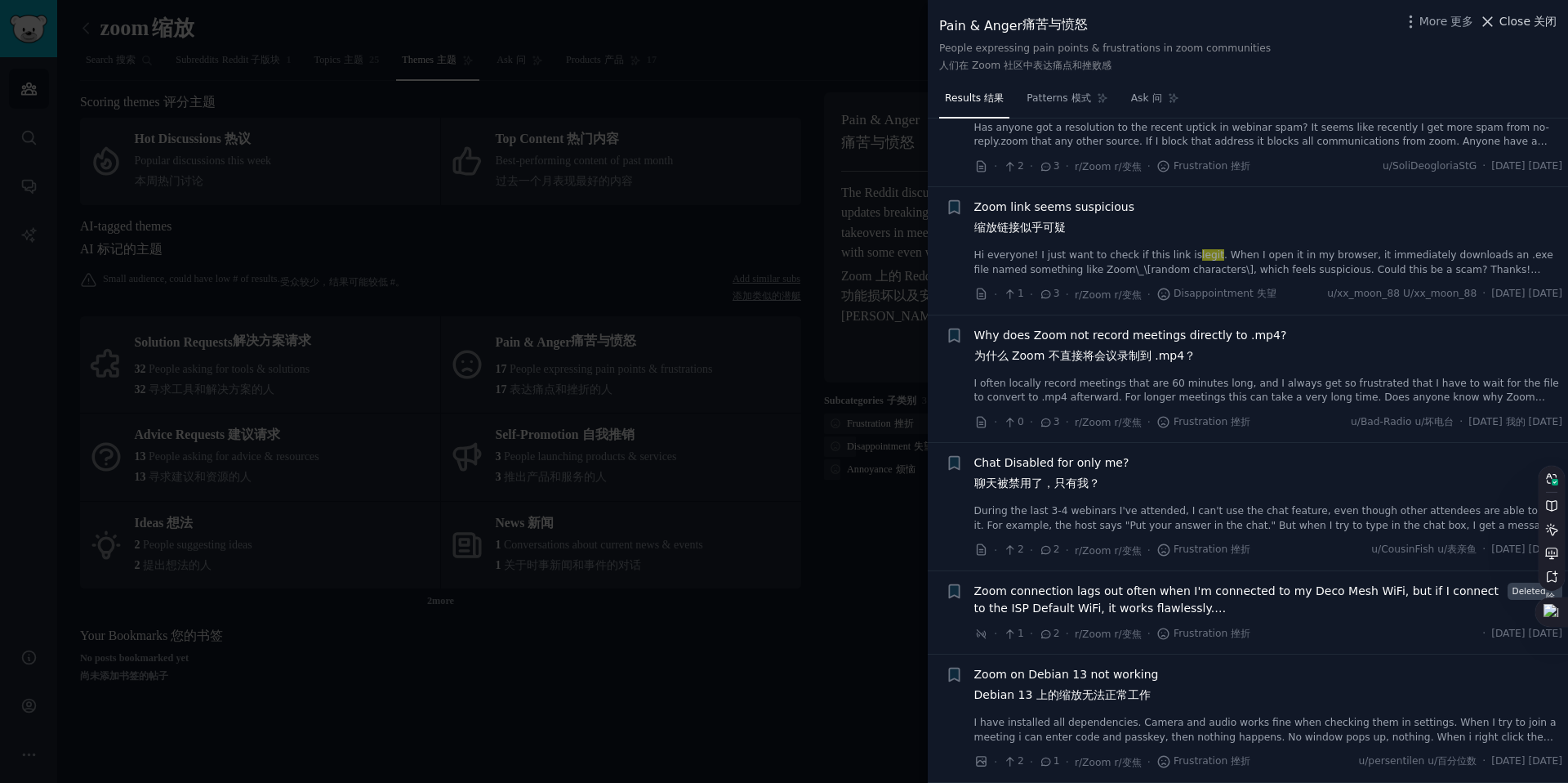
click at [1525, 22] on span "Close 关闭" at bounding box center [1527, 21] width 57 height 17
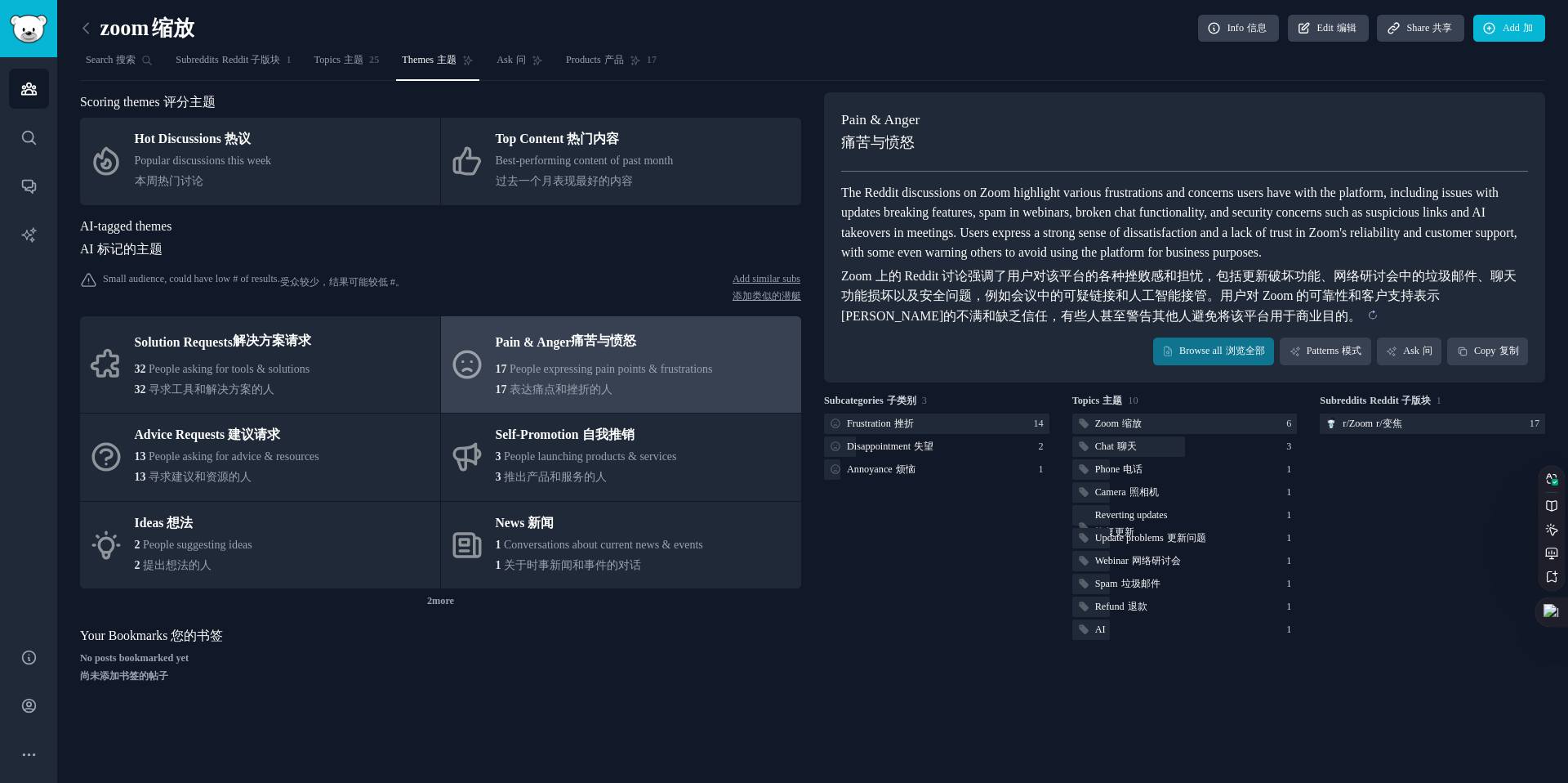
click at [1088, 303] on sider-trans-text "Zoom 上的 Reddit 讨论强调了用户对该平台的各种挫败感和担忧，包括更新破坏功能、网络研讨会中的垃圾邮件、聊天功能损坏以及安全问题，例如会议中的可疑链…" at bounding box center [1179, 295] width 676 height 54
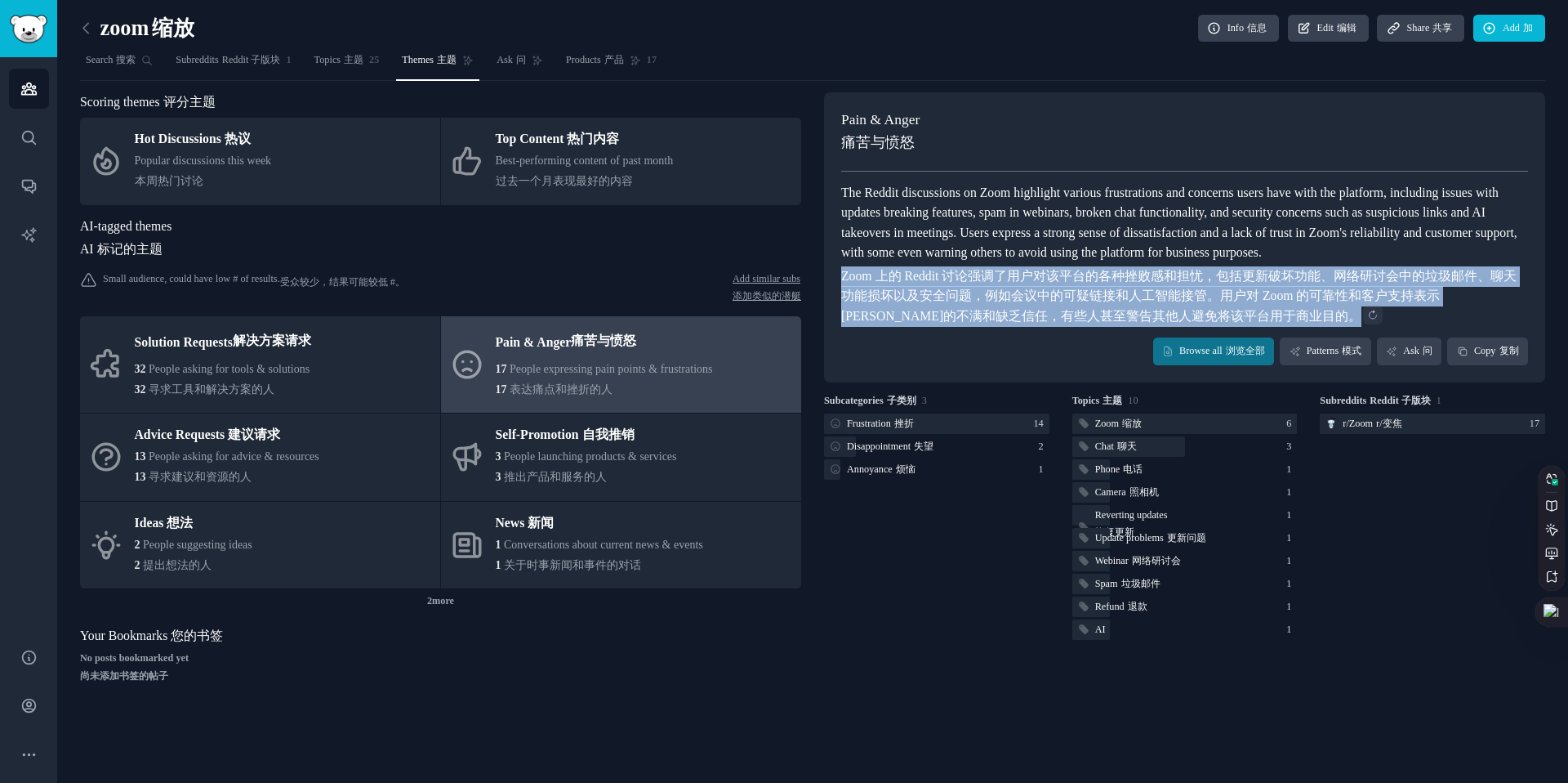
drag, startPoint x: 845, startPoint y: 299, endPoint x: 1189, endPoint y: 331, distance: 345.5
click at [1189, 326] on sider-trans-block "Zoom 上的 Reddit 讨论强调了用户对该平台的各种挫败感和担忧，包括更新破坏功能、网络研讨会中的垃圾邮件、聊天功能损坏以及安全问题，例如会议中的可疑链…" at bounding box center [1185, 296] width 686 height 61
copy sider-trans-block "Zoom 上的 Reddit 讨论强调了用户对该平台的各种挫败感和担忧，包括更新破坏功能、网络研讨会中的垃圾邮件、聊天功能损坏以及安全问题，例如会议中的可疑链…"
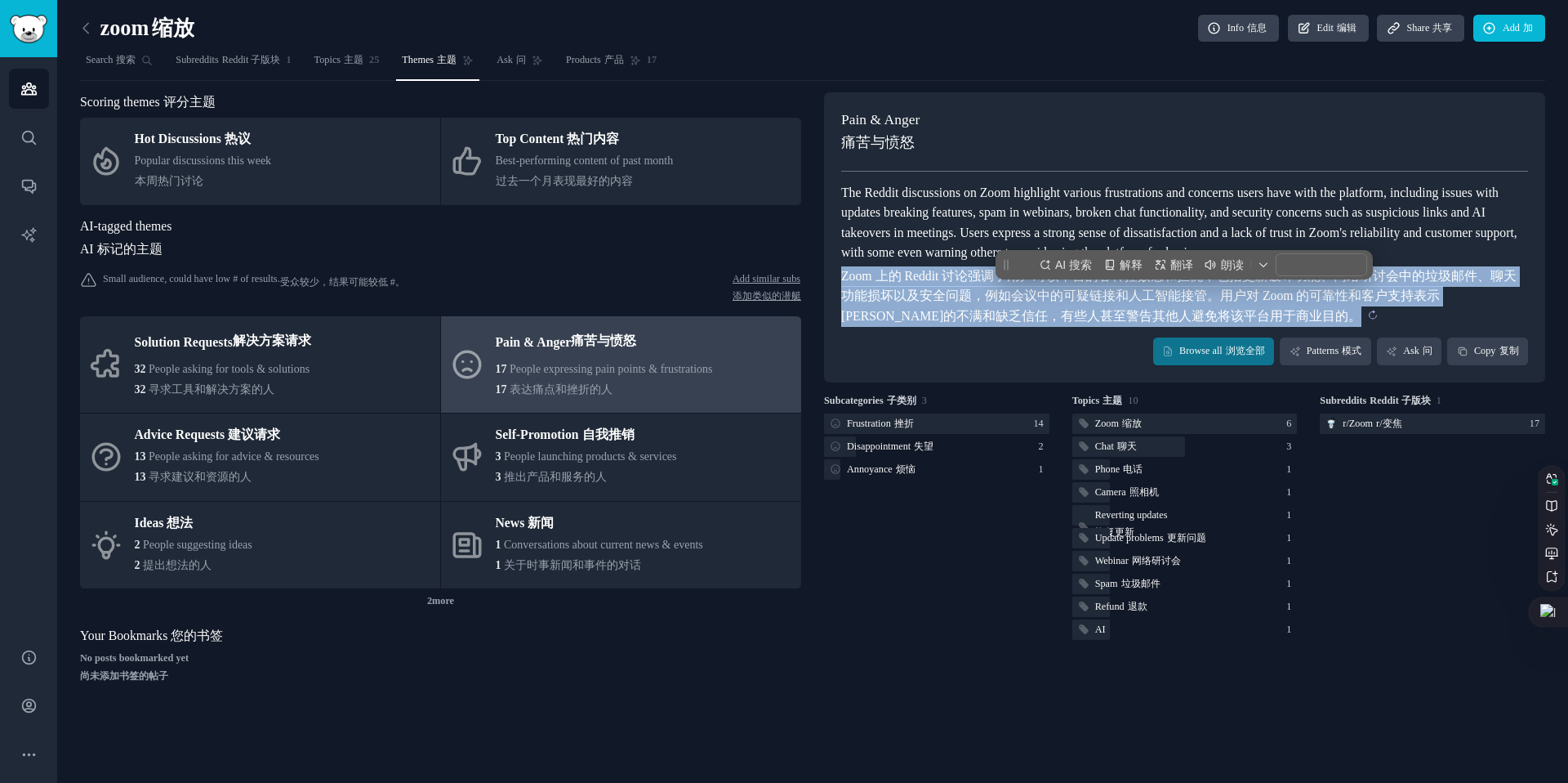
click at [1053, 318] on sider-trans-text "Zoom 上的 Reddit 讨论强调了用户对该平台的各种挫败感和担忧，包括更新破坏功能、网络研讨会中的垃圾邮件、聊天功能损坏以及安全问题，例如会议中的可疑链…" at bounding box center [1179, 295] width 676 height 54
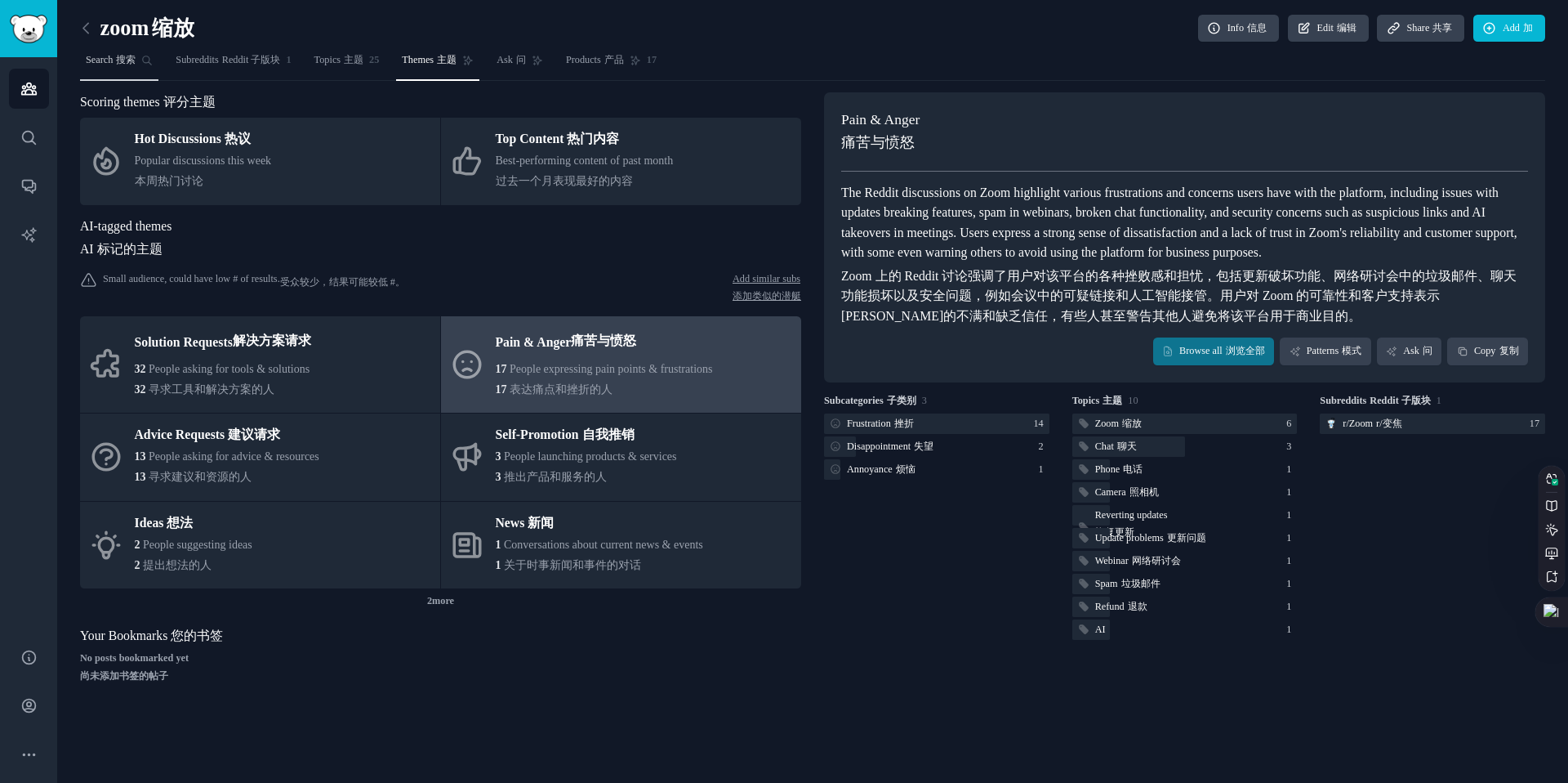
click at [149, 64] on icon at bounding box center [146, 60] width 11 height 11
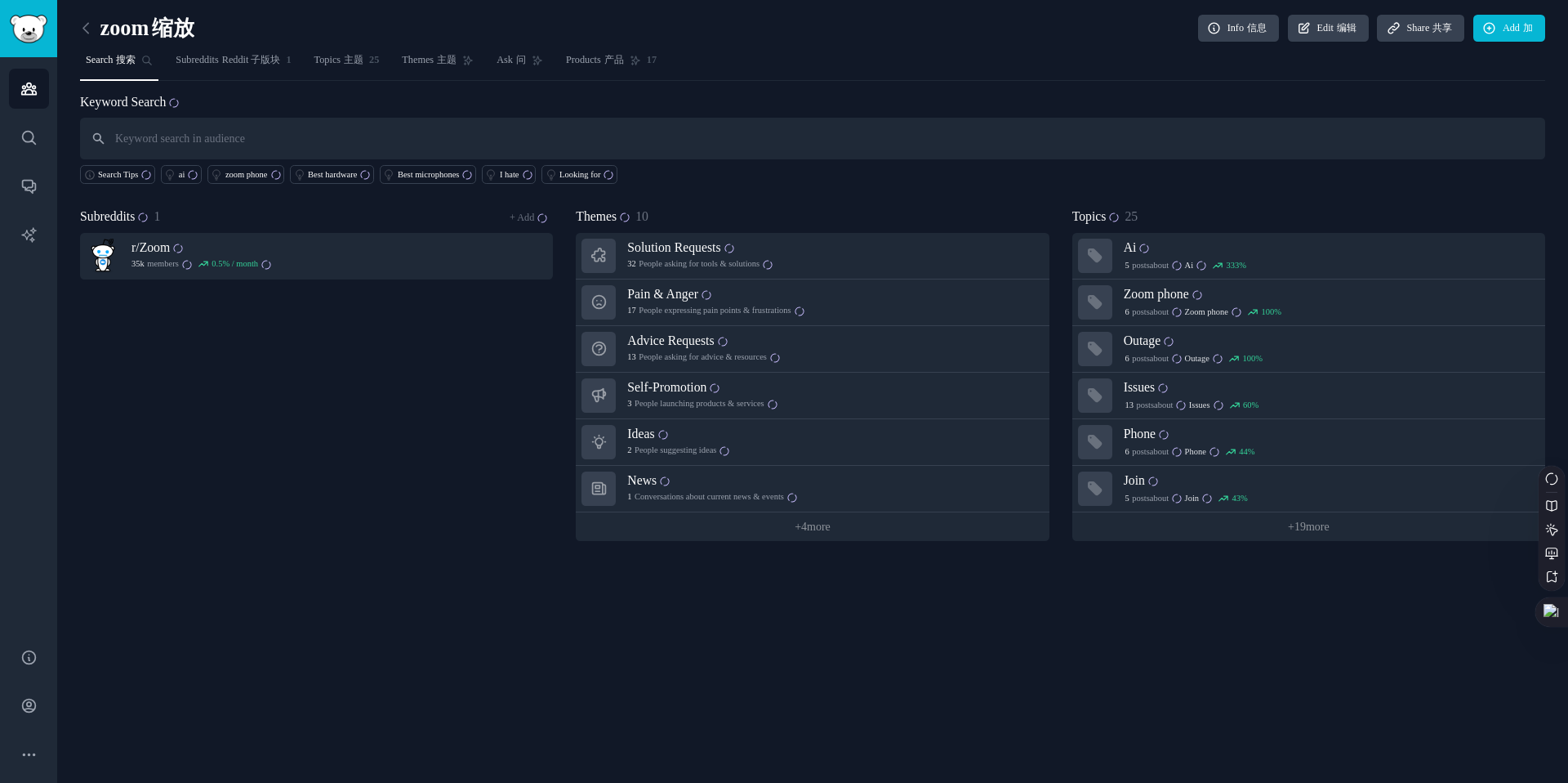
click at [325, 147] on input "text" at bounding box center [812, 138] width 1466 height 42
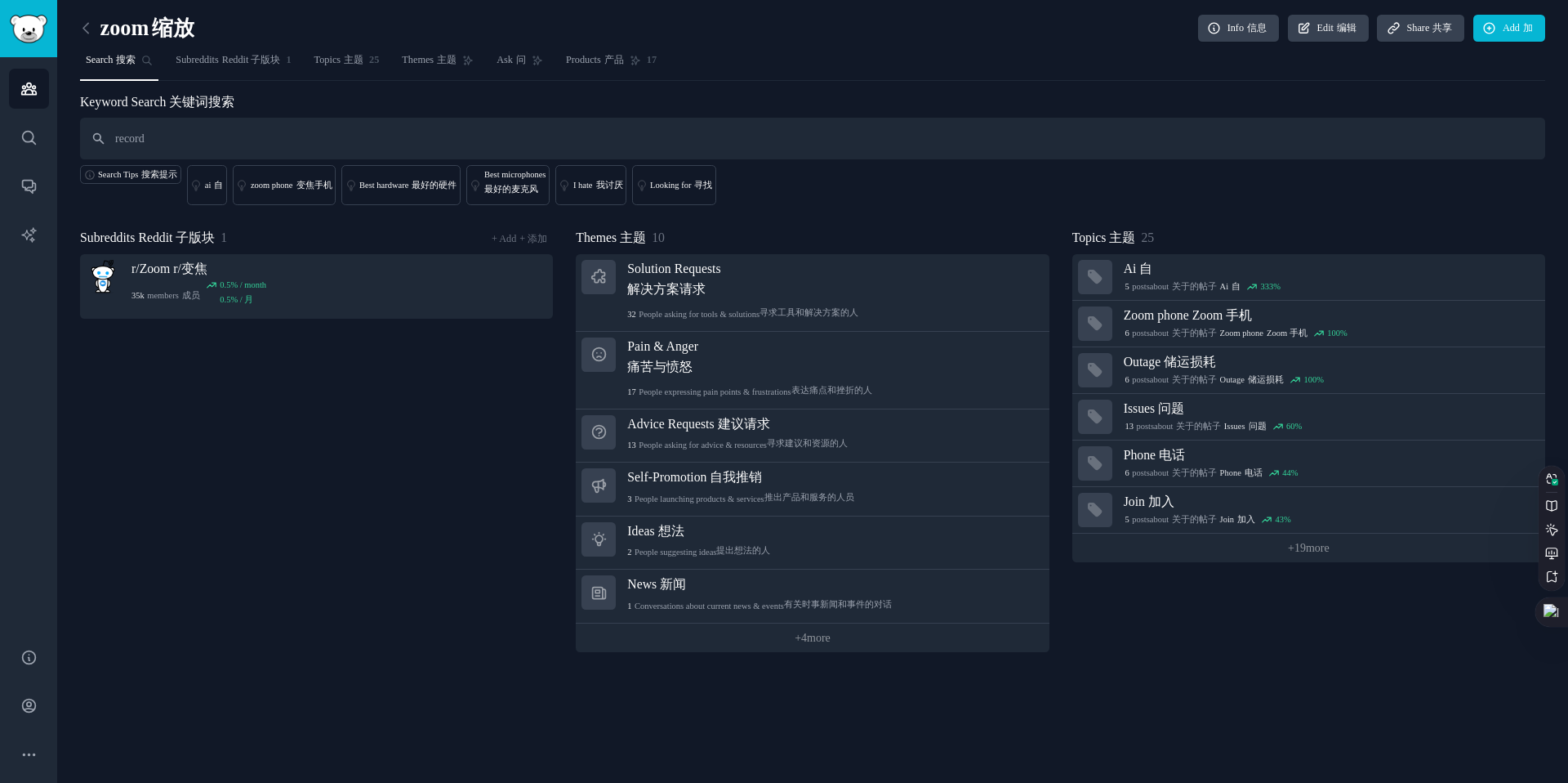
type input "record"
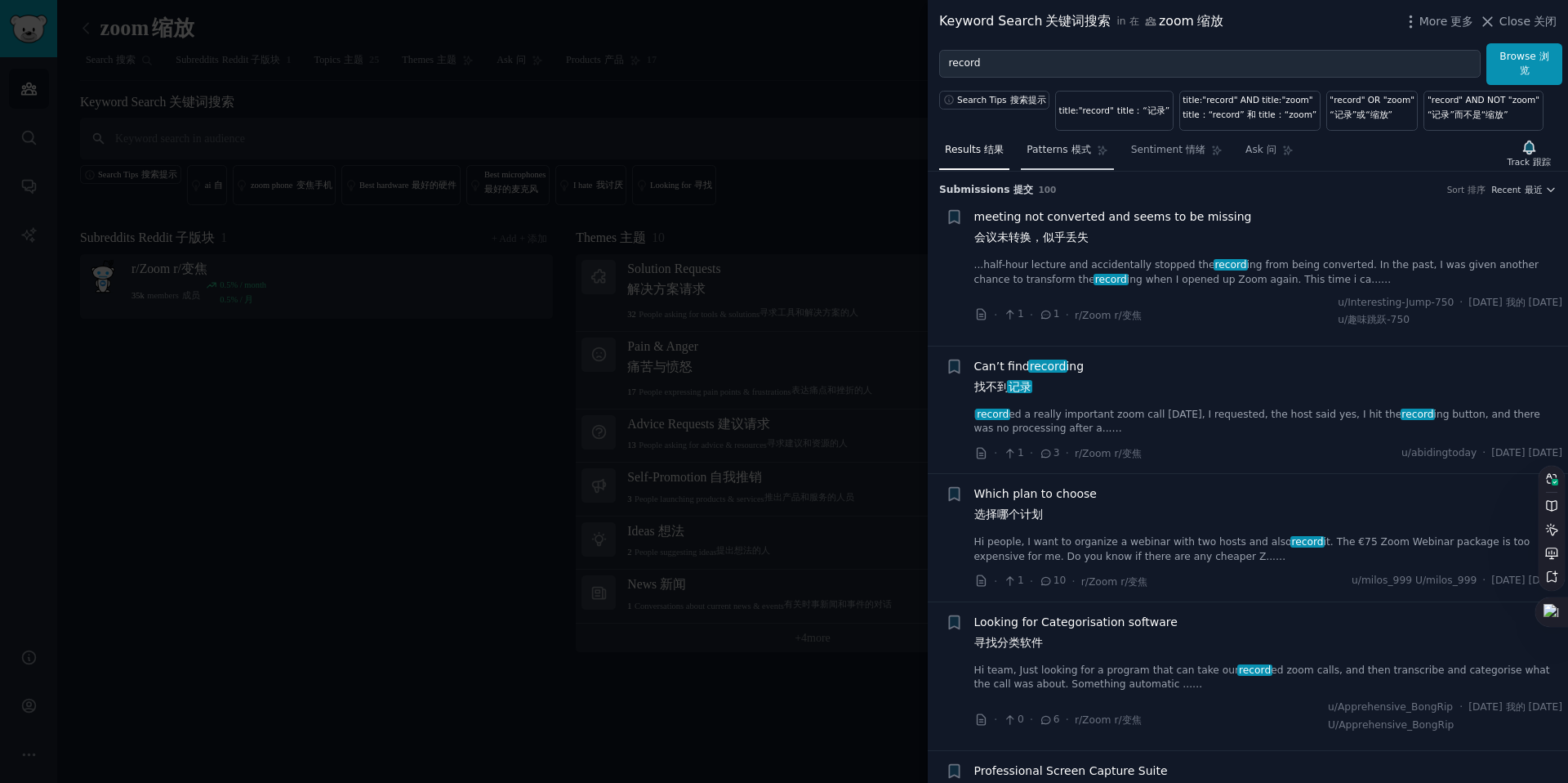
click at [1037, 139] on link "Patterns 模式" at bounding box center [1067, 154] width 93 height 34
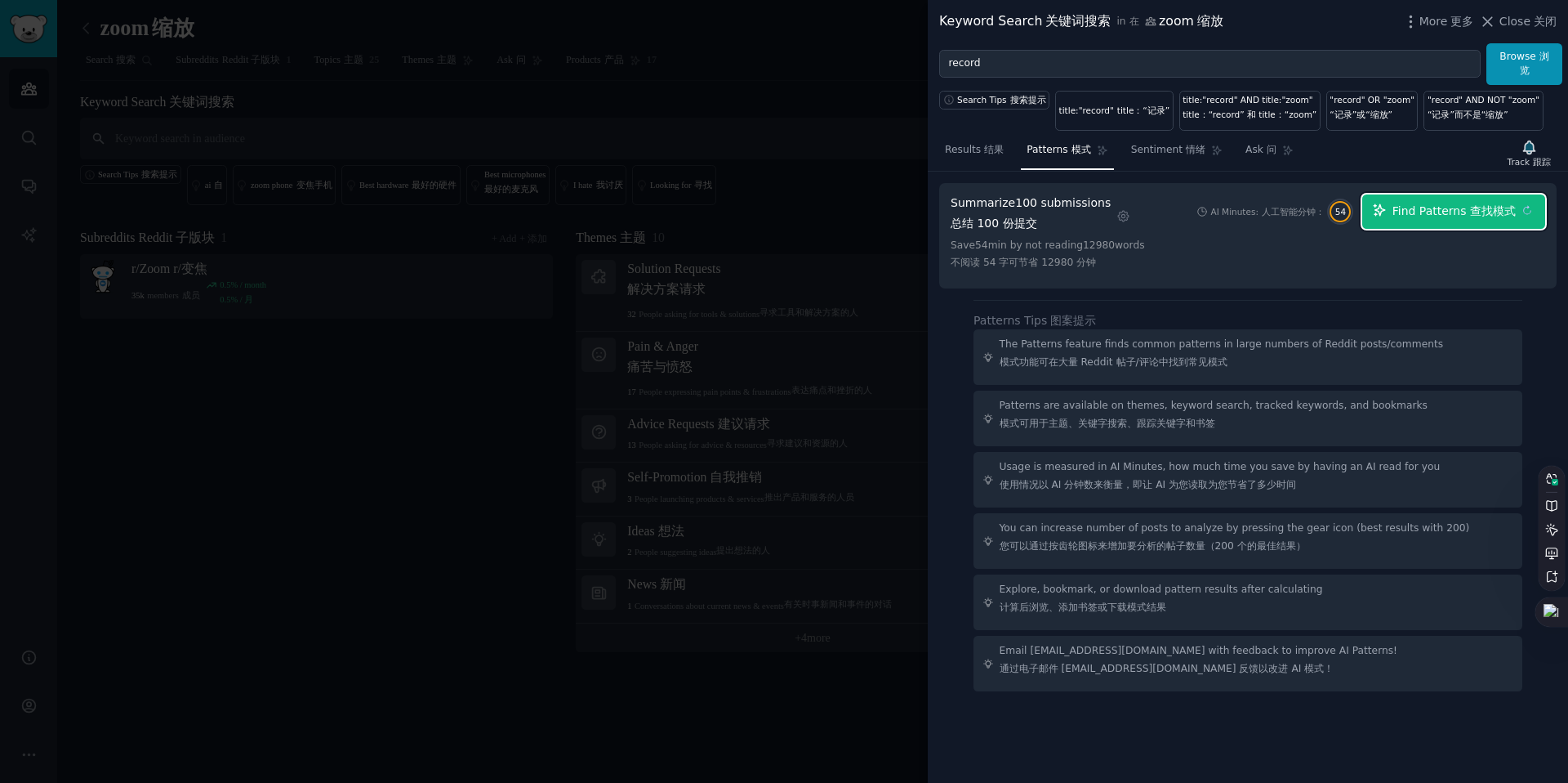
click at [1485, 214] on sider-trans-text "查找模式" at bounding box center [1493, 210] width 46 height 13
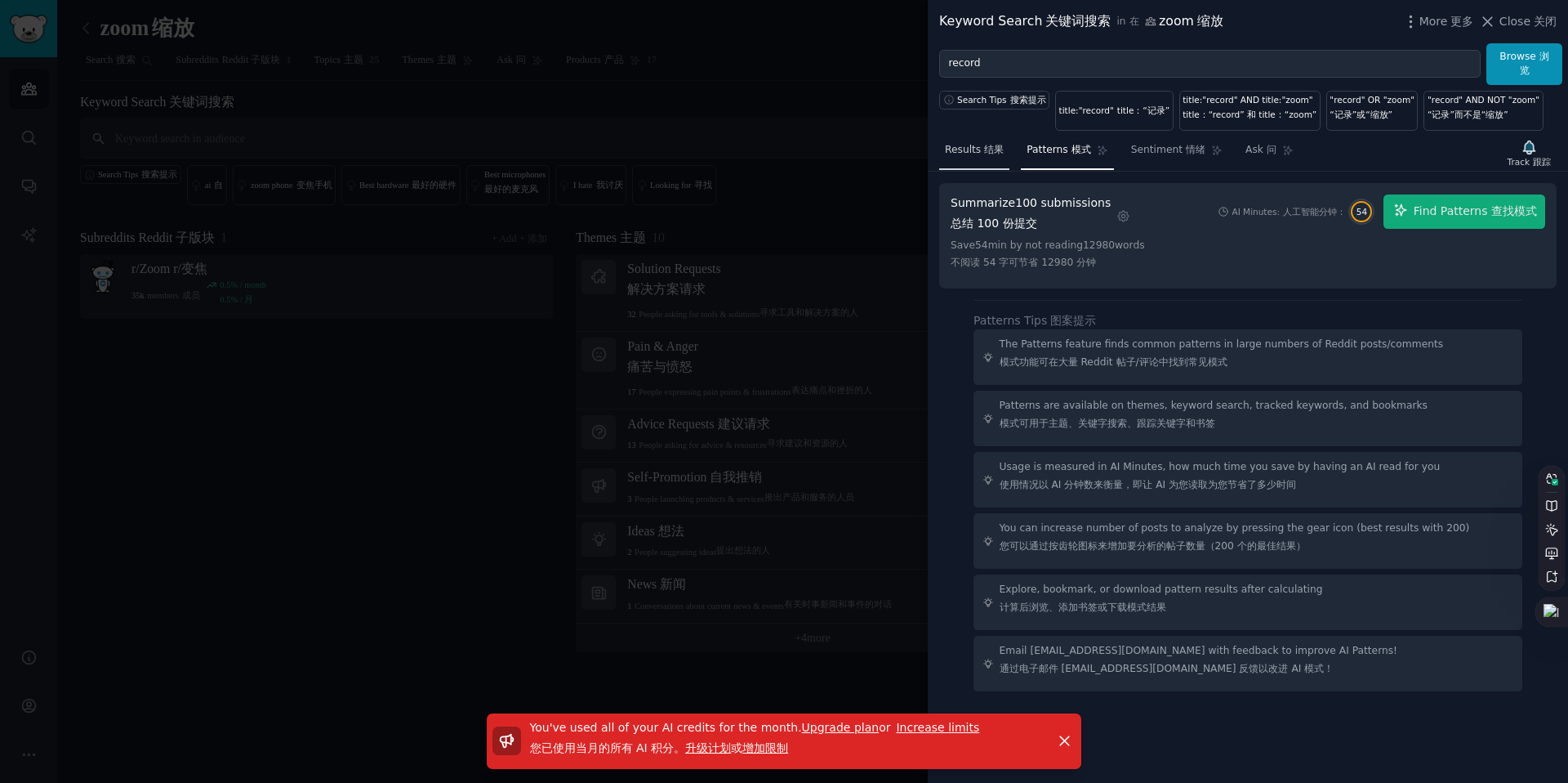
click at [968, 163] on link "Results 结果" at bounding box center [974, 154] width 71 height 34
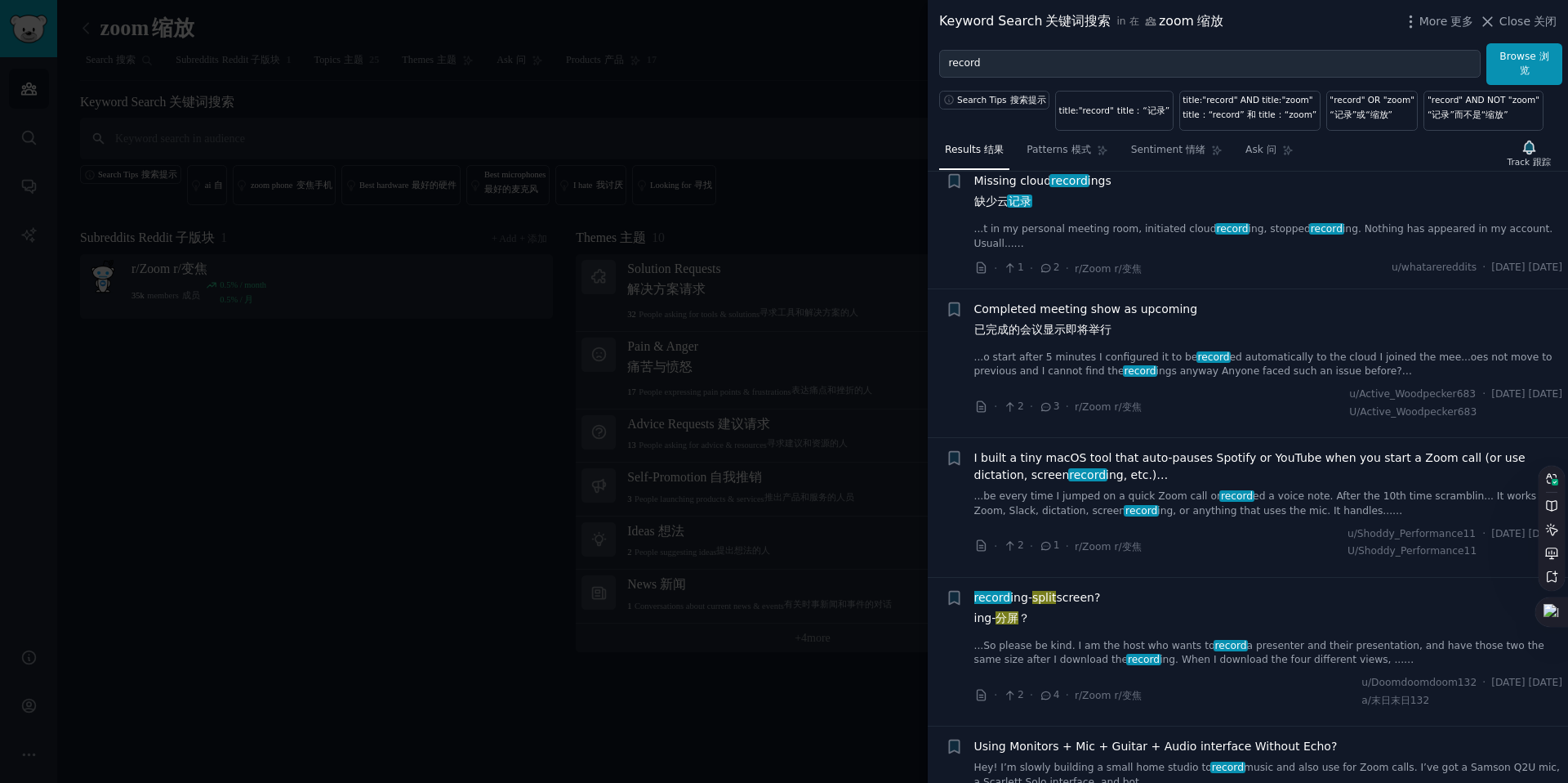
scroll to position [1954, 0]
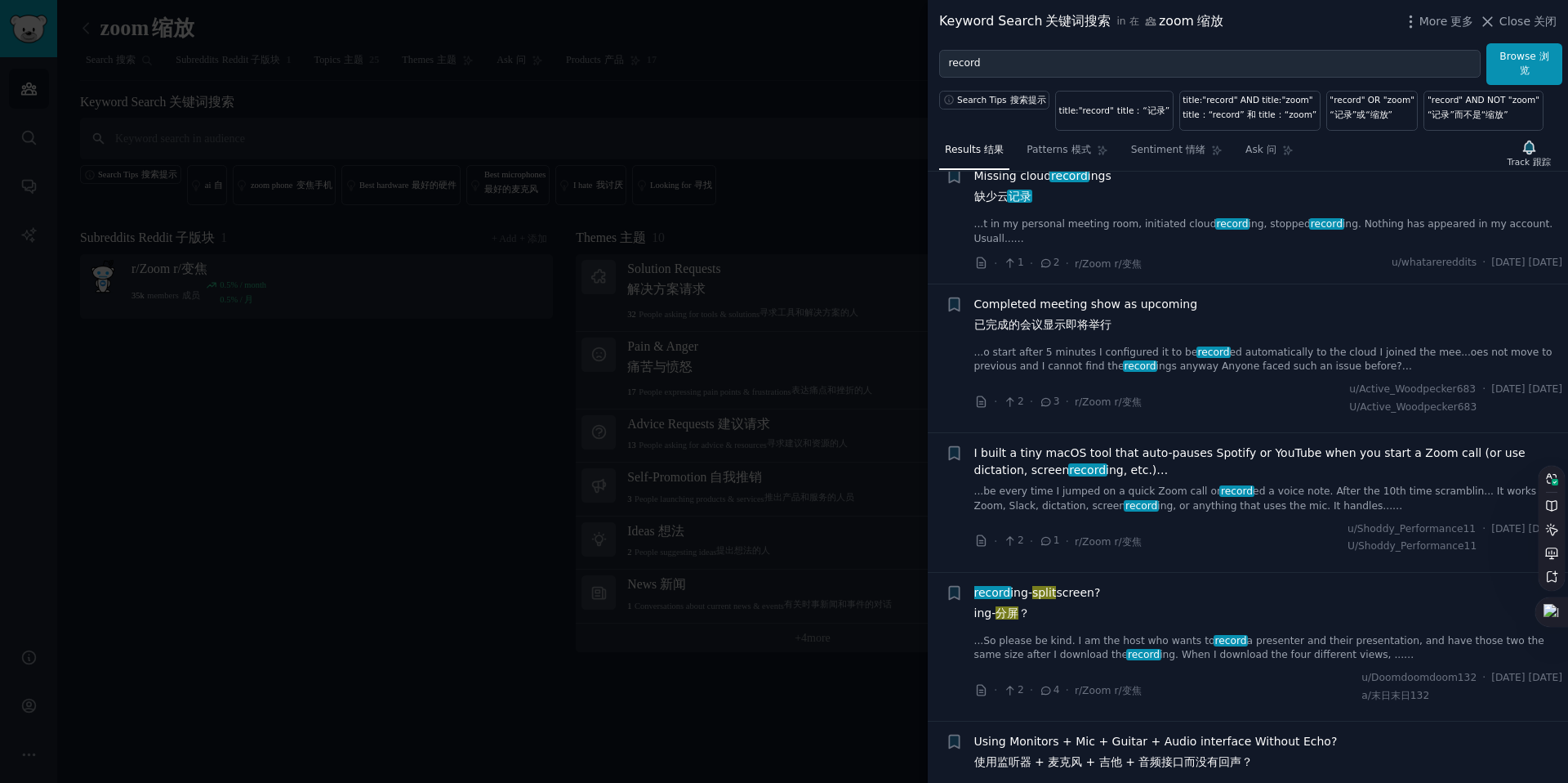
click at [1131, 479] on span "I built a tiny macOS tool that auto-pauses Spotify or YouTube when you start a …" at bounding box center [1269, 462] width 589 height 34
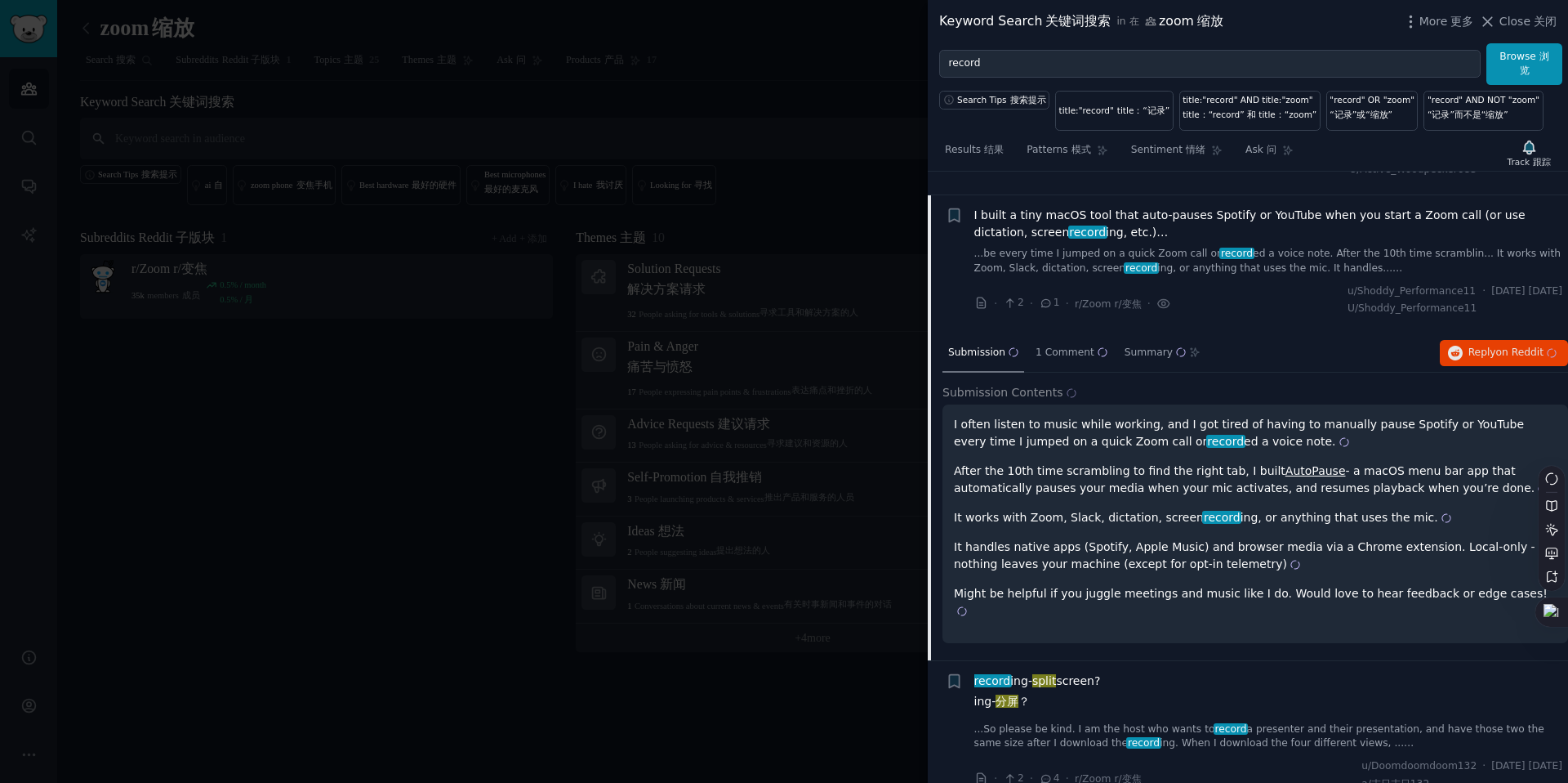
scroll to position [2220, 0]
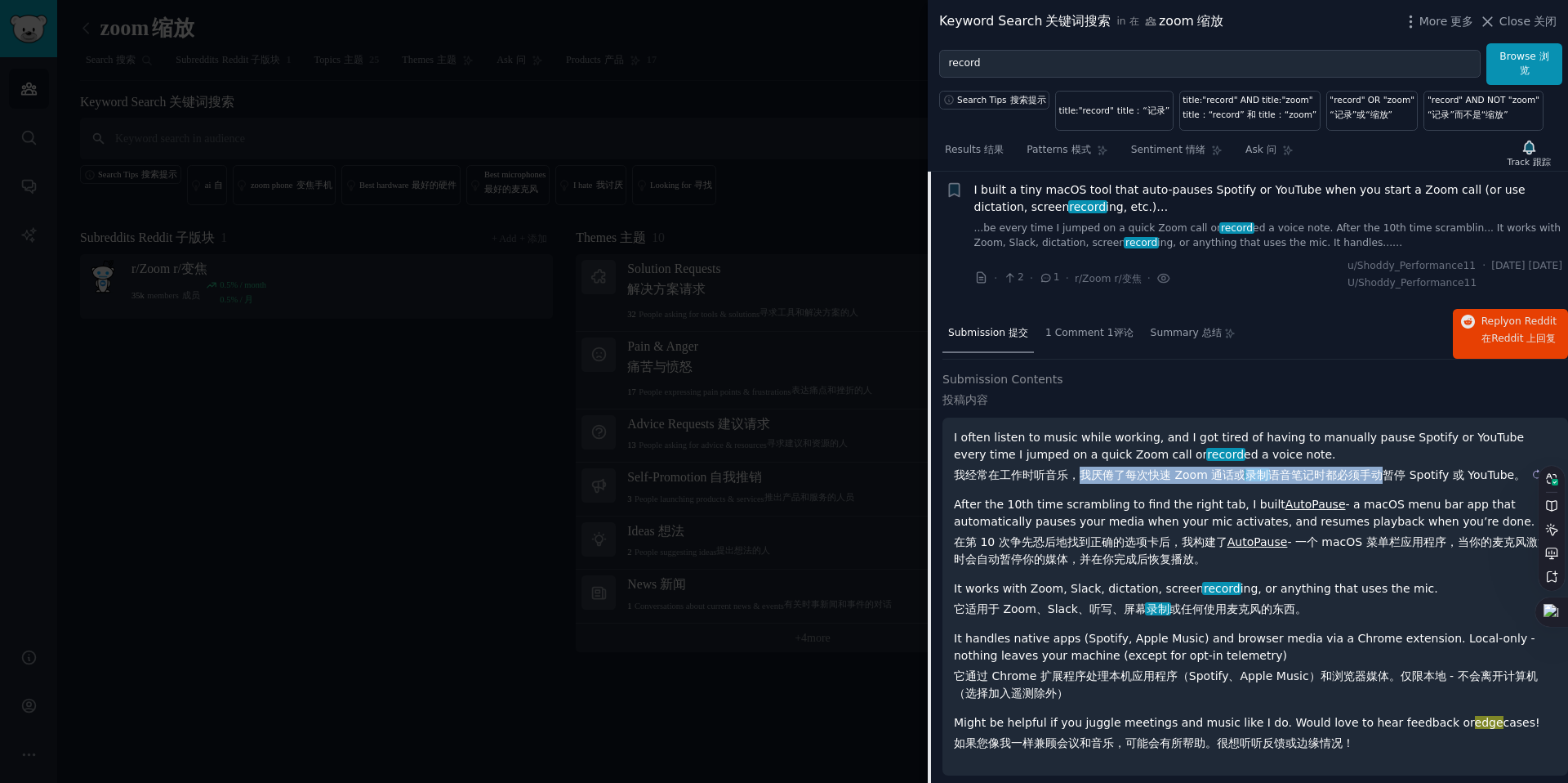
drag, startPoint x: 1084, startPoint y: 476, endPoint x: 1379, endPoint y: 479, distance: 295.0
click at [1379, 479] on sider-trans-text "我经常在工作时听音乐，我厌倦了每次快速 Zoom 通话或 录制 语音笔记时都必须手动暂停 Spotify 或 YouTube。" at bounding box center [1240, 474] width 572 height 13
click at [1378, 479] on sider-trans-text "我经常在工作时听音乐，我厌倦了每次快速 Zoom 通话或 录制 语音笔记时都必须手动暂停 Spotify 或 YouTube。" at bounding box center [1240, 474] width 572 height 13
drag, startPoint x: 1082, startPoint y: 482, endPoint x: 1396, endPoint y: 482, distance: 314.0
click at [1396, 482] on sider-trans-block "我经常在工作时听音乐，我厌倦了每次快速 Zoom 通话或 录制 语音笔记时都必须手动暂停 Spotify 或 YouTube。" at bounding box center [1256, 475] width 603 height 17
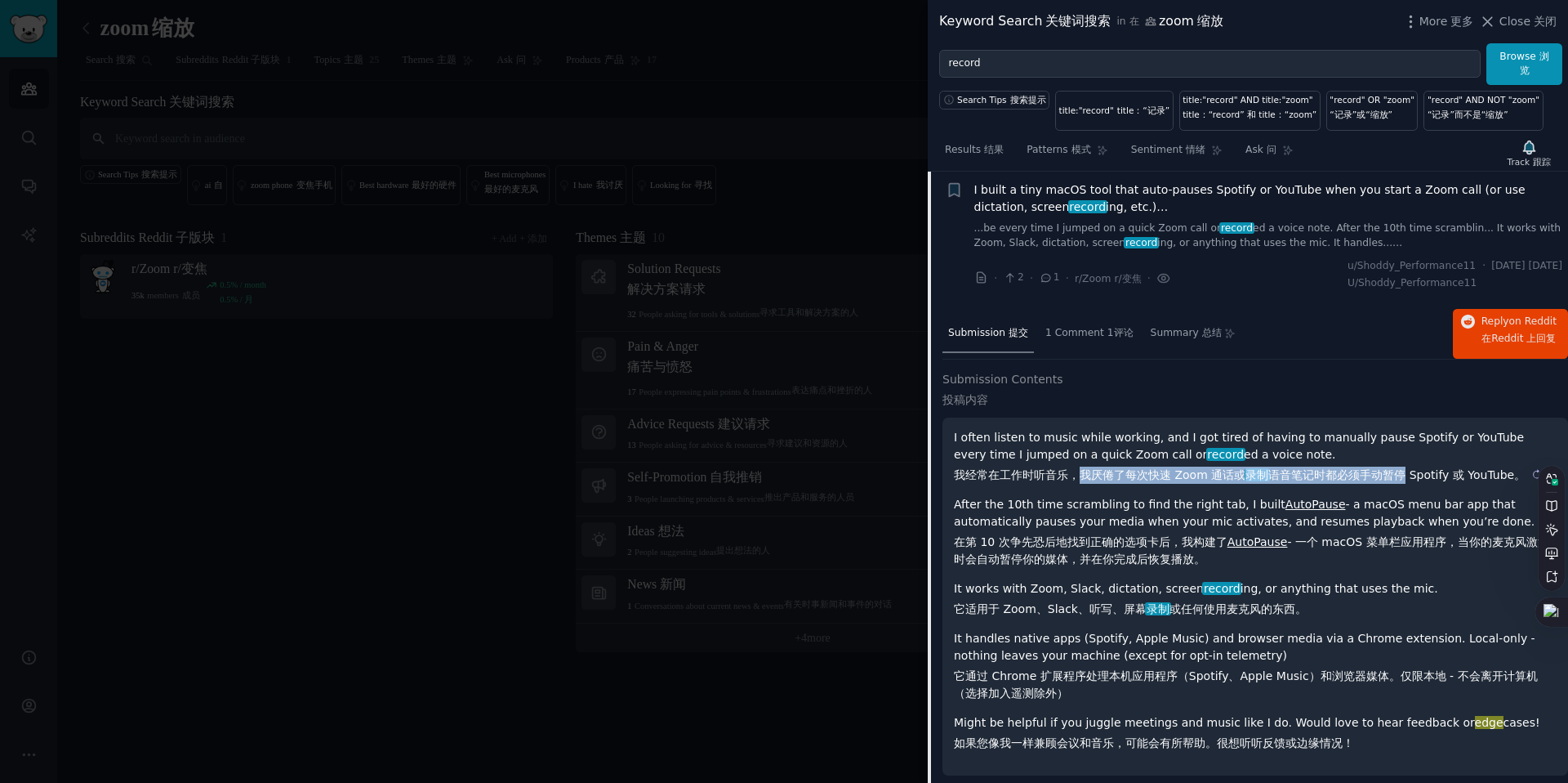
click at [1397, 482] on div "I often listen to music while working, and I got tired of having to manually pa…" at bounding box center [1256, 590] width 603 height 322
copy sider-trans-text "我厌倦了每次快速 Zoom 通话或 录制 语音笔记时都必须手动暂停"
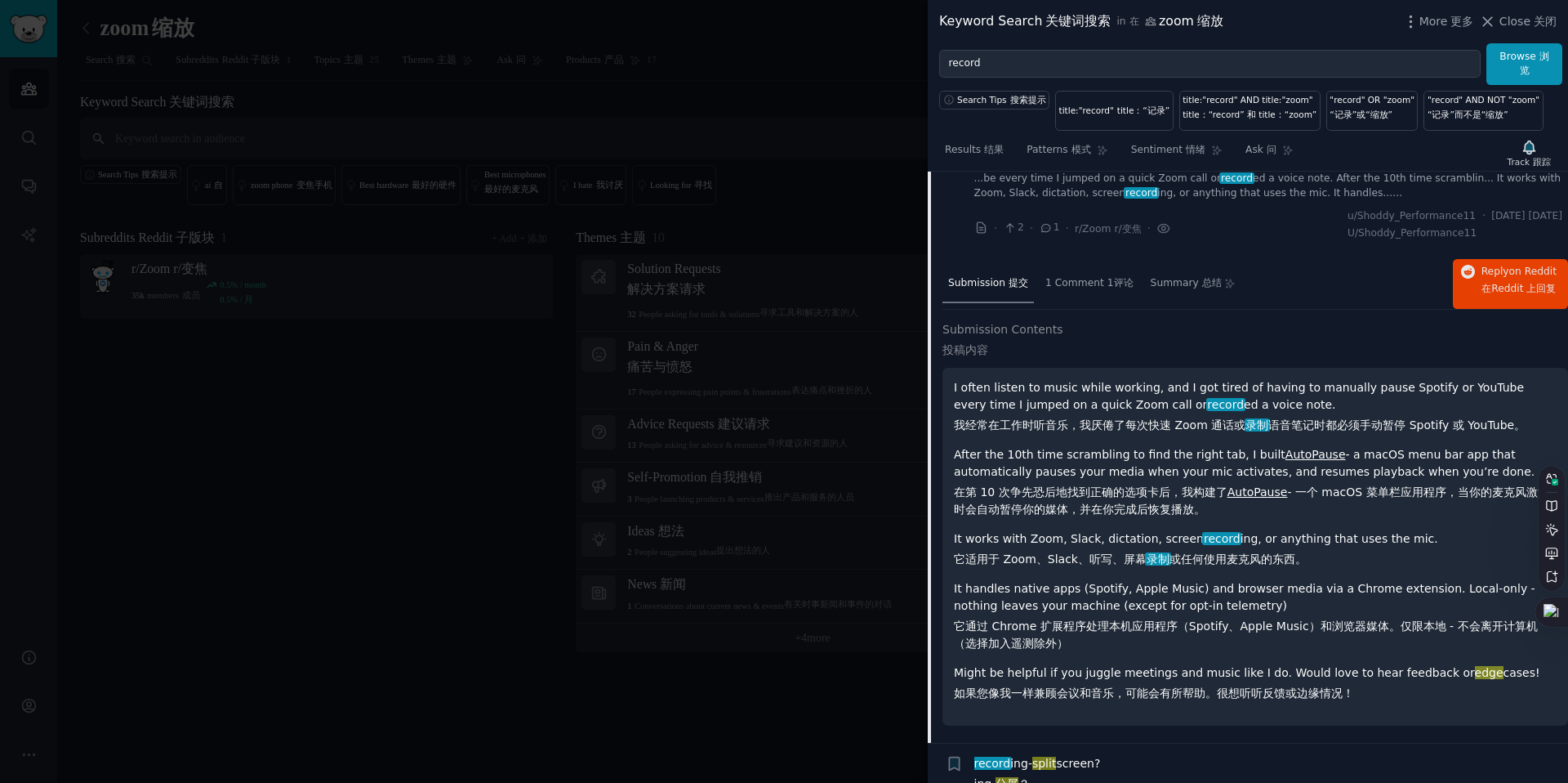
scroll to position [2404, 0]
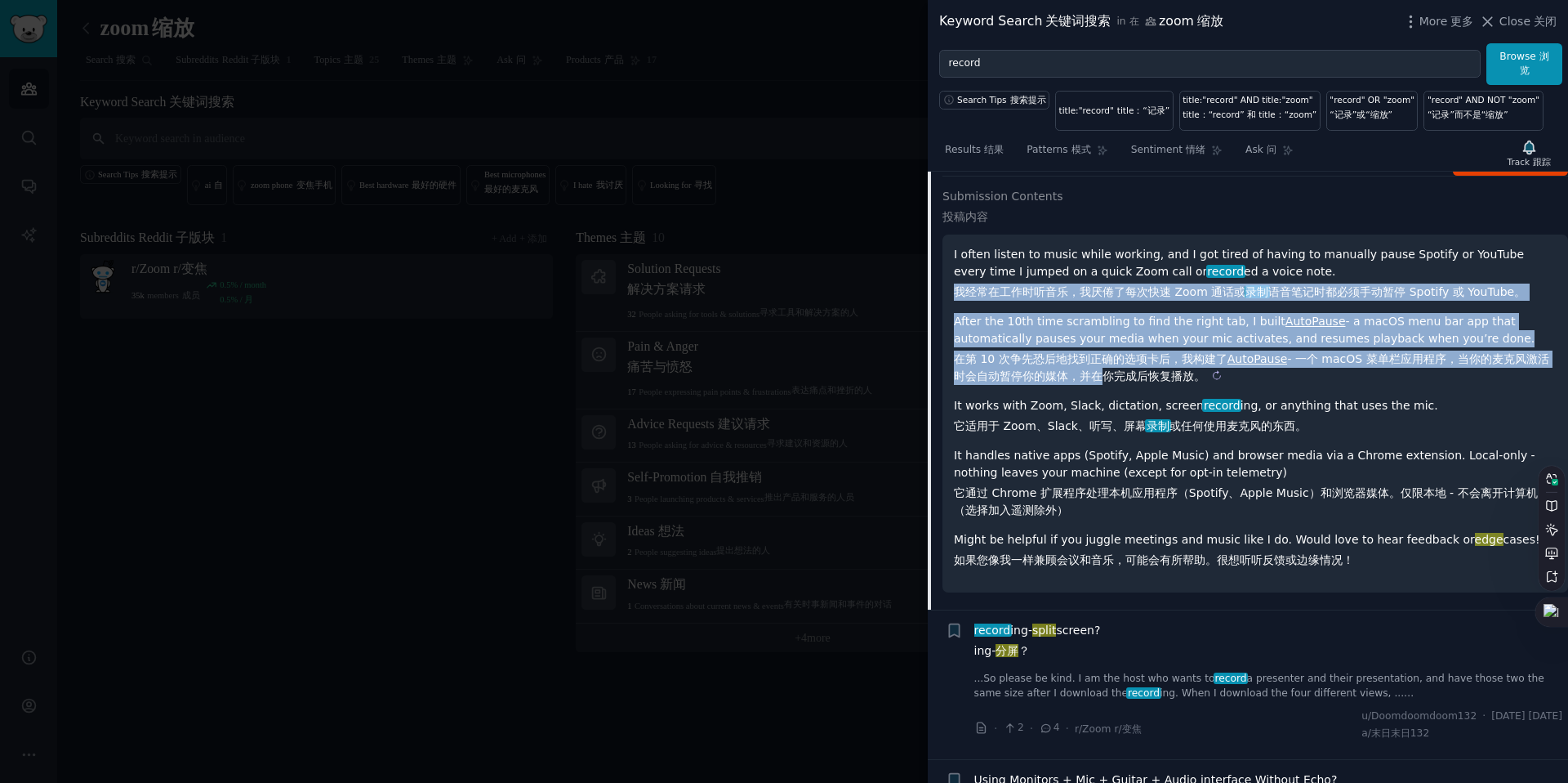
drag, startPoint x: 952, startPoint y: 294, endPoint x: 1089, endPoint y: 369, distance: 156.2
click at [1089, 369] on div "I often listen to music while working, and I got tired of having to manually pa…" at bounding box center [1255, 414] width 626 height 358
copy div "我经常在工作时听音乐，我厌倦了每次快速 Zoom 通话或 录制 语音笔记时都必须手动暂停 Spotify 或 YouTube。 After the 10th …"
click at [1088, 370] on sider-trans-text "在第 10 次争先恐后地找到正确的选项卡后，我构建了 AutoPause - 一个 macOS 菜单栏应用程序，当你的麦克风激活时会自动暂停你的媒体，并在你完…" at bounding box center [1252, 366] width 596 height 30
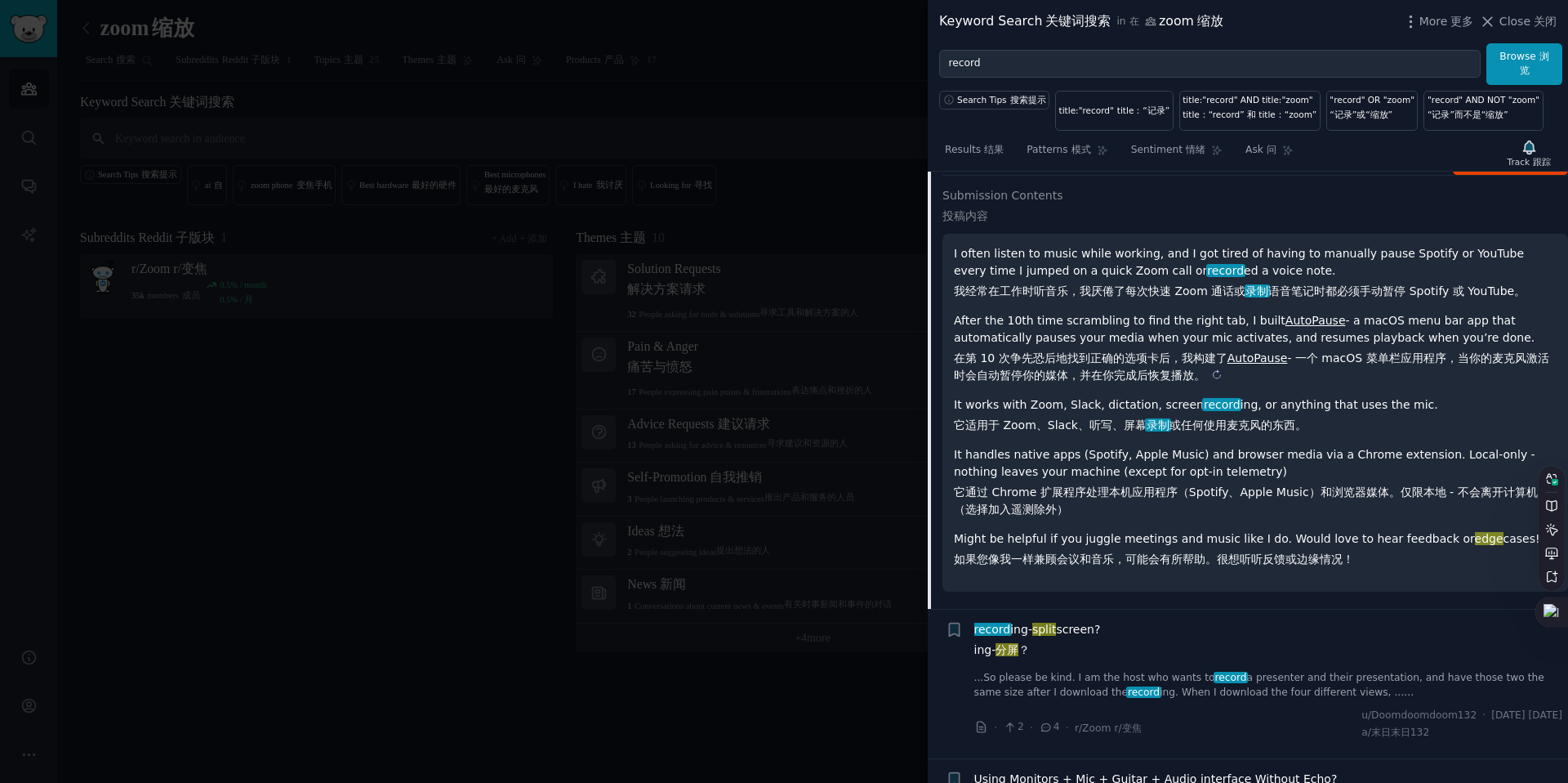
scroll to position [2407, 0]
drag, startPoint x: 1043, startPoint y: 354, endPoint x: 1459, endPoint y: 354, distance: 416.0
click at [1459, 354] on sider-trans-text "在第 10 次争先恐后地找到正确的选项卡后，我构建了 AutoPause - 一个 macOS 菜单栏应用程序，当你的麦克风激活时会自动暂停你的媒体，并在你完…" at bounding box center [1252, 364] width 596 height 30
copy sider-trans-text "后地找到正确的选项卡后，我构建了 AutoPause - 一个 macOS 菜单栏应用程序，"
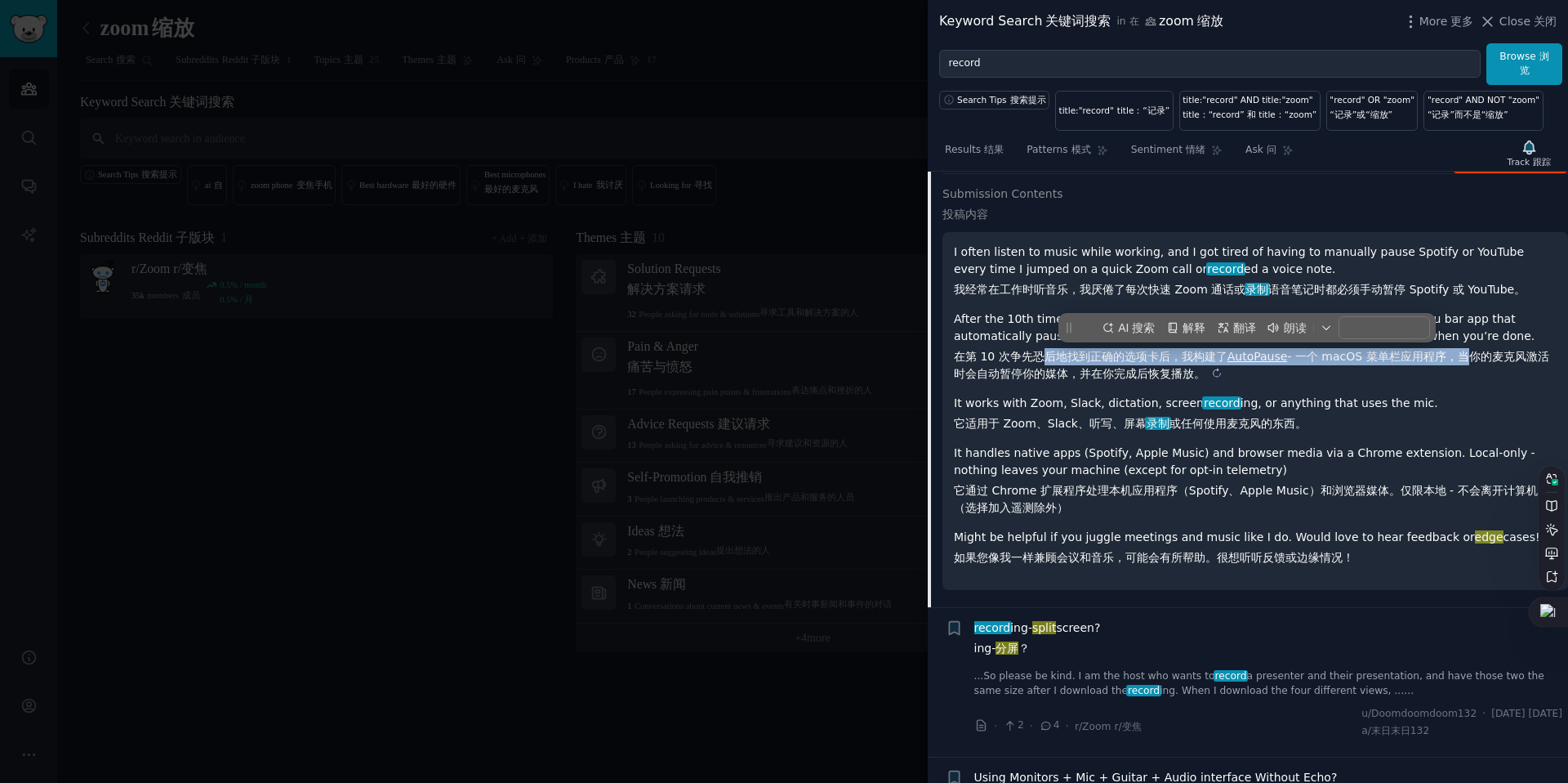
click at [1459, 354] on sider-trans-text "在第 10 次争先恐后地找到正确的选项卡后，我构建了 AutoPause - 一个 macOS 菜单栏应用程序，当你的麦克风激活时会自动暂停你的媒体，并在你完…" at bounding box center [1252, 364] width 596 height 30
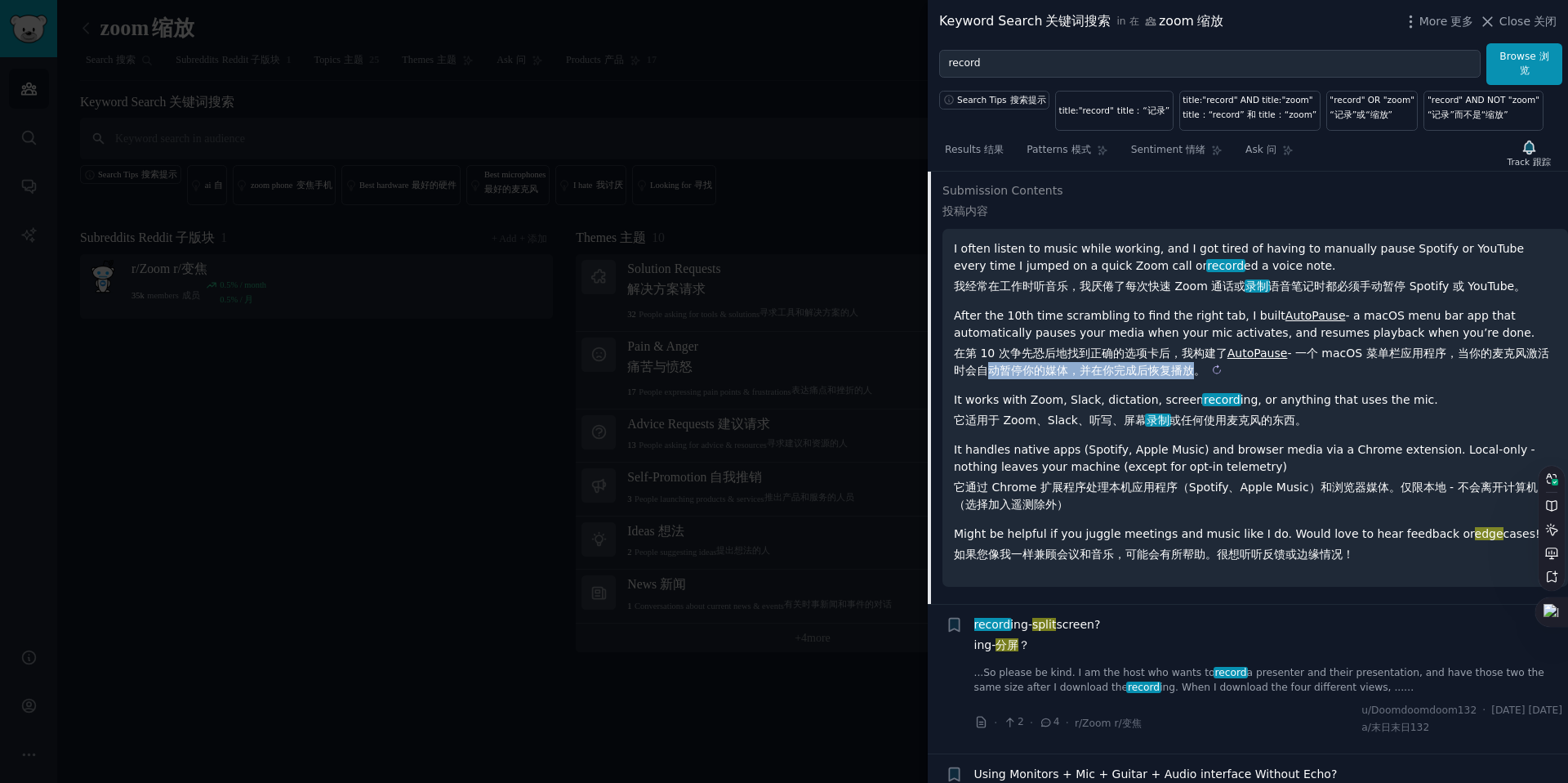
drag, startPoint x: 973, startPoint y: 373, endPoint x: 1185, endPoint y: 371, distance: 212.0
click at [1185, 371] on sider-trans-text "在第 10 次争先恐后地找到正确的选项卡后，我构建了 AutoPause - 一个 macOS 菜单栏应用程序，当你的麦克风激活时会自动暂停你的媒体，并在你完…" at bounding box center [1252, 361] width 596 height 30
copy sider-trans-text "自动暂停你的媒体，并在你完成后恢复播"
click at [1185, 372] on sider-trans-text "在第 10 次争先恐后地找到正确的选项卡后，我构建了 AutoPause - 一个 macOS 菜单栏应用程序，当你的麦克风激活时会自动暂停你的媒体，并在你完…" at bounding box center [1252, 361] width 596 height 30
